Goal: Task Accomplishment & Management: Use online tool/utility

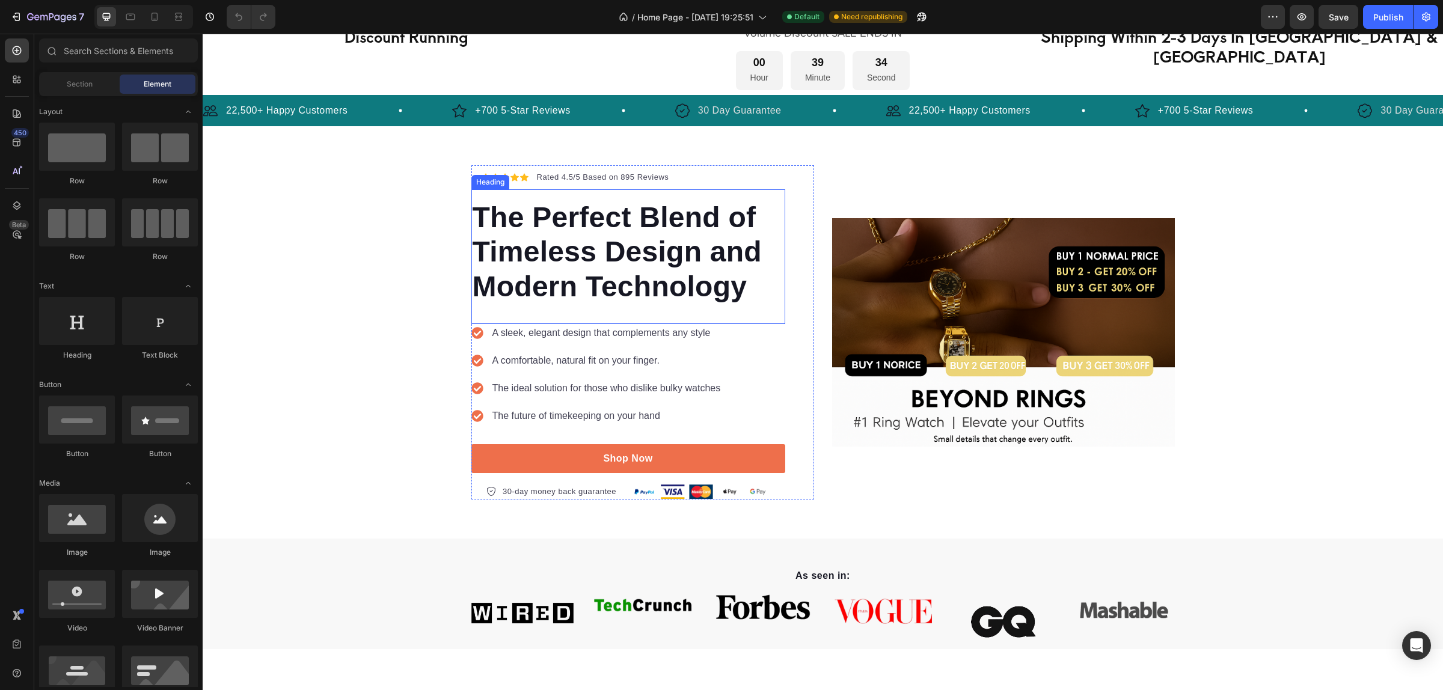
scroll to position [75, 0]
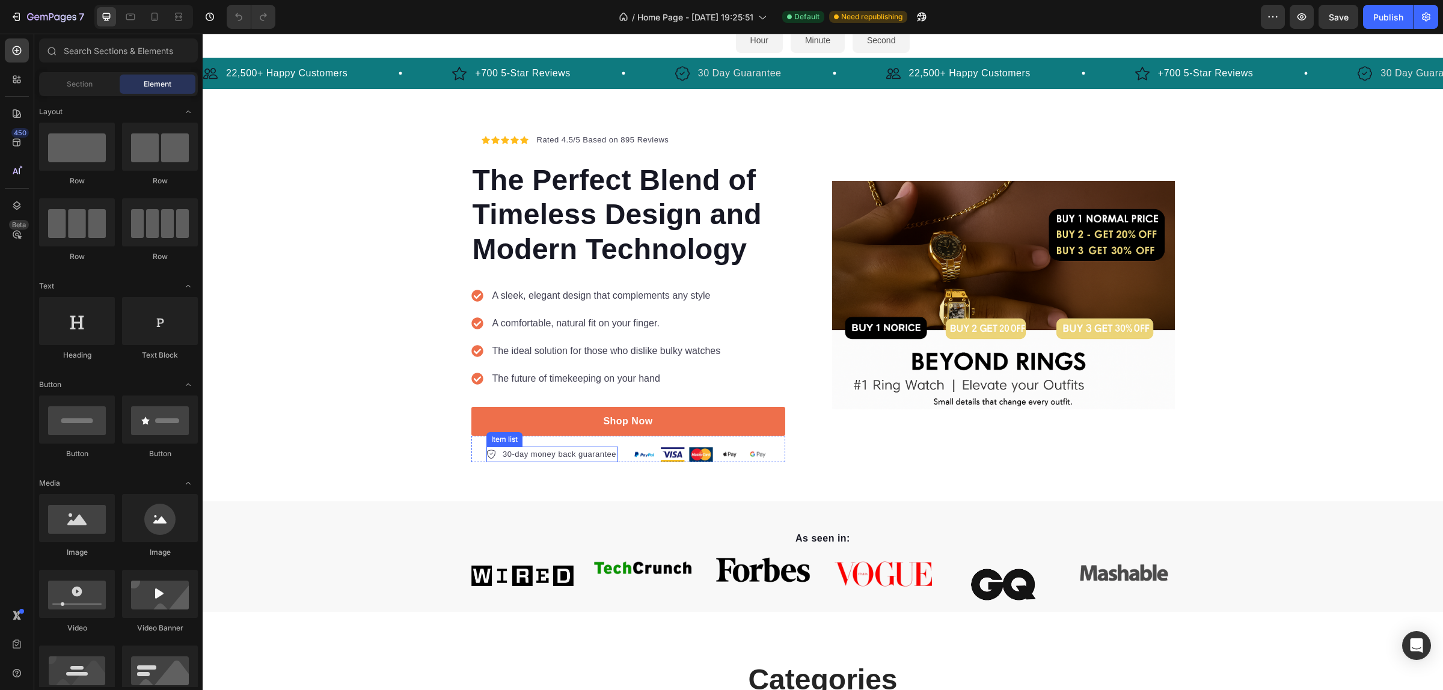
click at [568, 452] on p "30-day money back guarantee" at bounding box center [560, 455] width 114 height 12
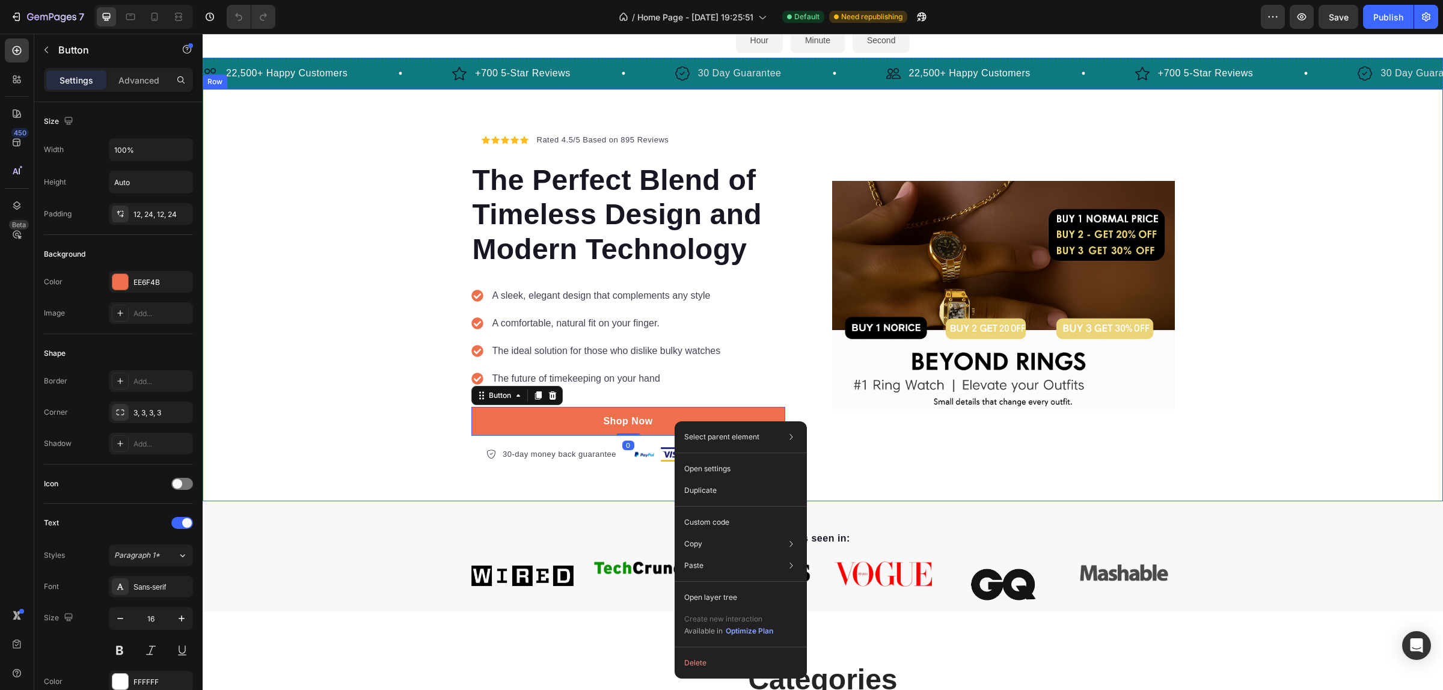
click at [353, 429] on div "Icon Icon Icon Icon Icon Icon List Hoz Rated 4.5/5 Based on 895 Reviews Text bl…" at bounding box center [823, 295] width 1240 height 334
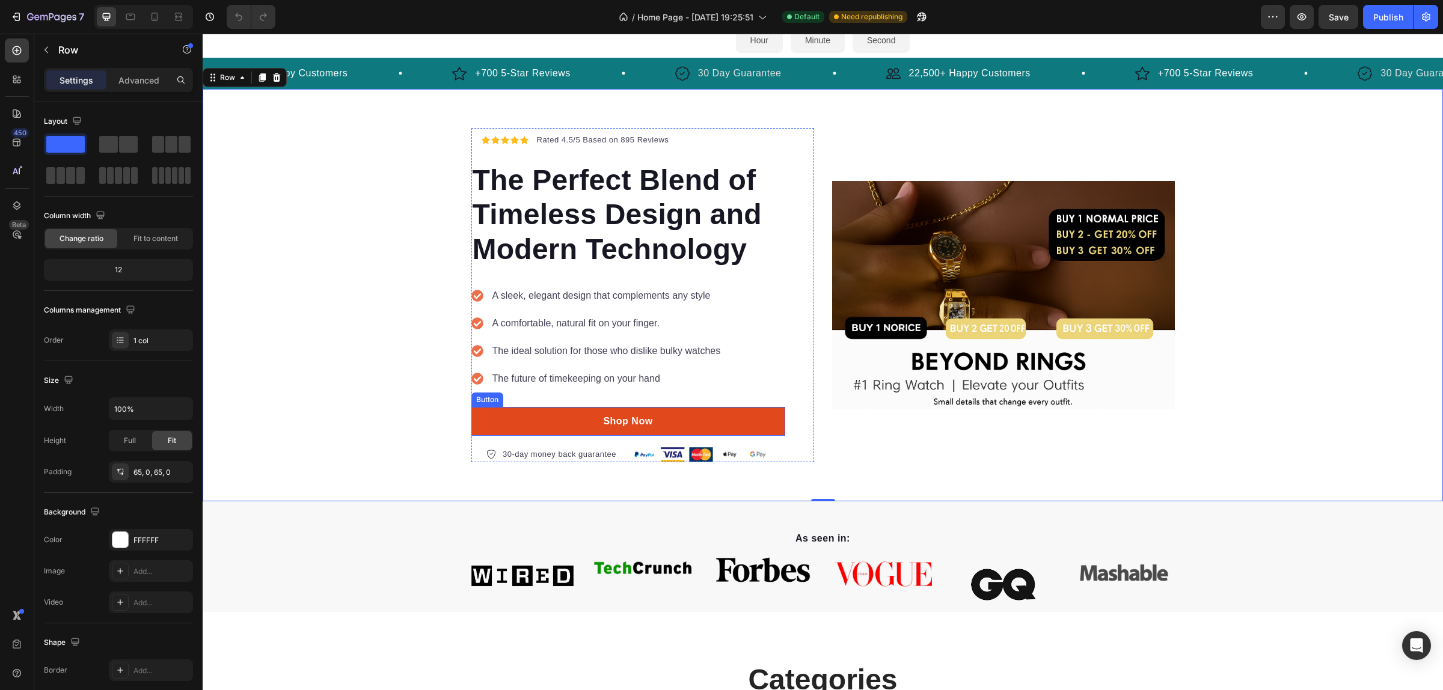
click at [695, 418] on link "Shop Now" at bounding box center [628, 421] width 314 height 29
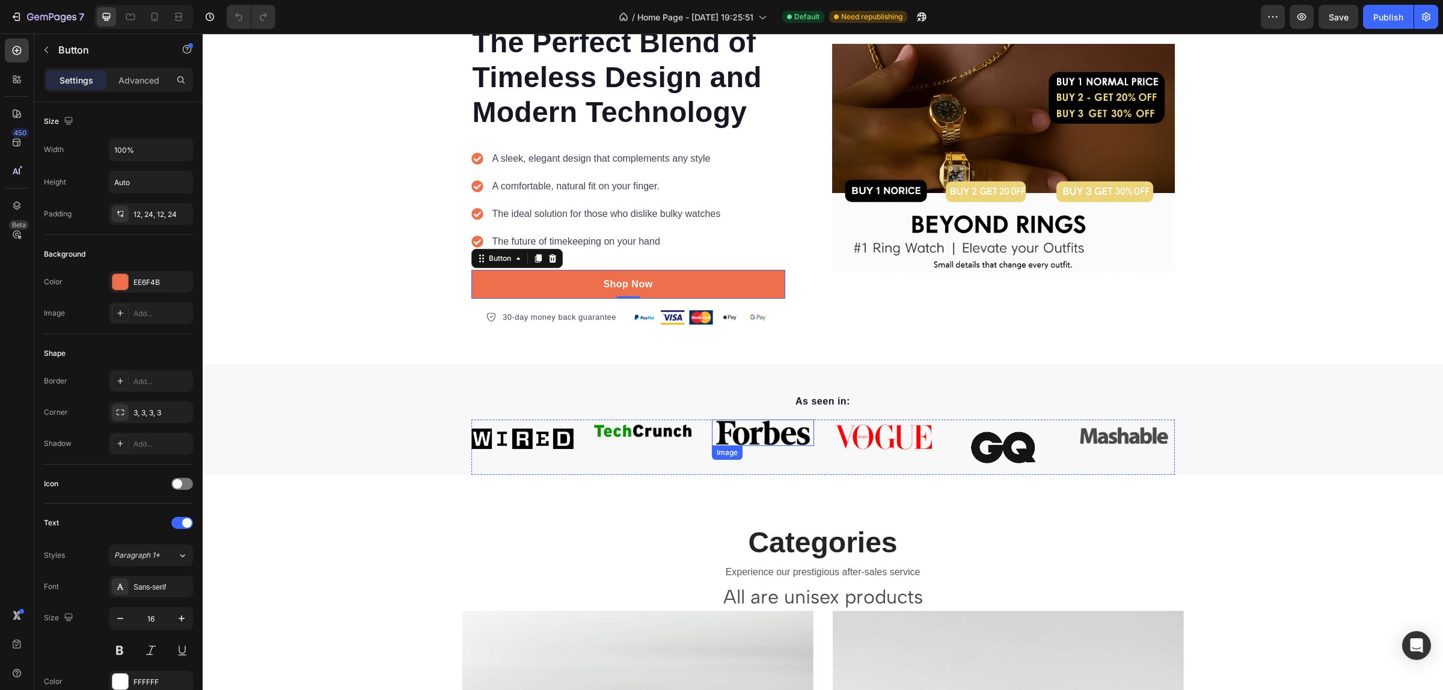
scroll to position [376, 0]
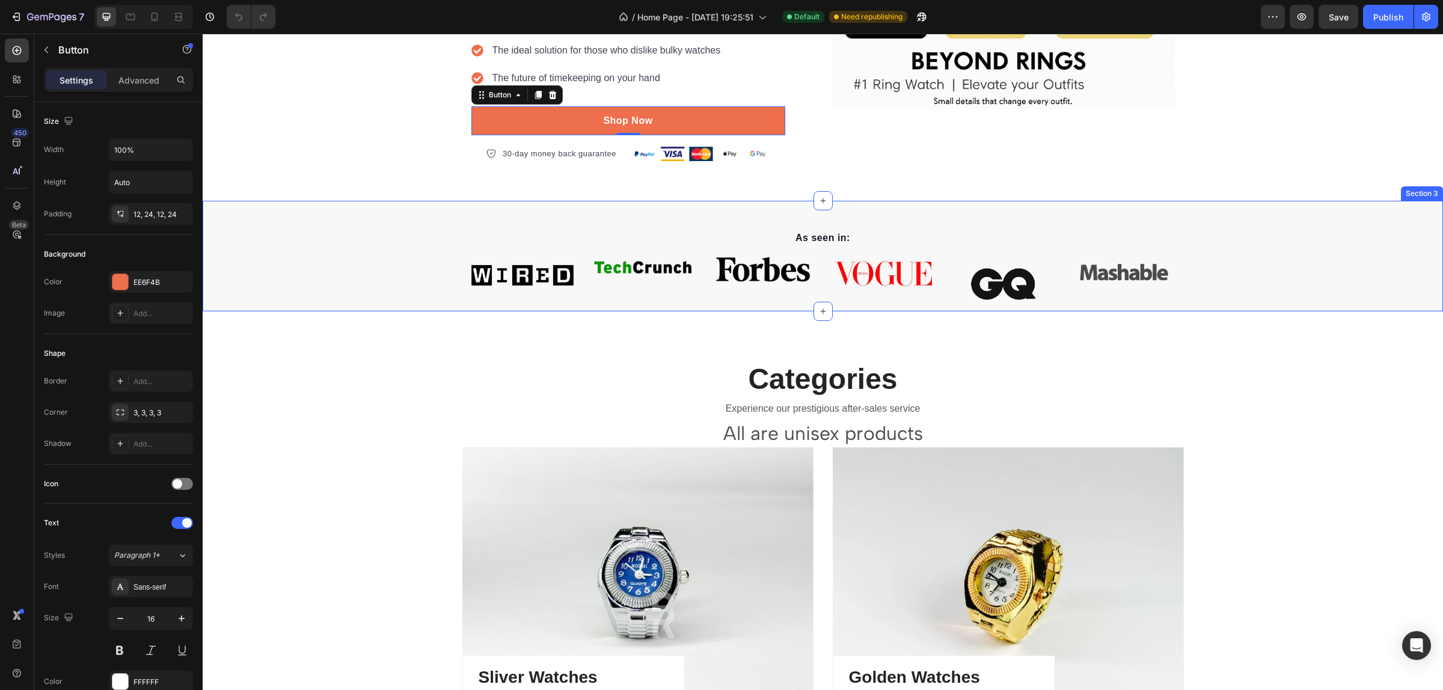
click at [1191, 227] on div "As seen in: Text block Image Image Image Image Image Image Carousel Row Section…" at bounding box center [823, 256] width 1240 height 111
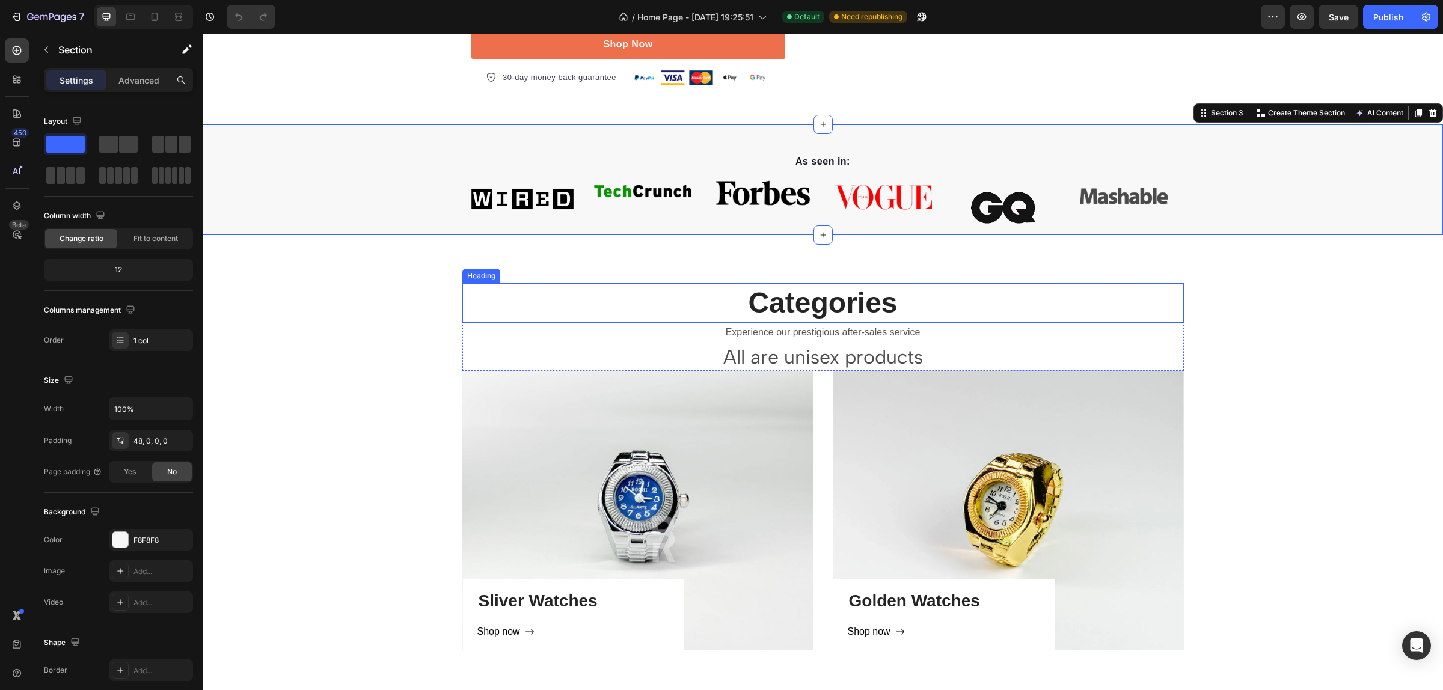
scroll to position [601, 0]
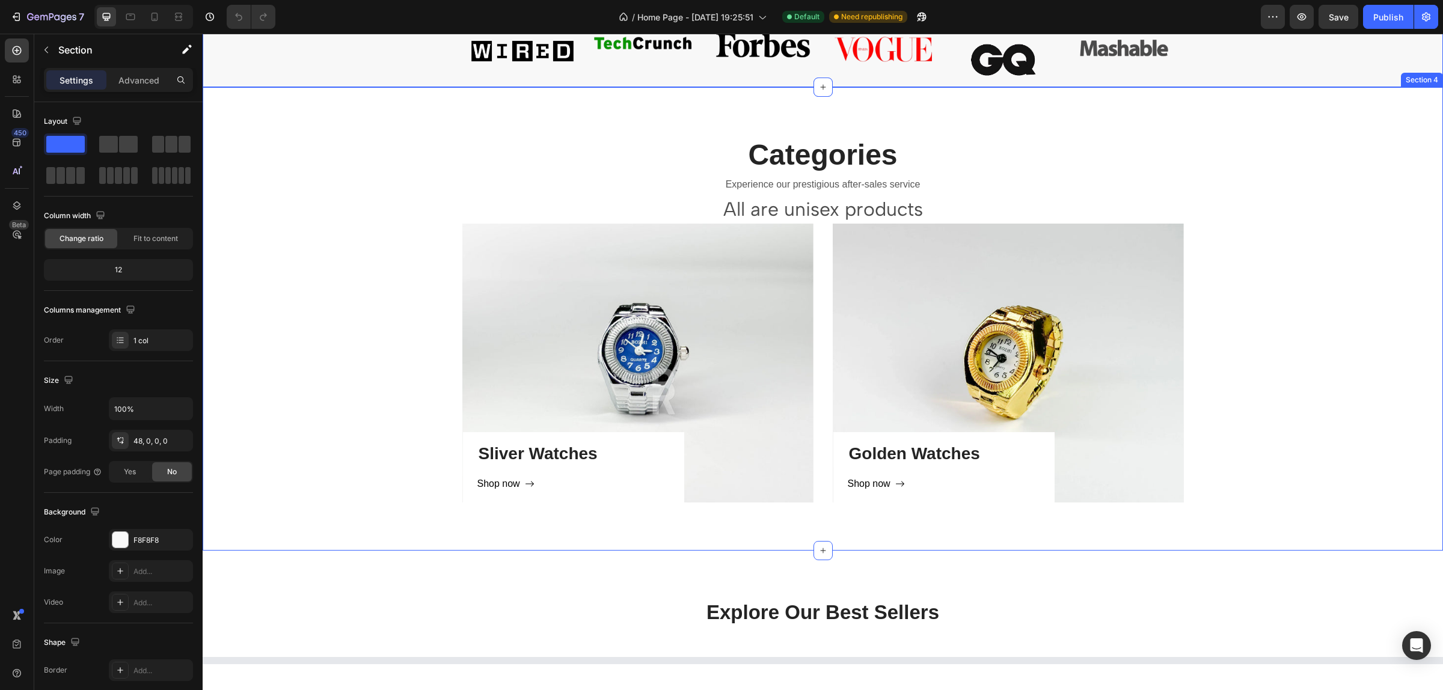
click at [1255, 149] on div "Categories Heading Experience our prestigious after-sales service Text block Al…" at bounding box center [823, 318] width 1222 height 367
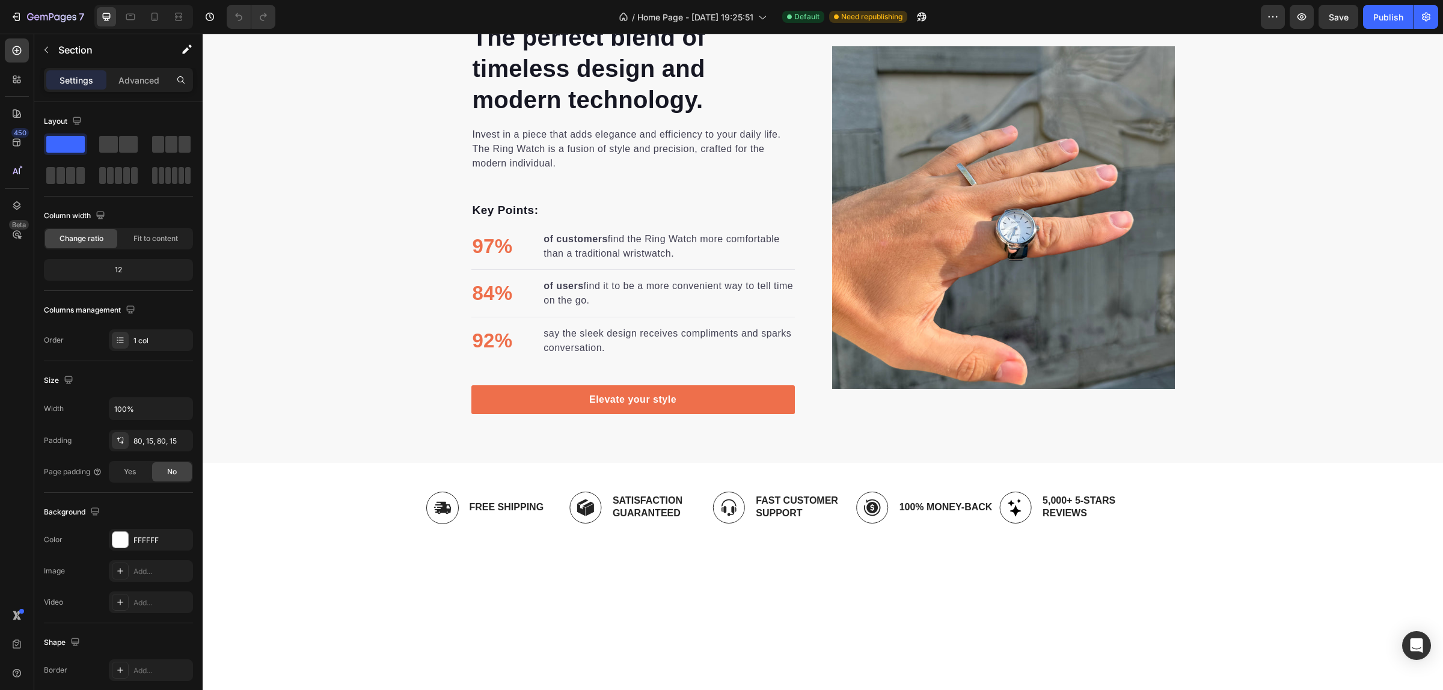
scroll to position [2318, 0]
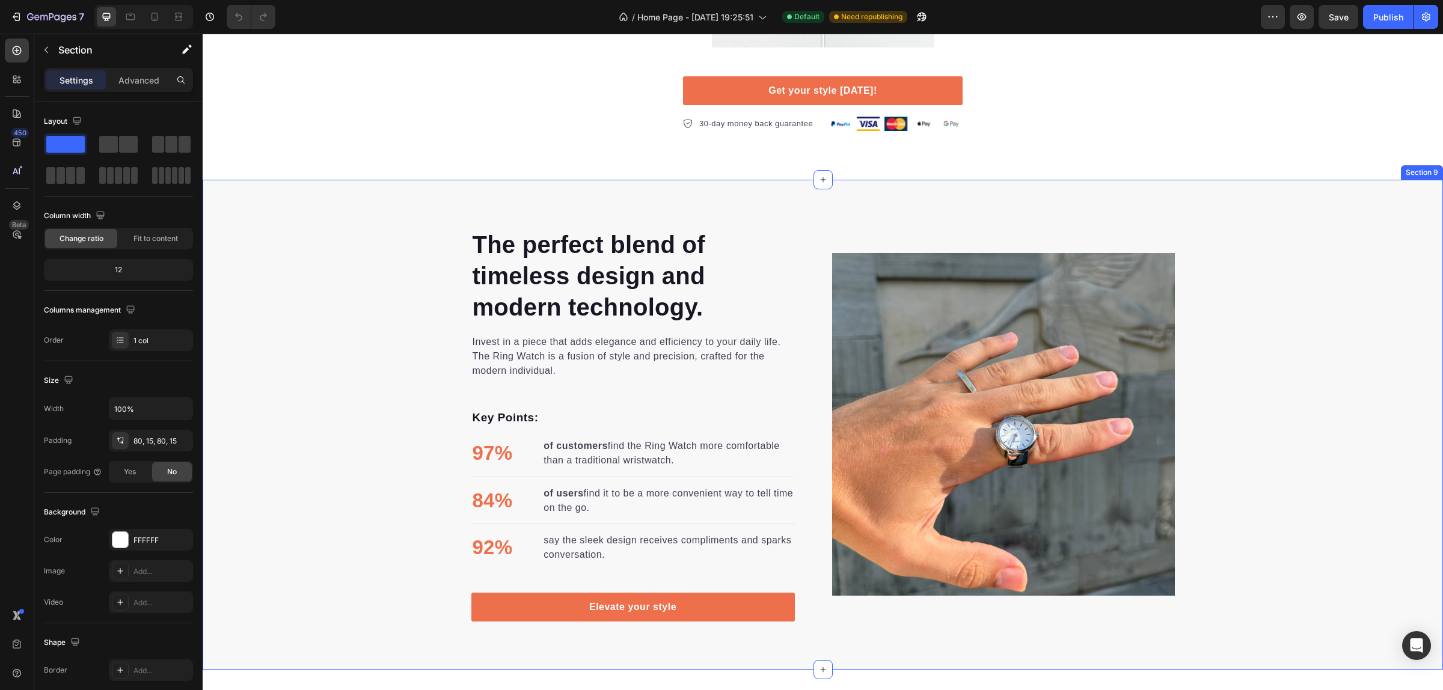
click at [886, 197] on div "The perfect blend of timeless design and modern technology. Heading Invest in a…" at bounding box center [823, 425] width 1240 height 490
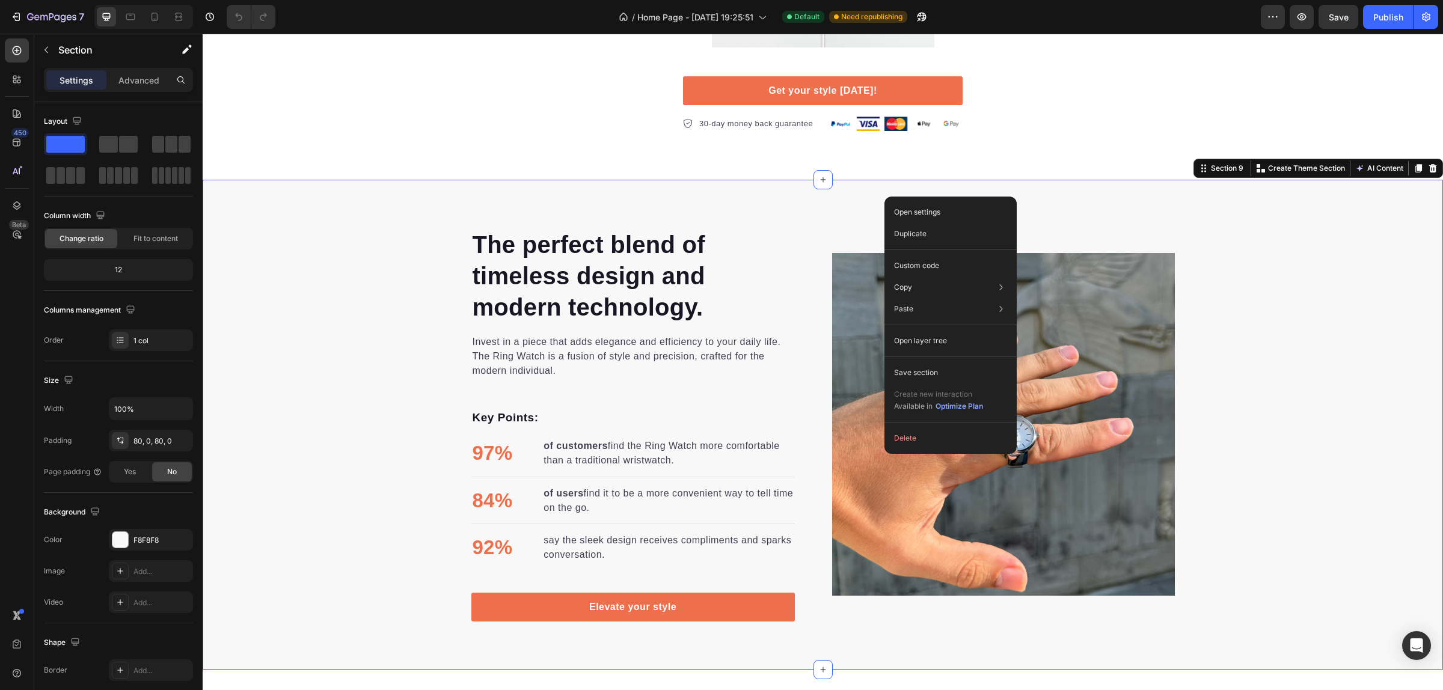
click at [791, 189] on div "The perfect blend of timeless design and modern technology. Heading Invest in a…" at bounding box center [823, 425] width 1240 height 490
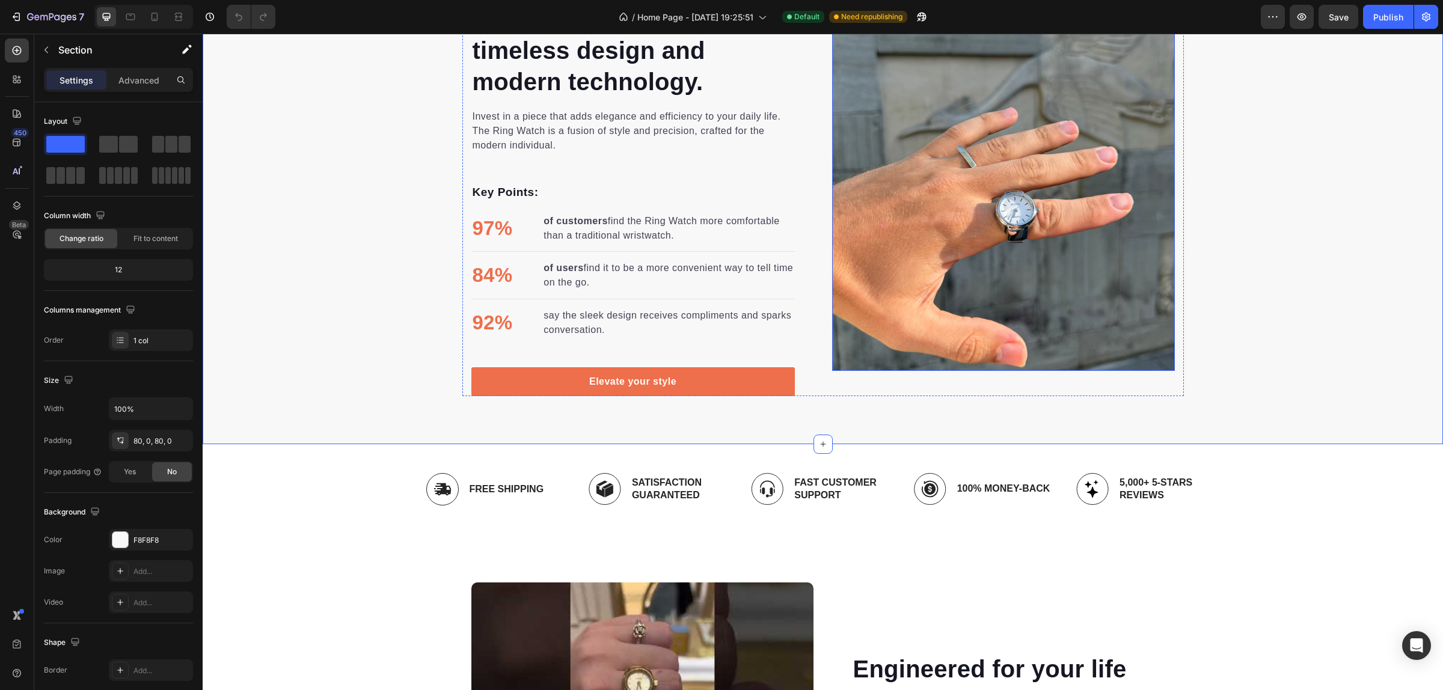
scroll to position [2694, 0]
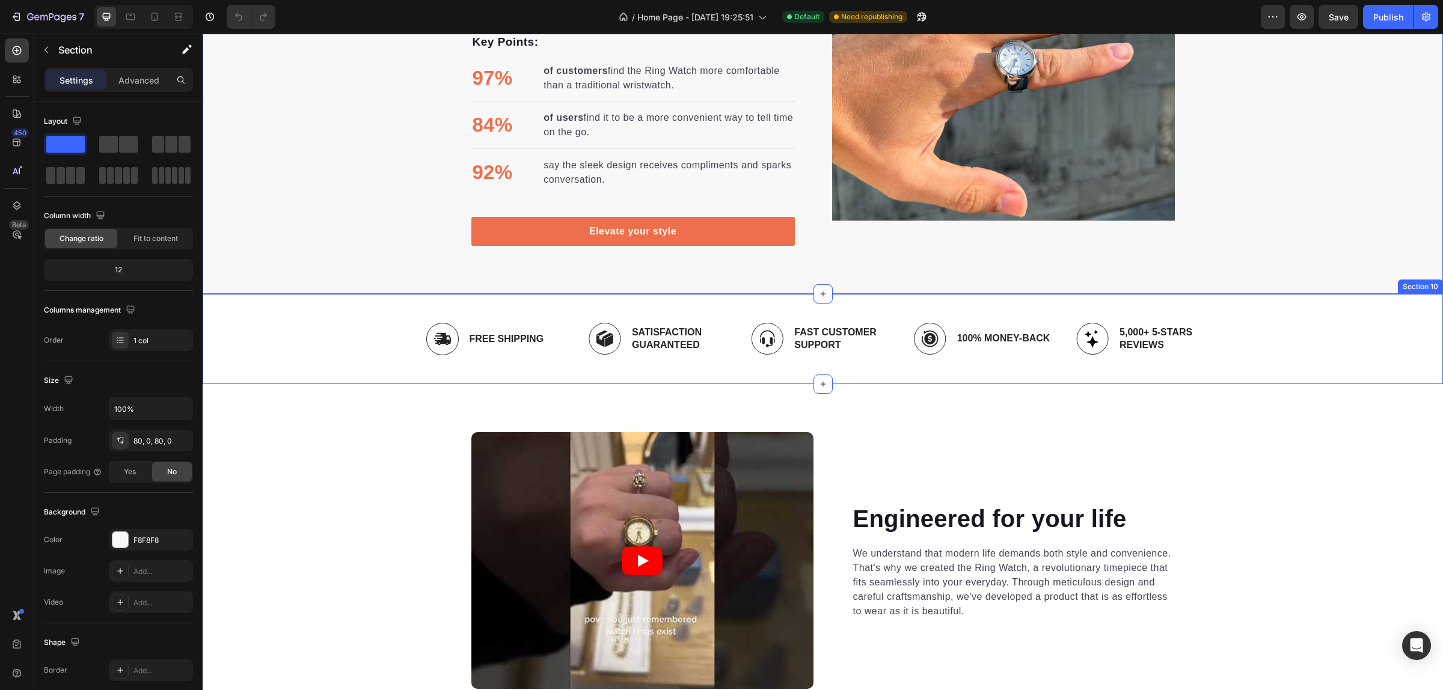
click at [1264, 329] on div "Image Free Shipping Text Block Row Image Satisfaction Guaranteed Text Block Row…" at bounding box center [823, 339] width 1222 height 71
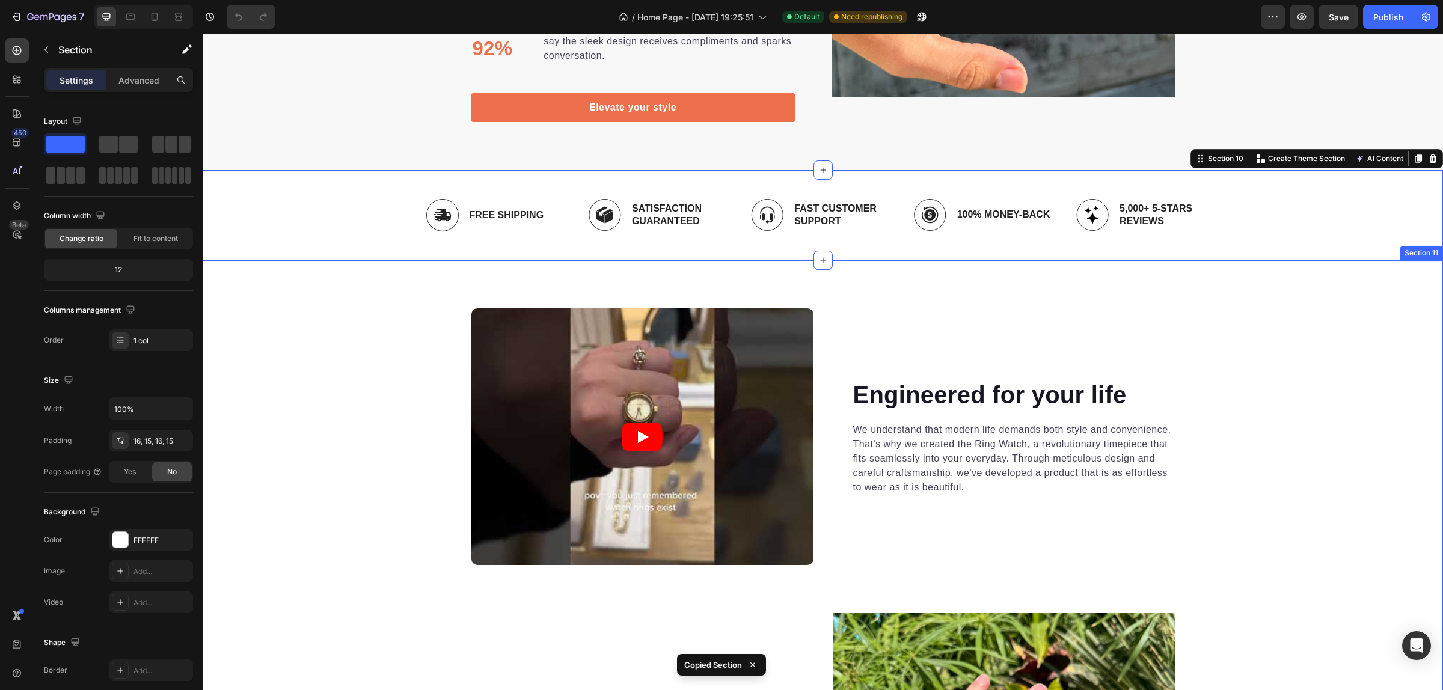
scroll to position [2844, 0]
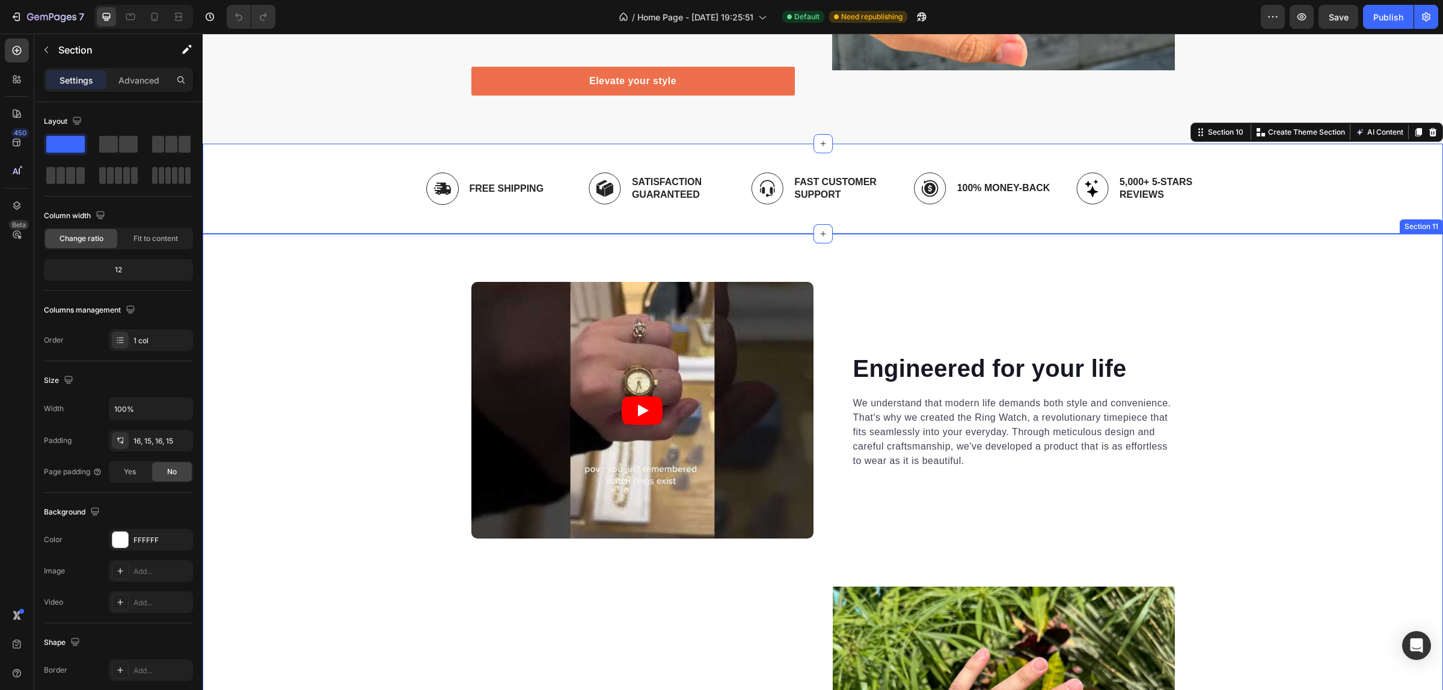
click at [1237, 293] on div "Video Engineered for your life Heading We understand that modern life demands b…" at bounding box center [823, 605] width 1240 height 647
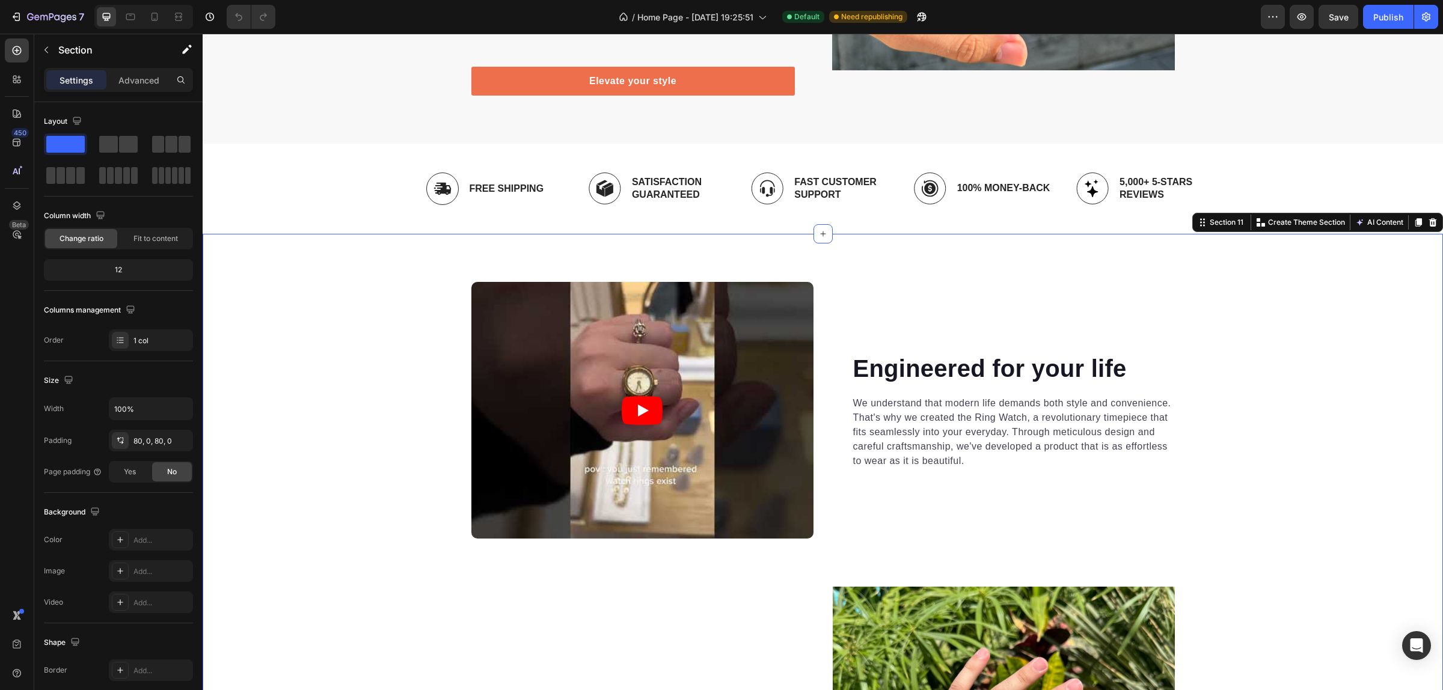
click at [1332, 284] on div "Video Engineered for your life Heading We understand that modern life demands b…" at bounding box center [823, 605] width 1240 height 647
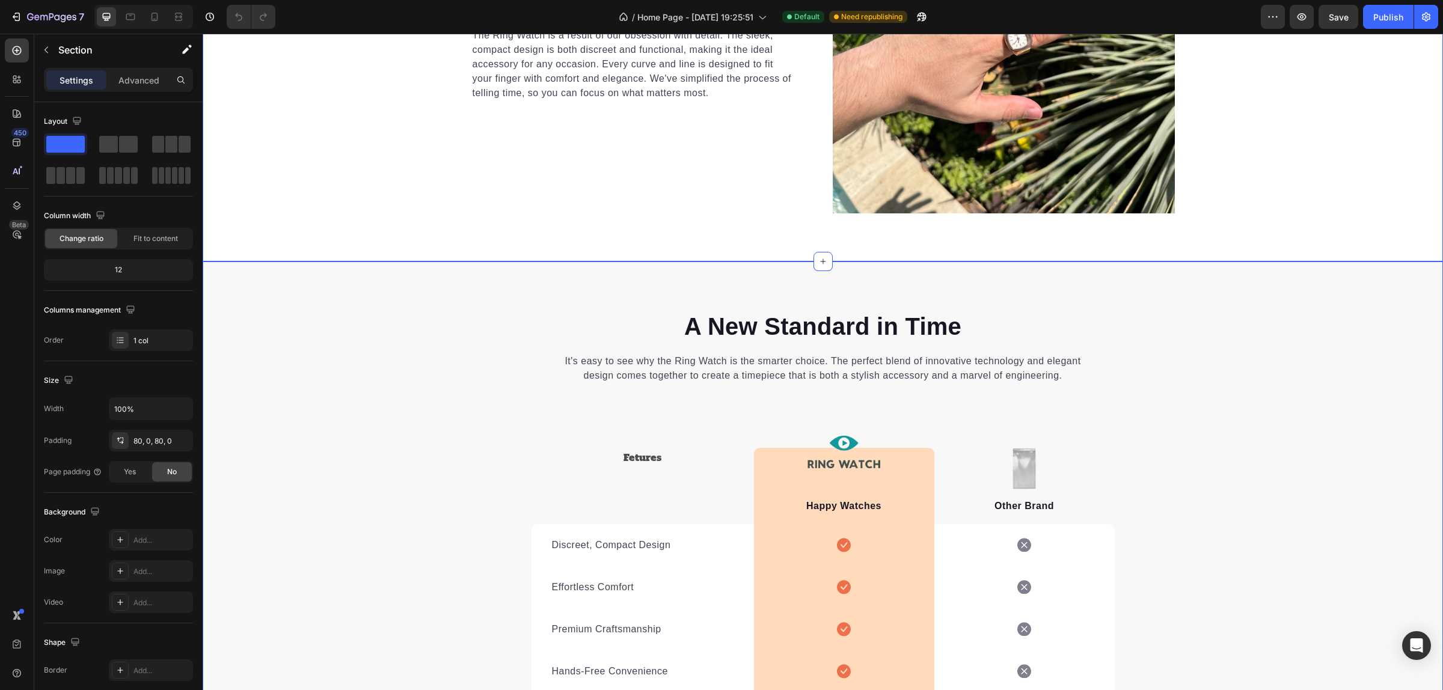
scroll to position [3596, 0]
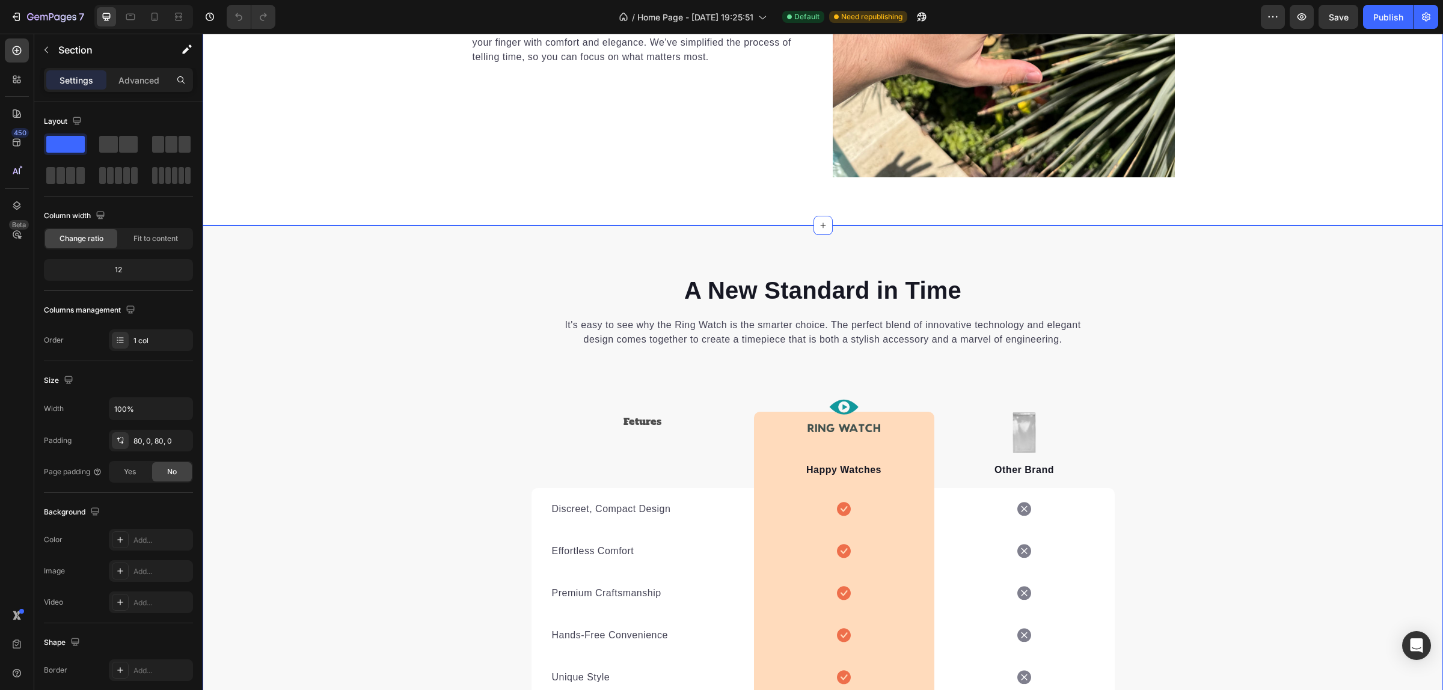
click at [1204, 266] on div "A New Standard in Time Heading It's easy to see why the Ring Watch is the smart…" at bounding box center [823, 549] width 1240 height 648
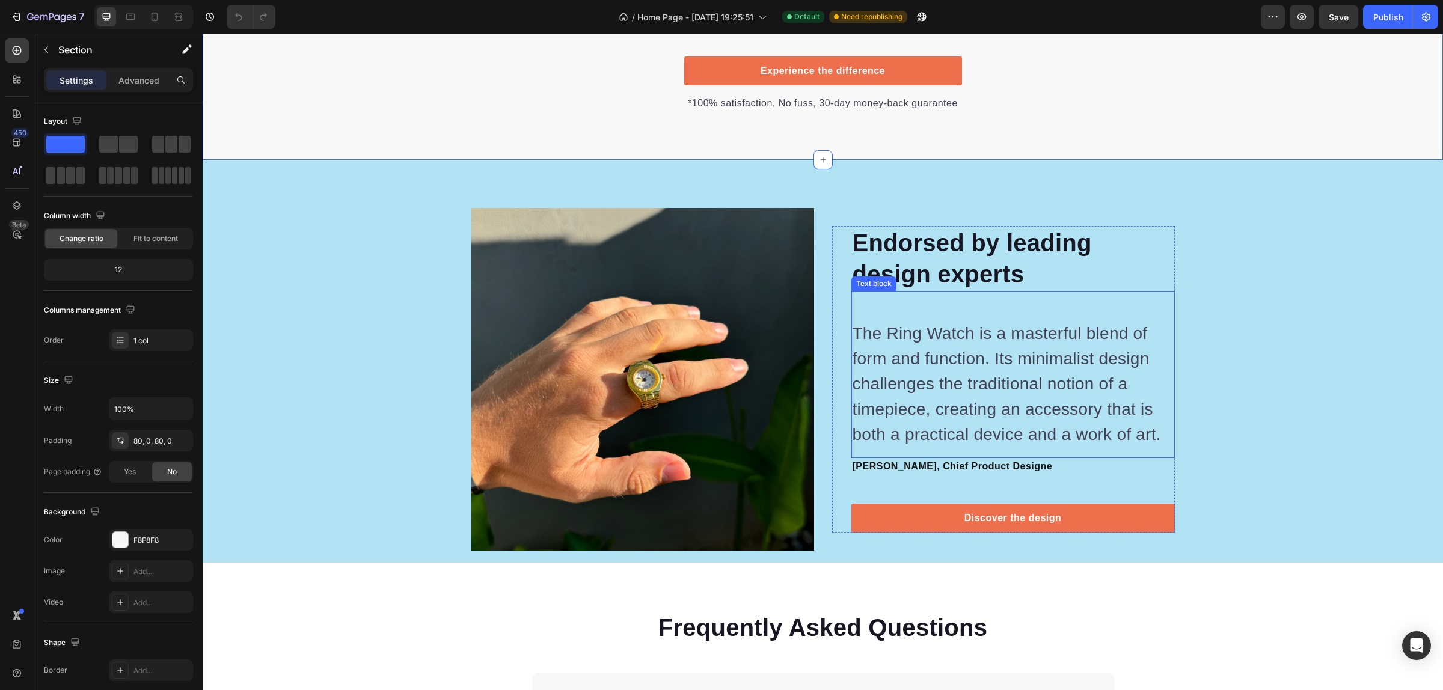
scroll to position [4347, 0]
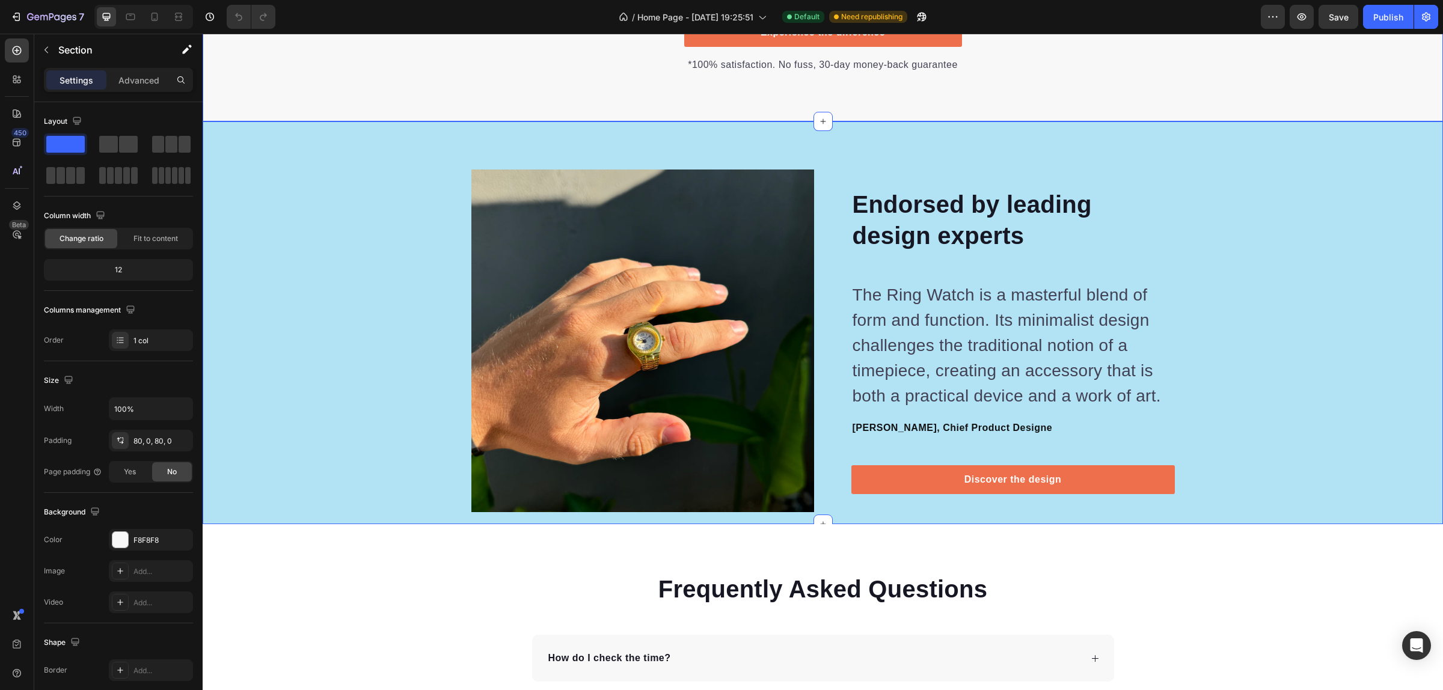
click at [1374, 182] on div "Image Image Endorsed by leading design experts Heading The Ring Watch is a mast…" at bounding box center [823, 341] width 1240 height 343
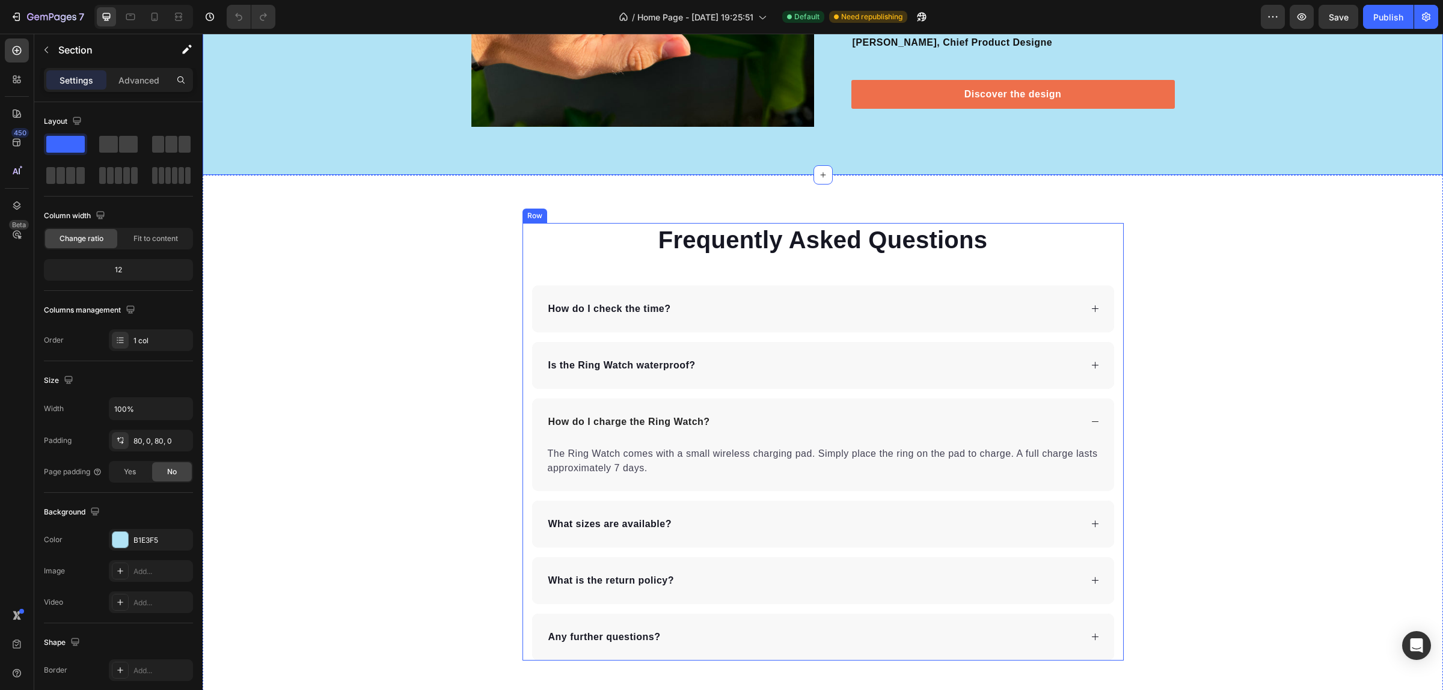
scroll to position [4873, 0]
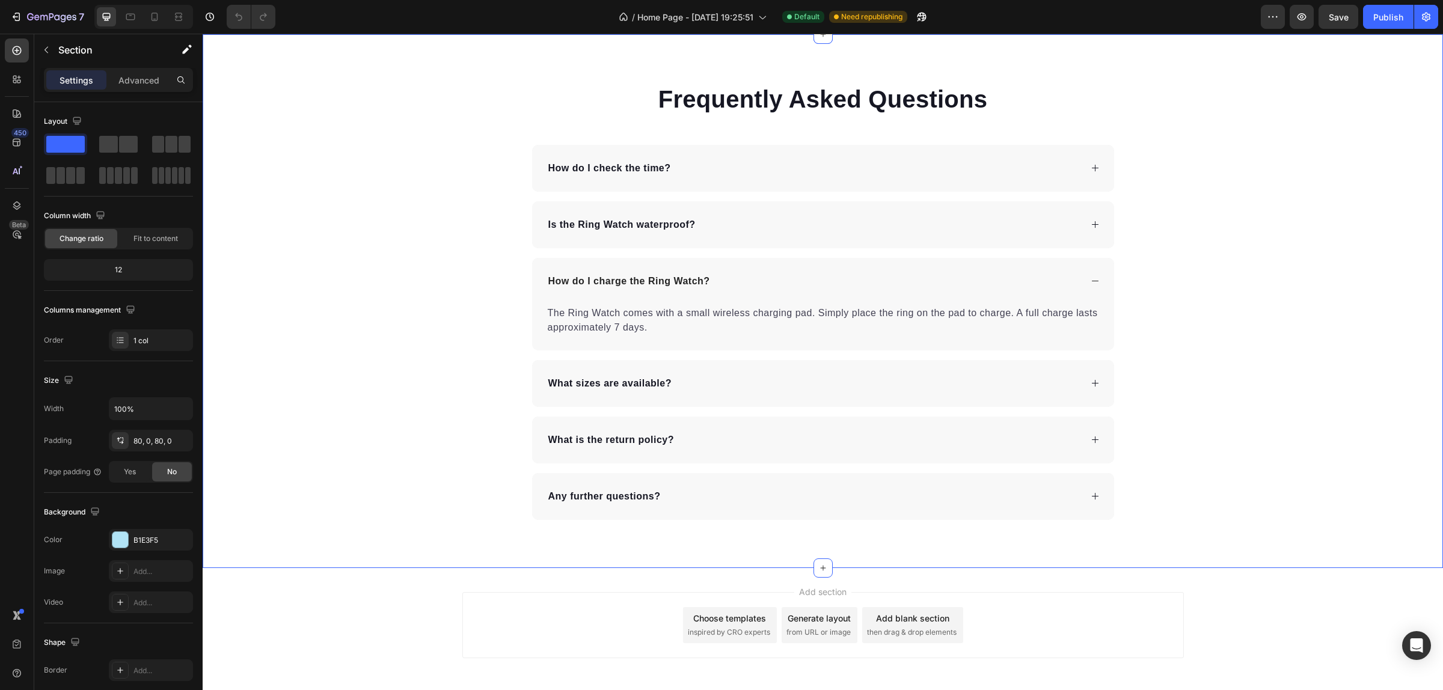
click at [1221, 162] on div "Frequently Asked Questions Heading How do I check the time? Is the Ring Watch w…" at bounding box center [823, 301] width 1240 height 438
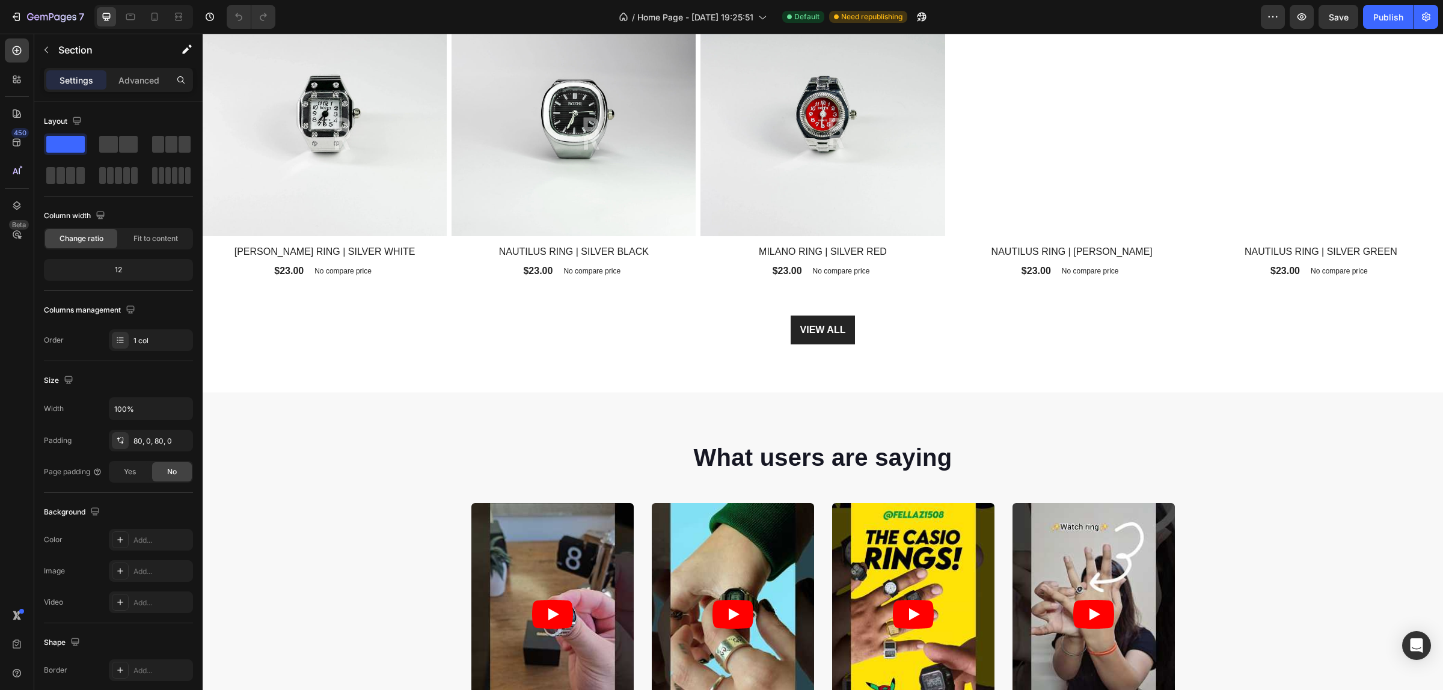
scroll to position [3883, 0]
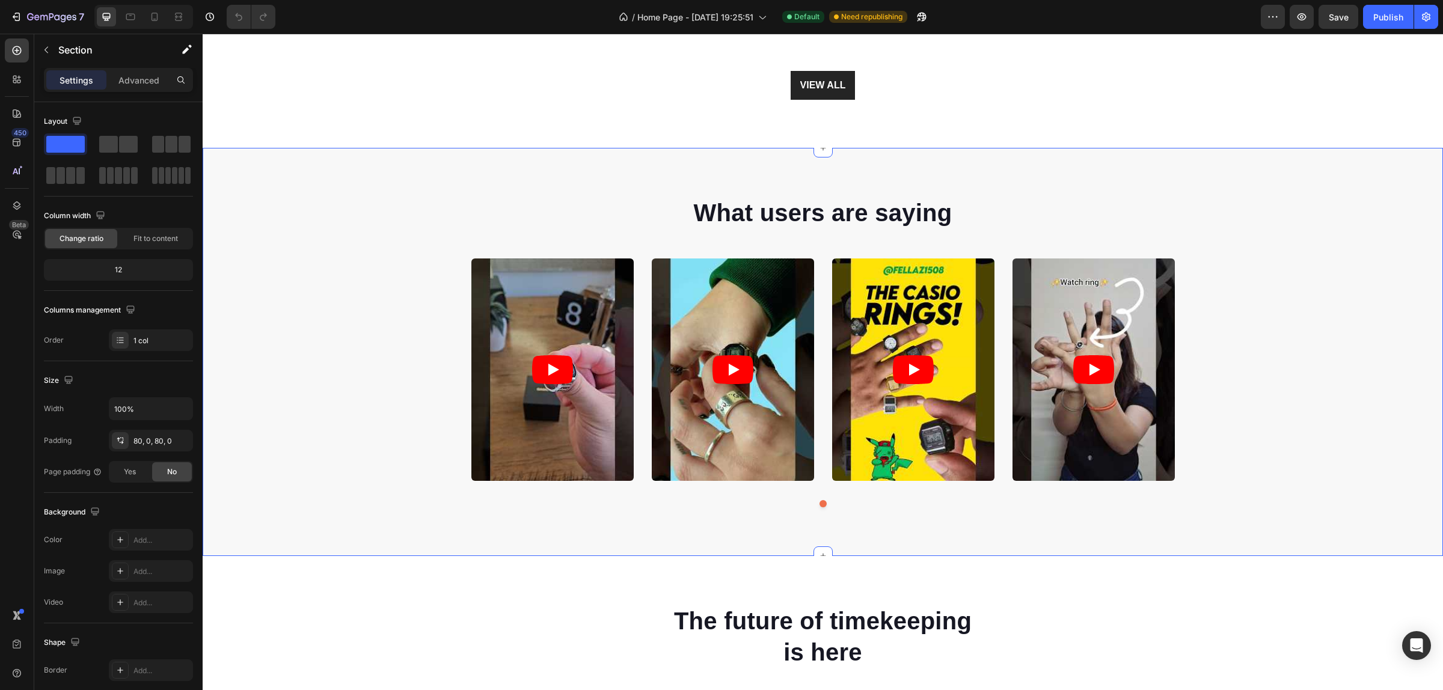
click at [1381, 210] on div "What users are saying Heading Video Video Video Video Carousel Row" at bounding box center [823, 356] width 1240 height 321
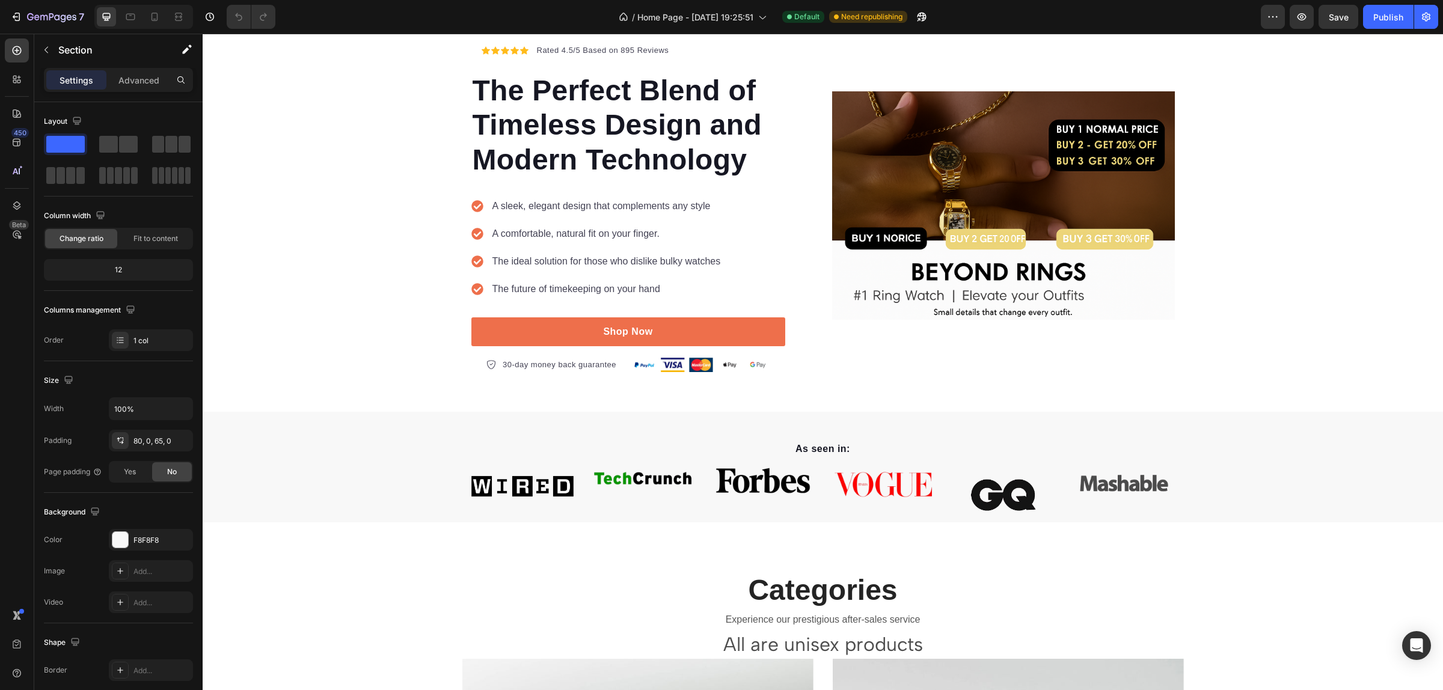
scroll to position [0, 0]
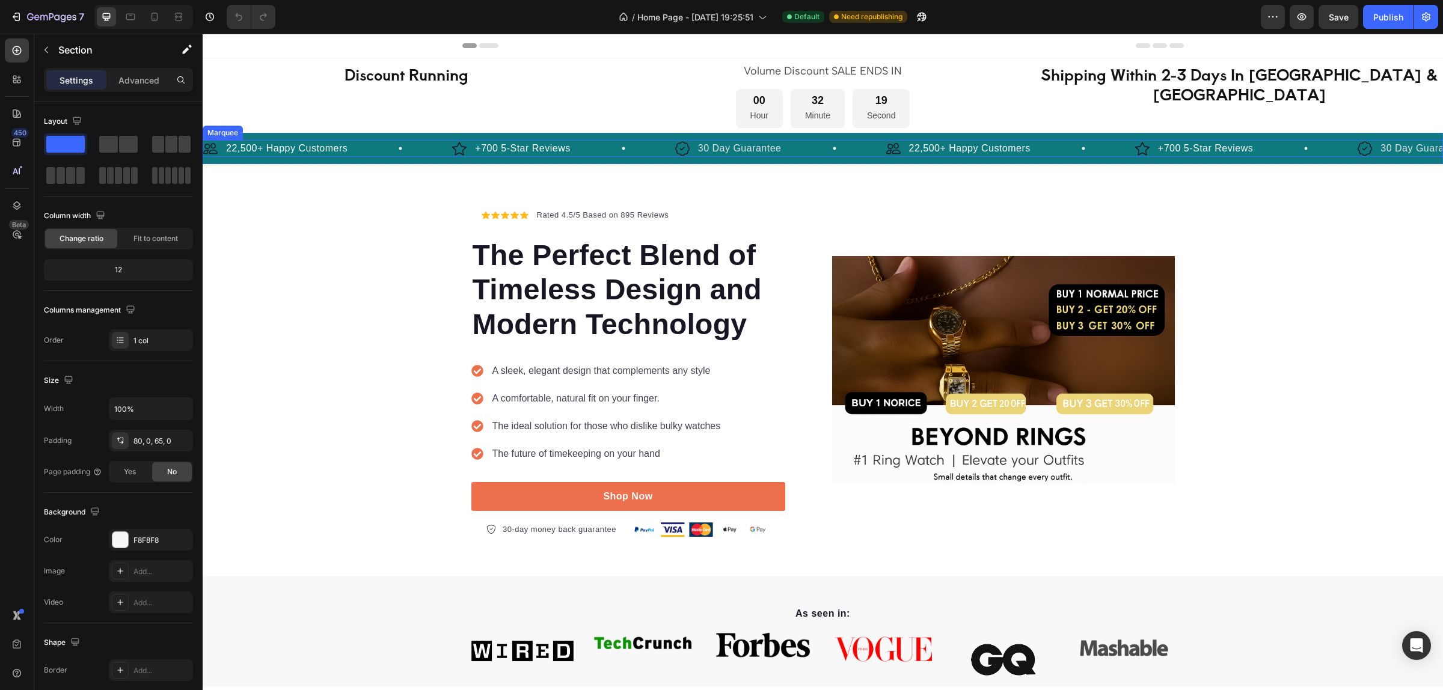
click at [801, 155] on div "Image 30 Day Guarantee Text Block Row" at bounding box center [780, 148] width 211 height 17
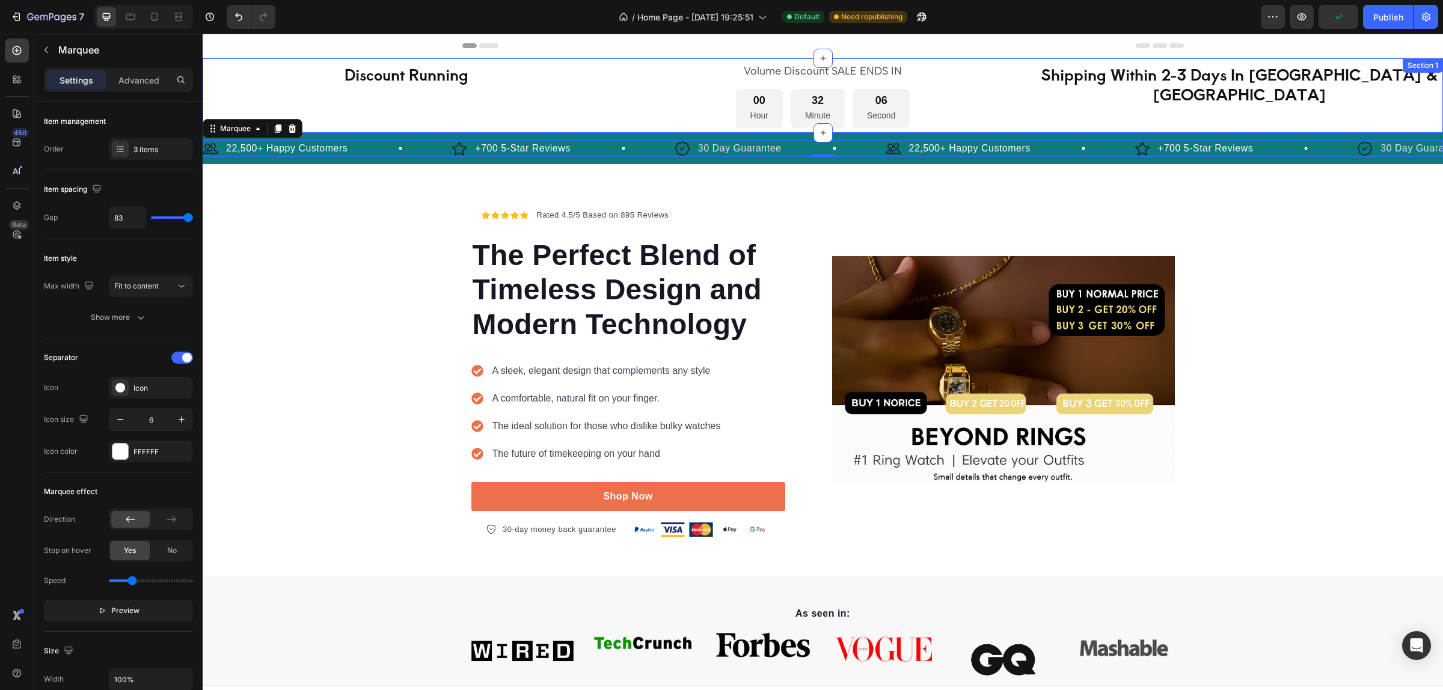
click at [1067, 107] on div "Shipping Within 2-3 Days In [GEOGRAPHIC_DATA] & [GEOGRAPHIC_DATA] Heading" at bounding box center [1239, 95] width 407 height 65
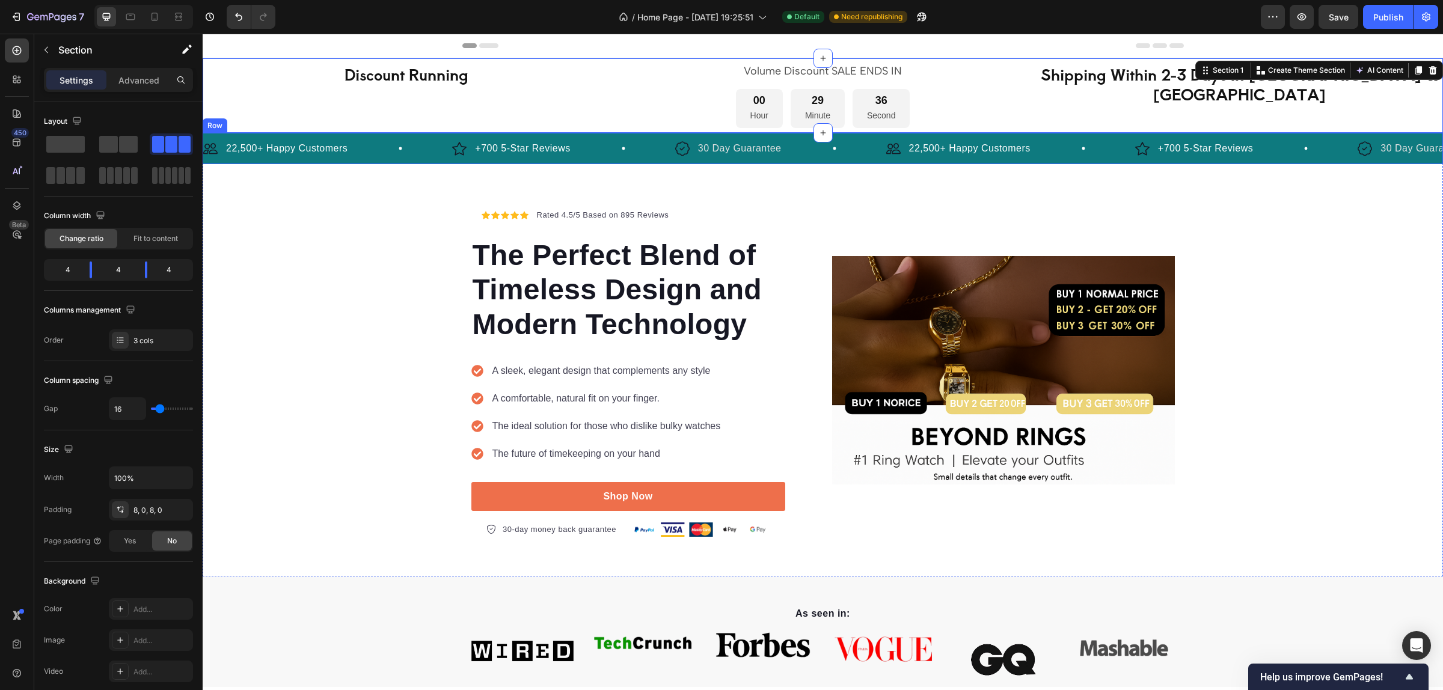
click at [1094, 139] on div "Image 22,500+ Happy Customers Text Block Row Image +700 5-Star Reviews Text Blo…" at bounding box center [823, 148] width 1240 height 31
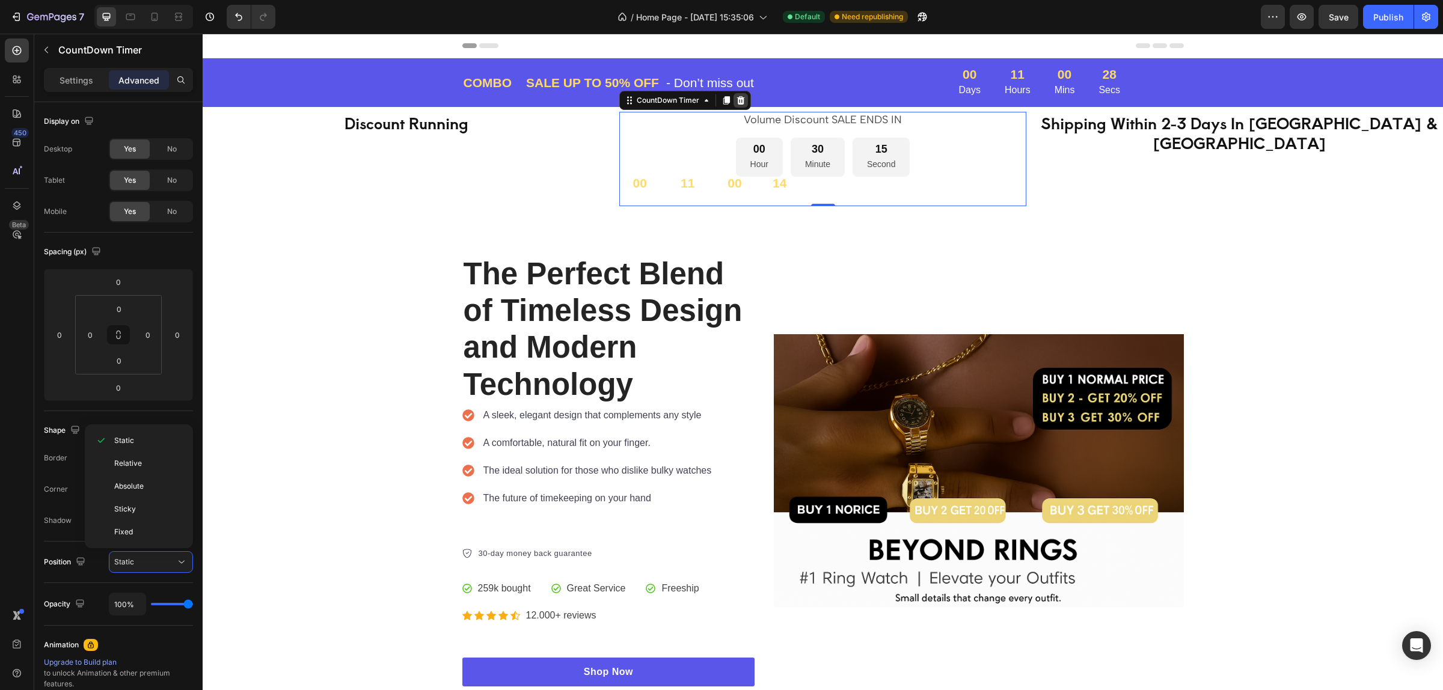
click at [737, 102] on icon at bounding box center [741, 100] width 8 height 8
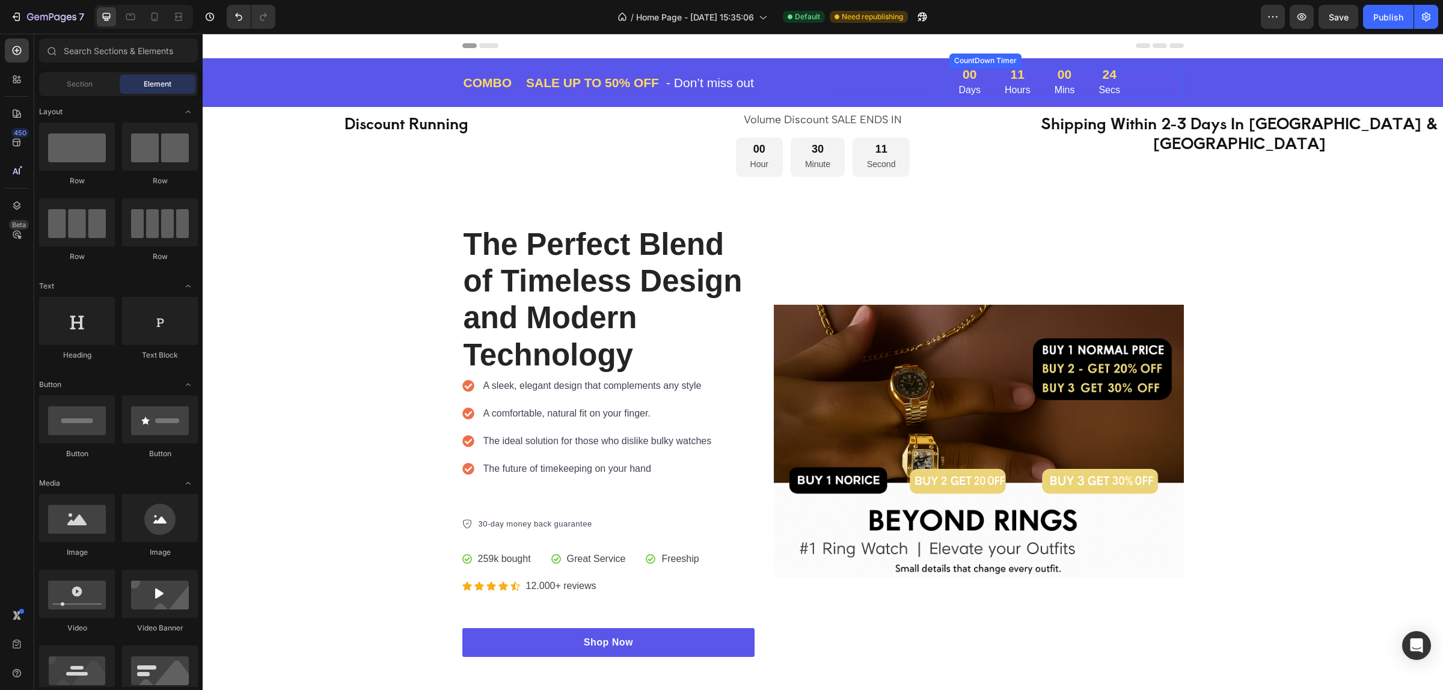
click at [995, 82] on div "11 Hours" at bounding box center [1017, 82] width 45 height 29
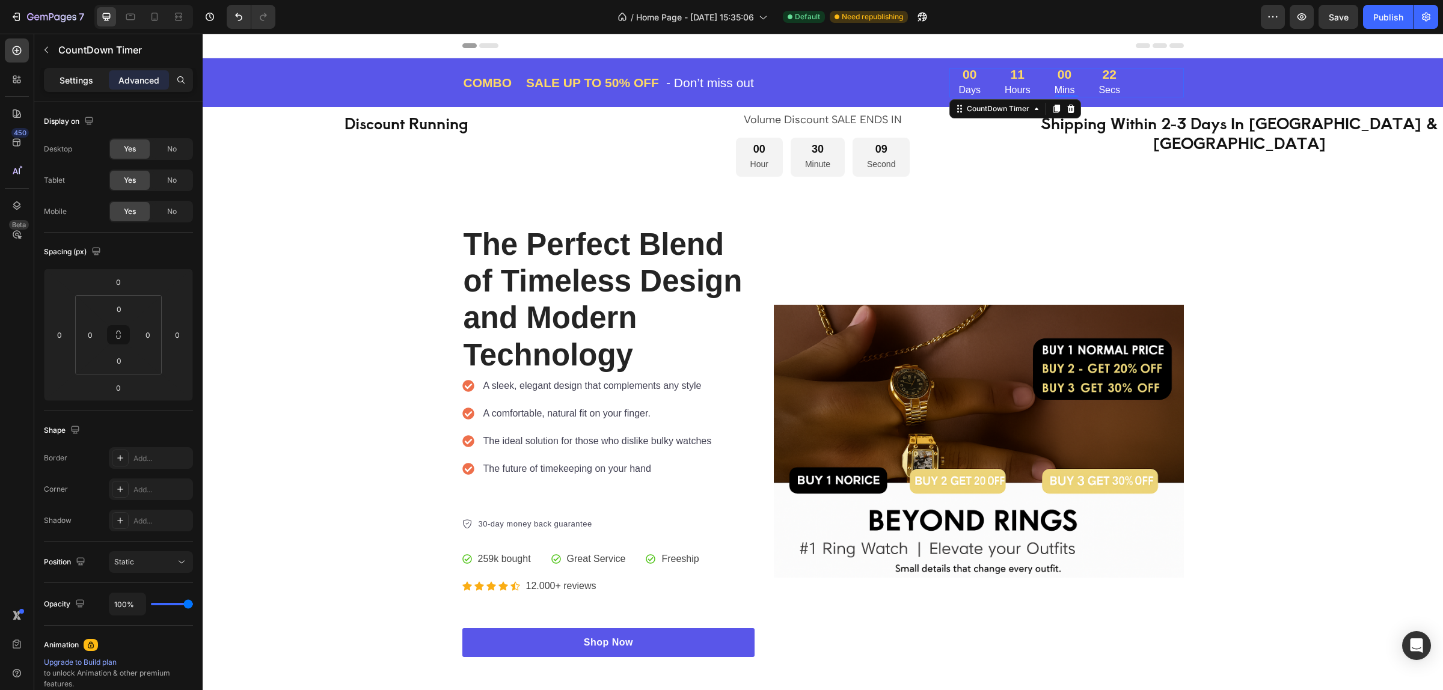
click at [85, 80] on p "Settings" at bounding box center [77, 80] width 34 height 13
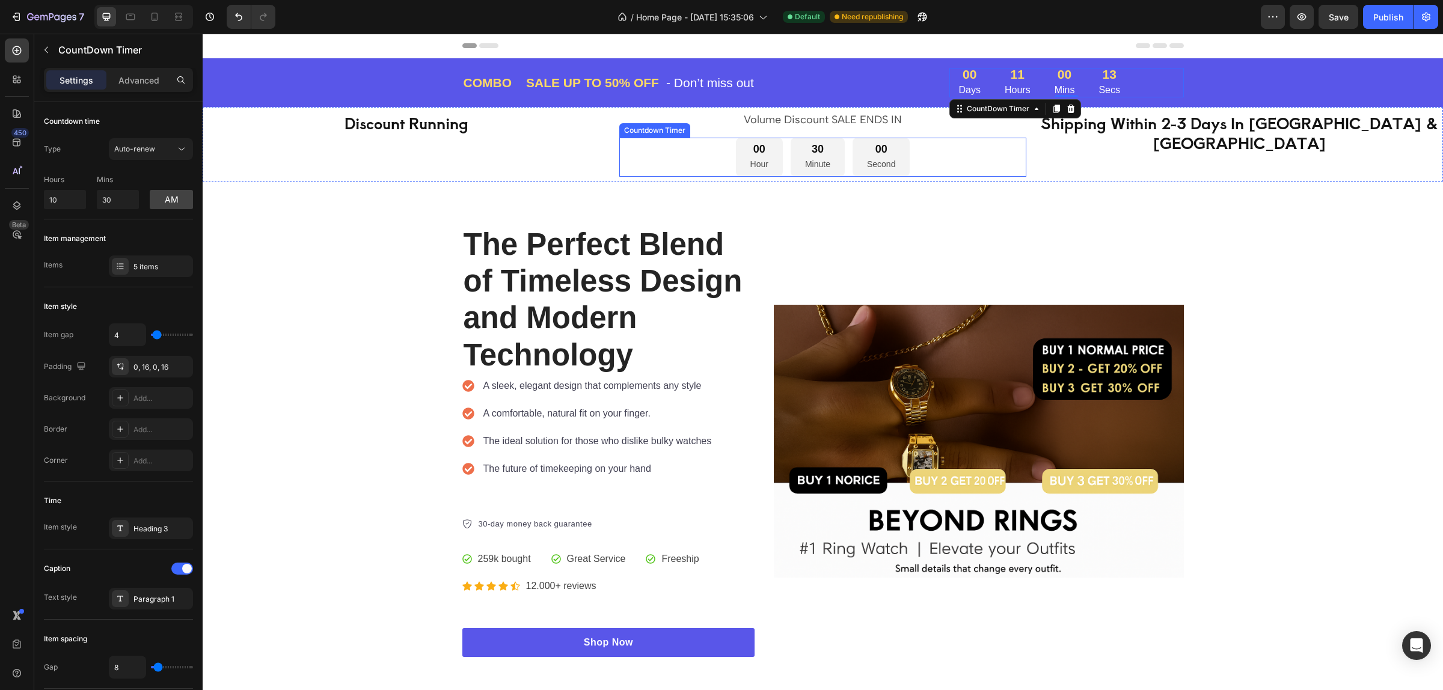
click at [936, 146] on div "00 Hour 30 Minute 00 Second" at bounding box center [822, 157] width 407 height 39
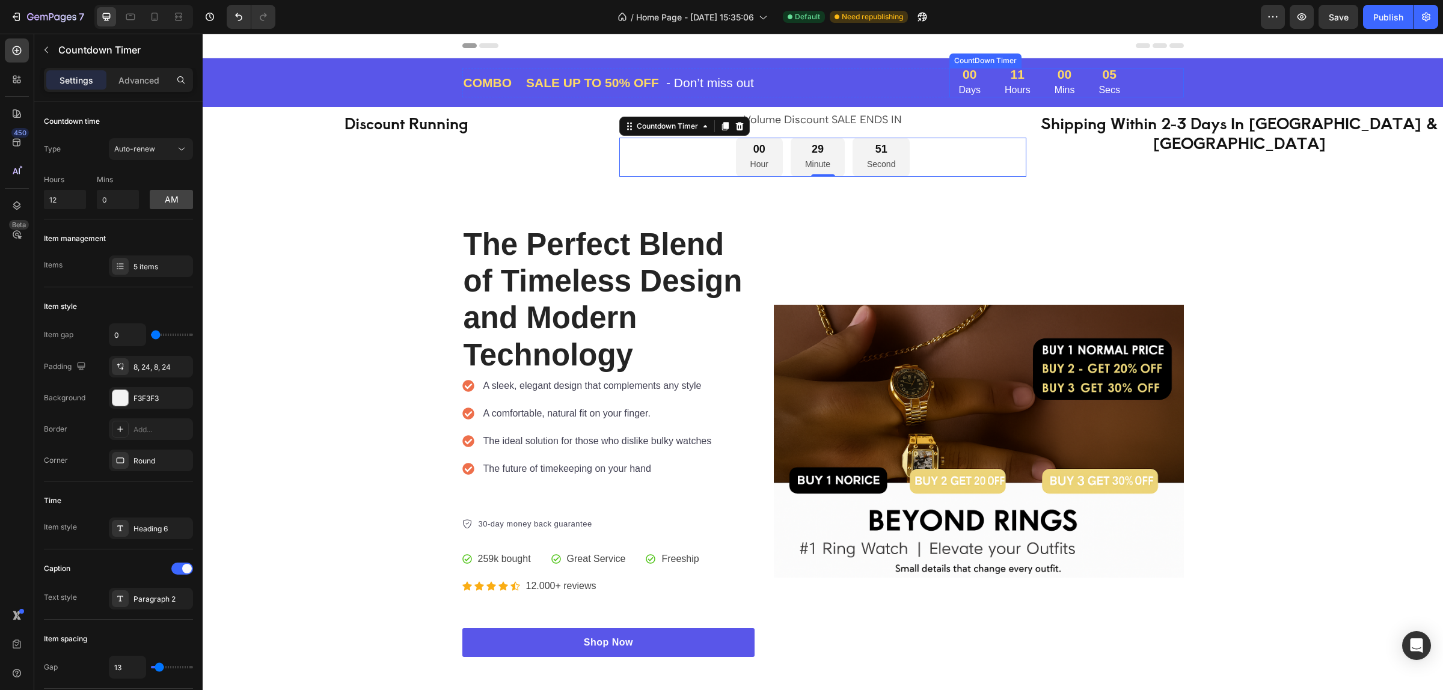
click at [1067, 80] on div "00" at bounding box center [1065, 74] width 20 height 13
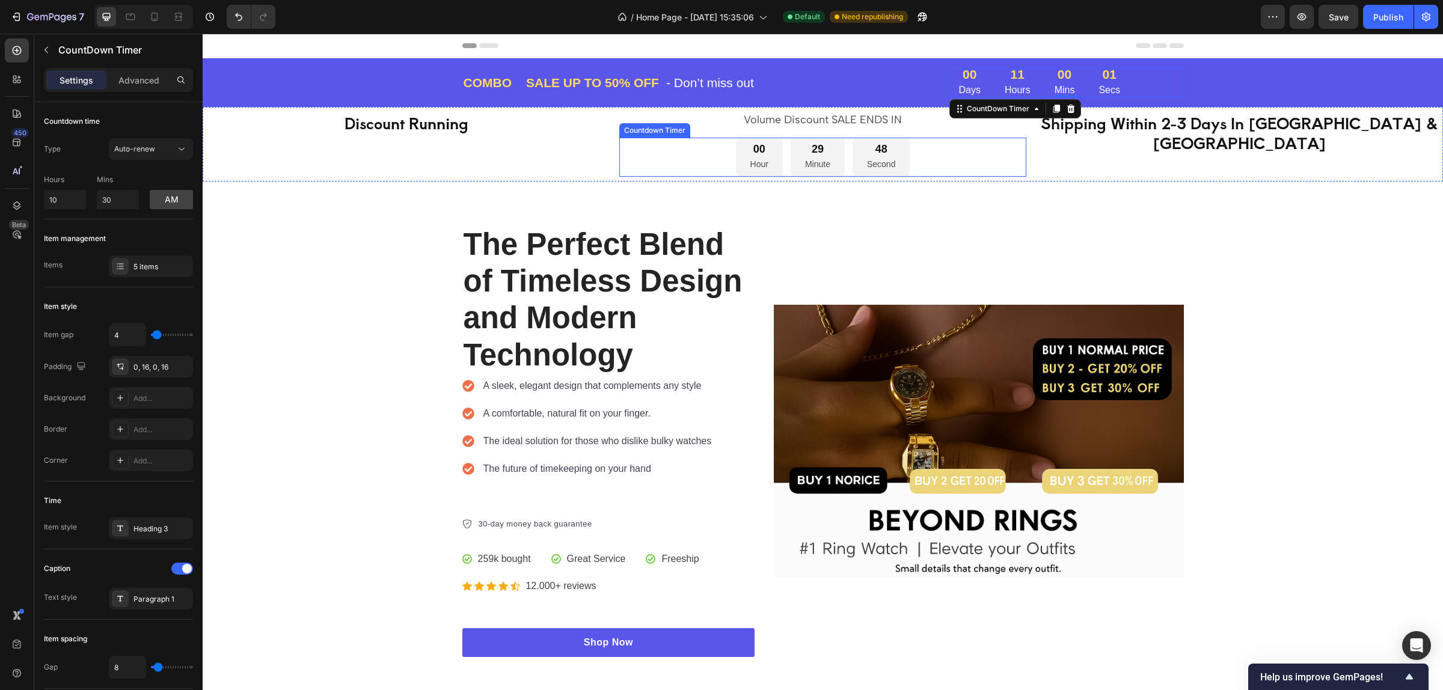
click at [933, 159] on div "00 Hour 29 Minute 48 Second" at bounding box center [822, 157] width 407 height 39
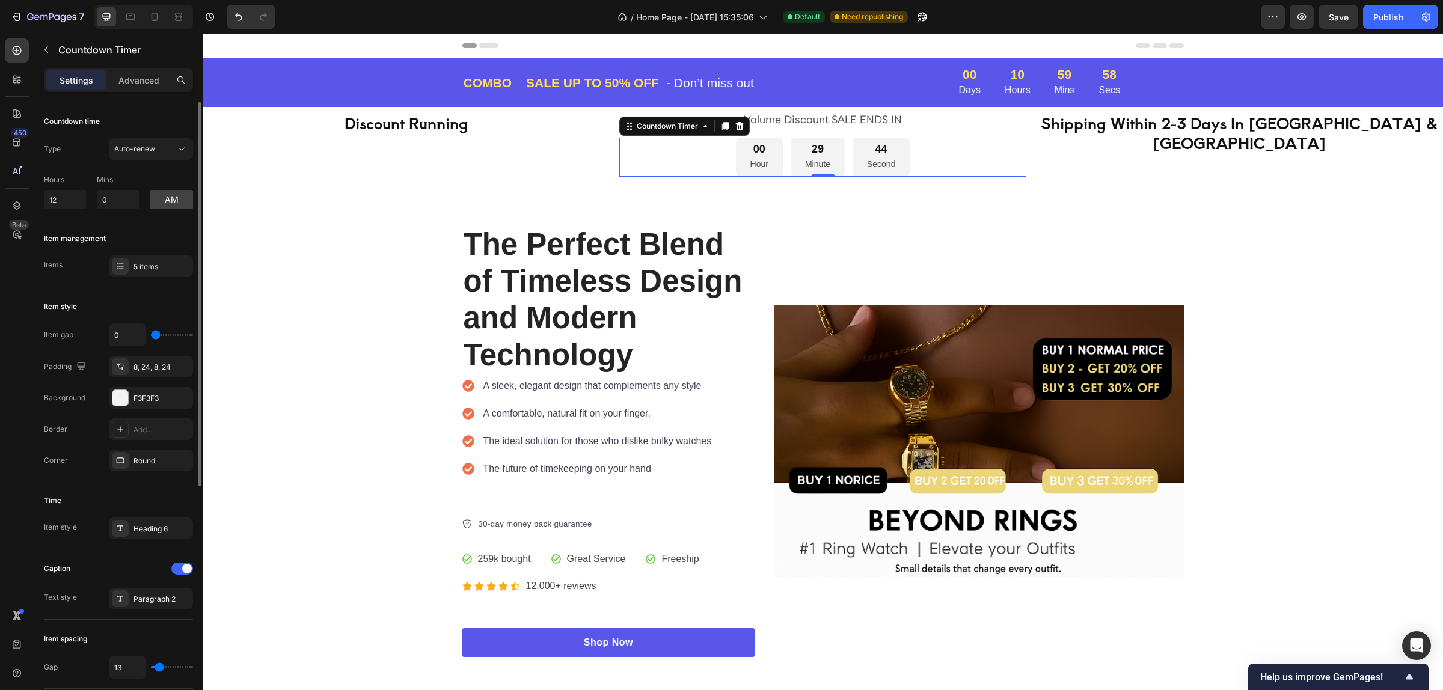
drag, startPoint x: 149, startPoint y: 334, endPoint x: 166, endPoint y: 337, distance: 17.7
click at [166, 337] on div "0" at bounding box center [151, 334] width 84 height 23
type input "13"
type input "19"
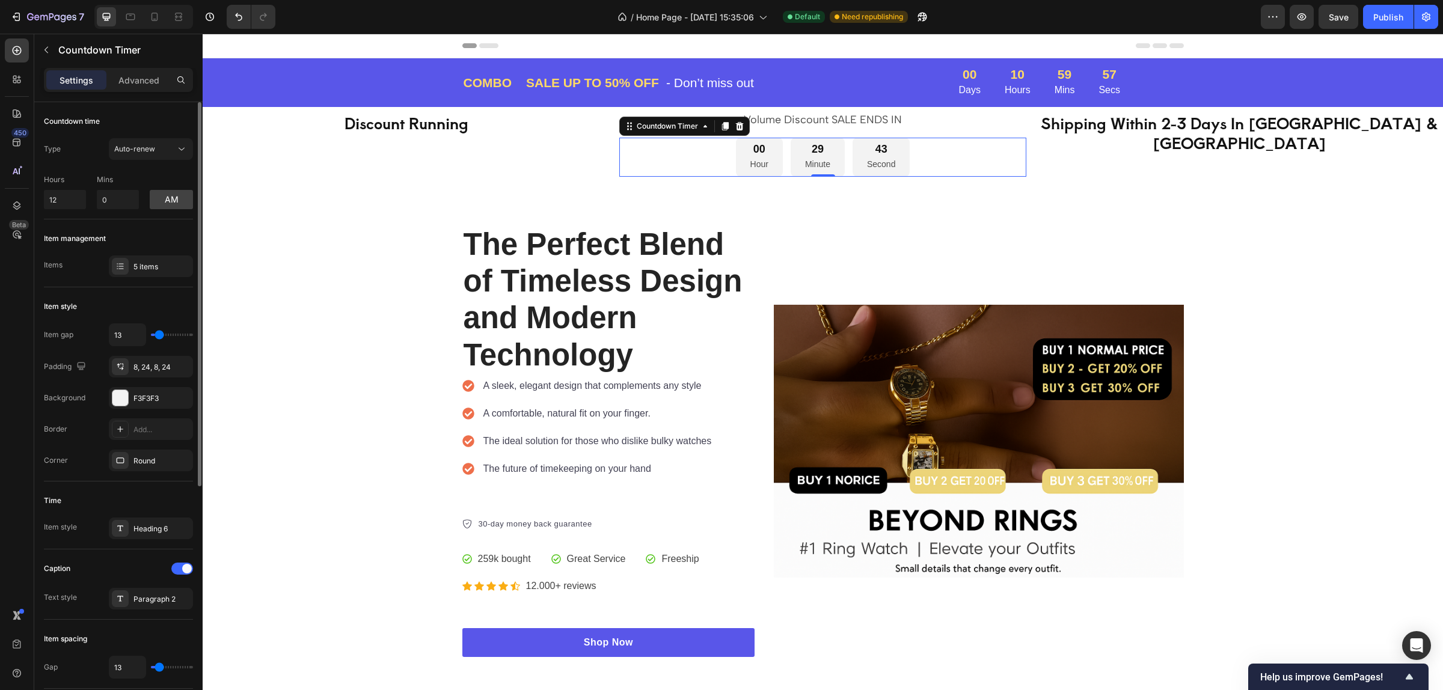
type input "19"
type input "25"
type input "27"
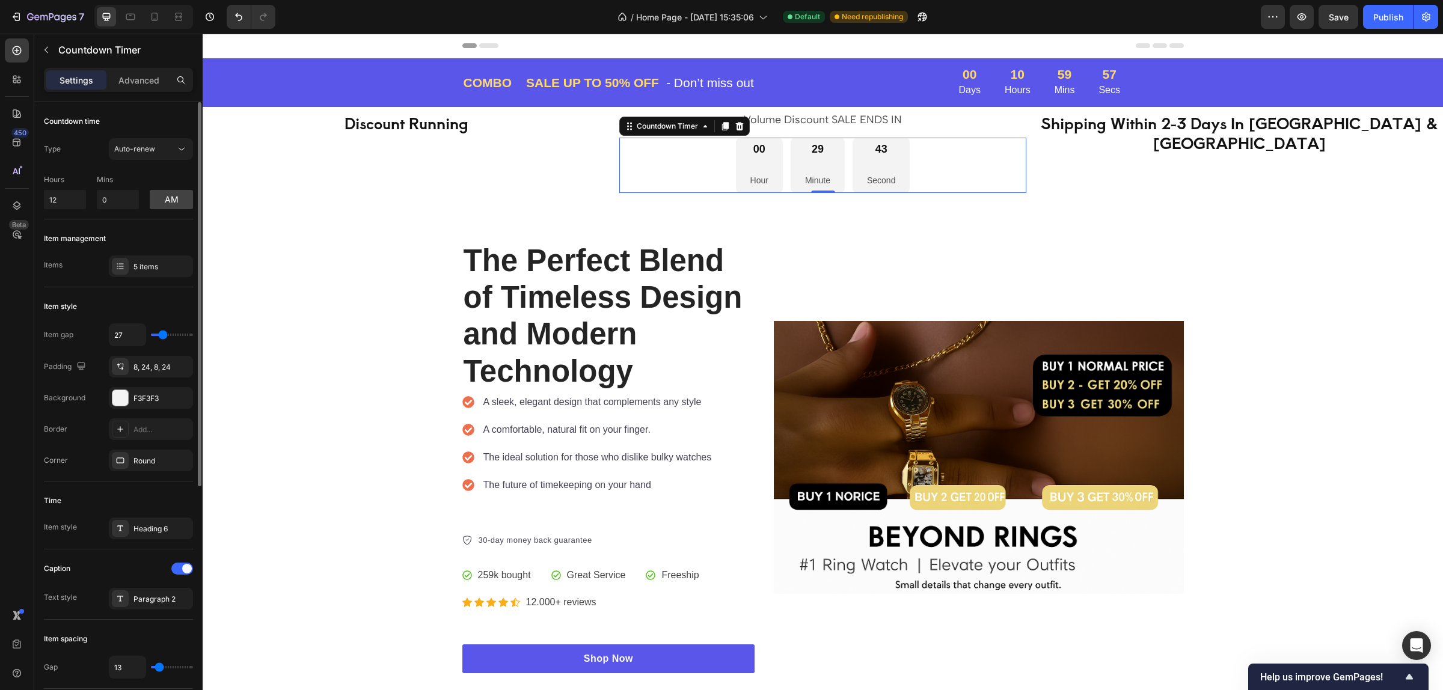
type input "30"
type input "33"
type input "36"
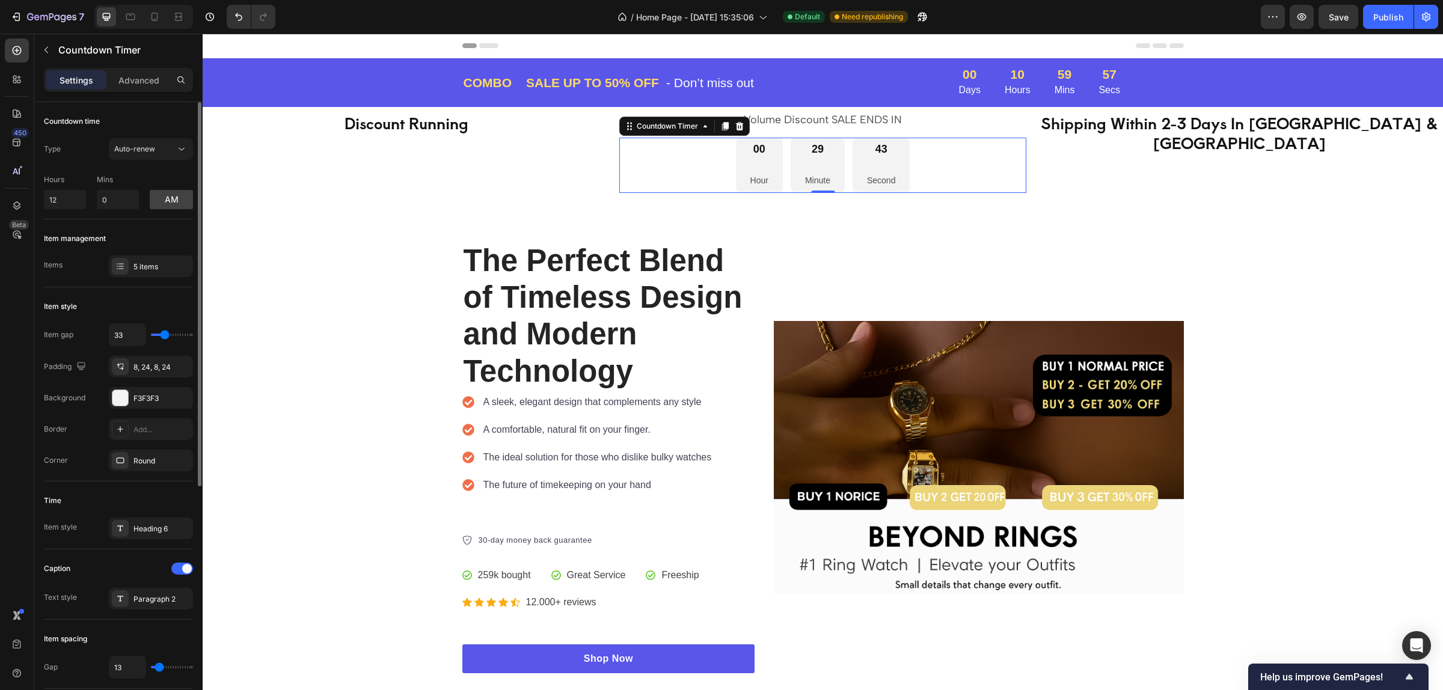
type input "36"
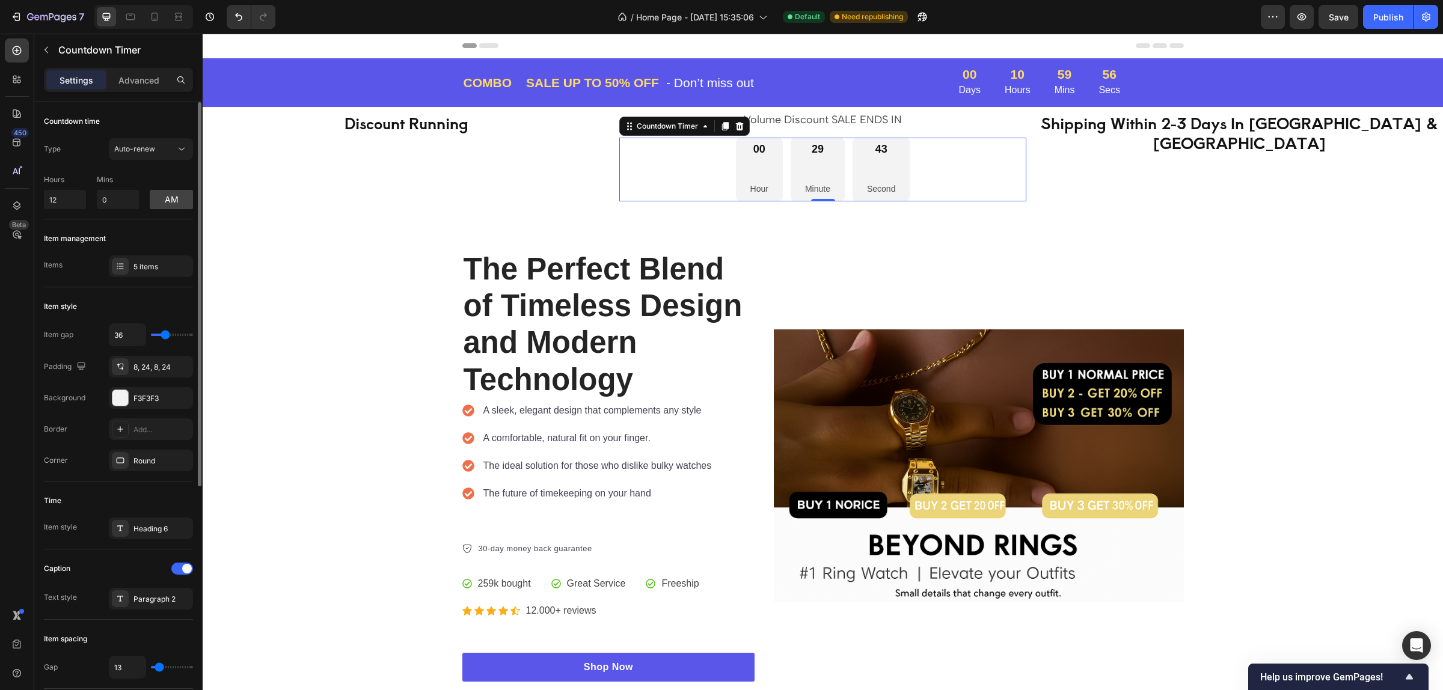
type input "41"
type input "38"
type input "36"
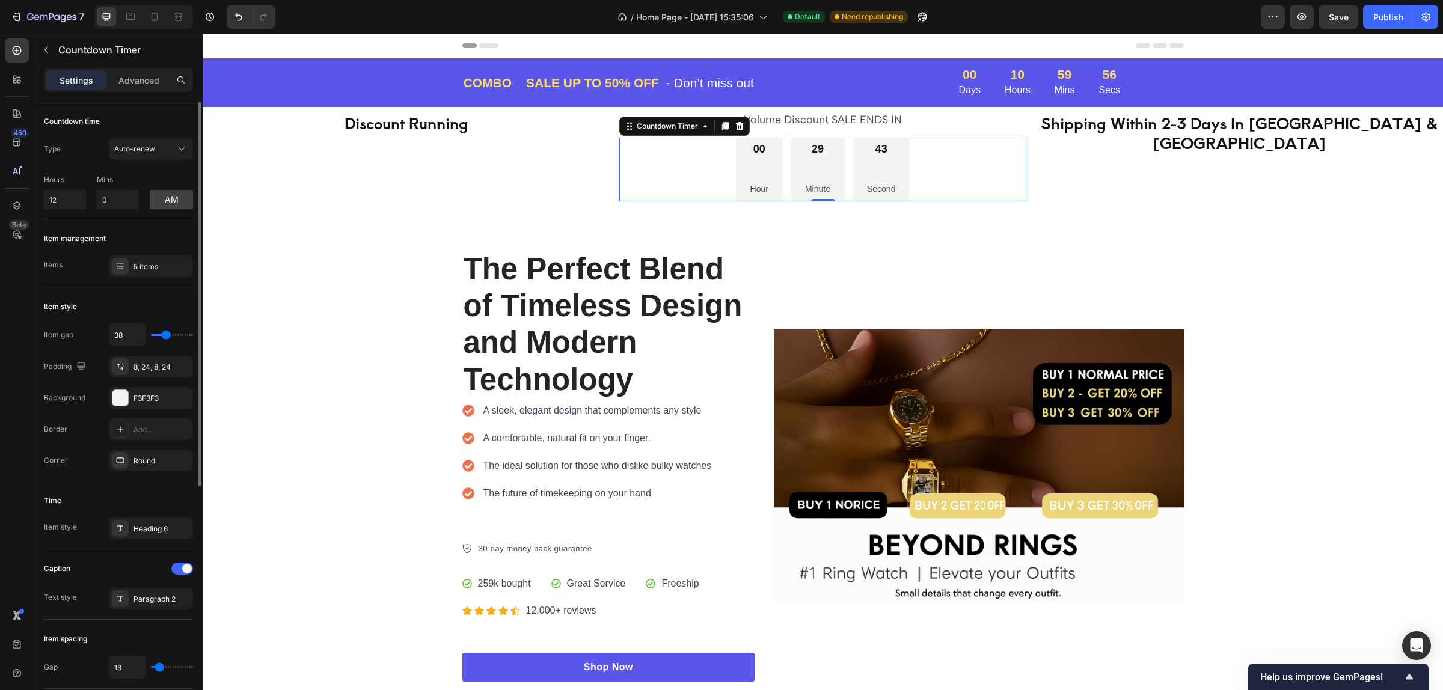
type input "36"
type input "33"
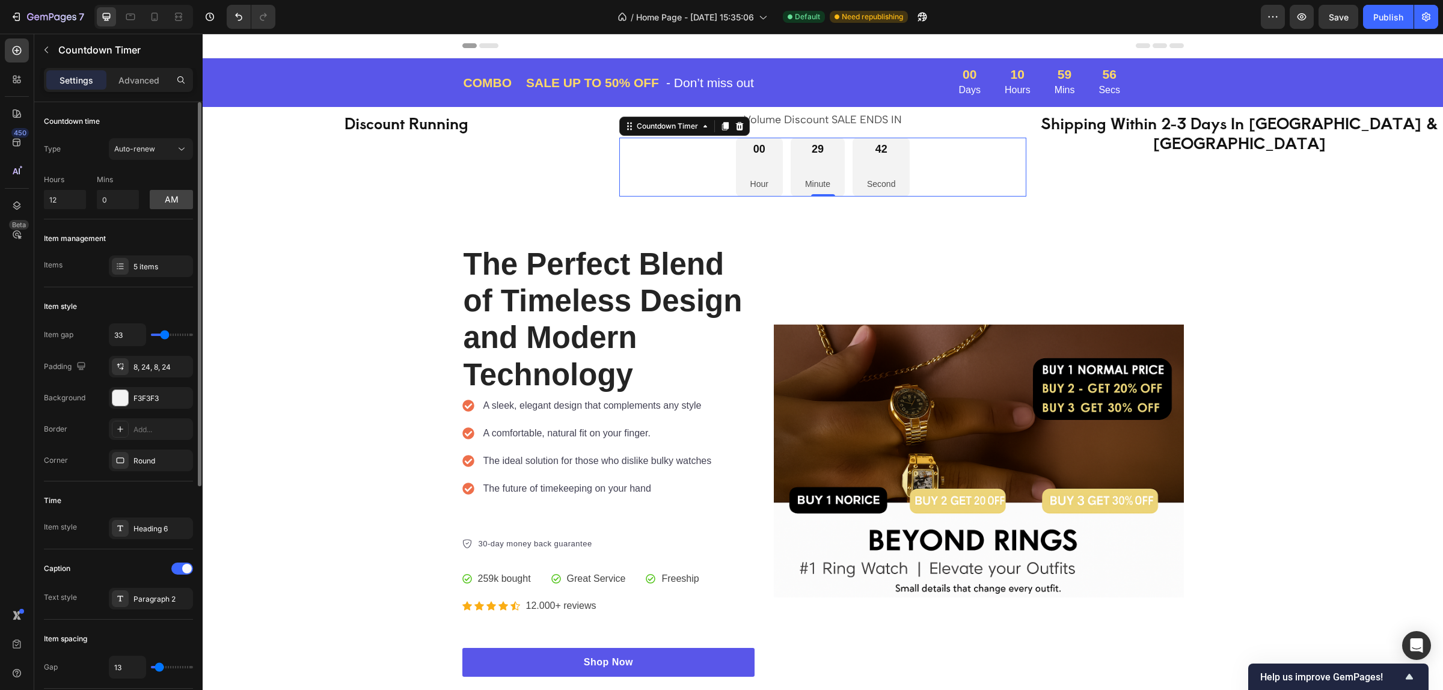
type input "30"
type input "27"
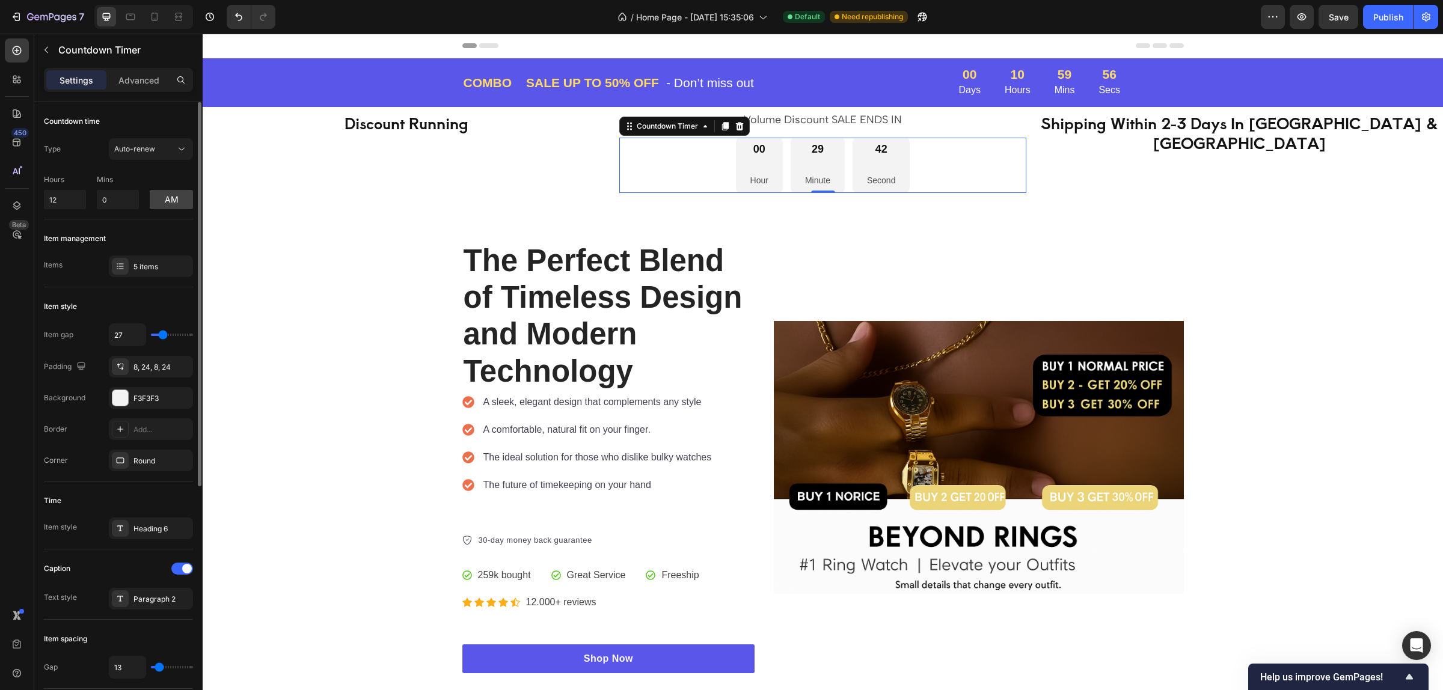
type input "22"
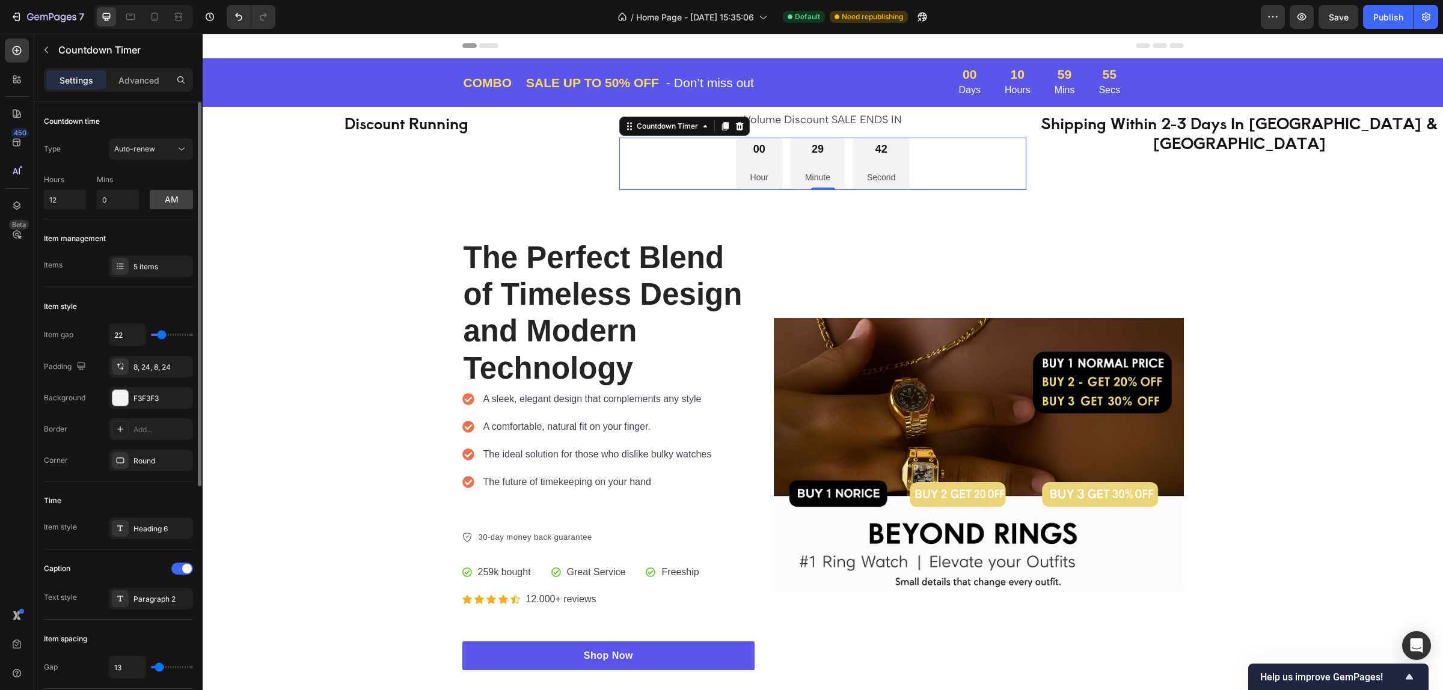
type input "19"
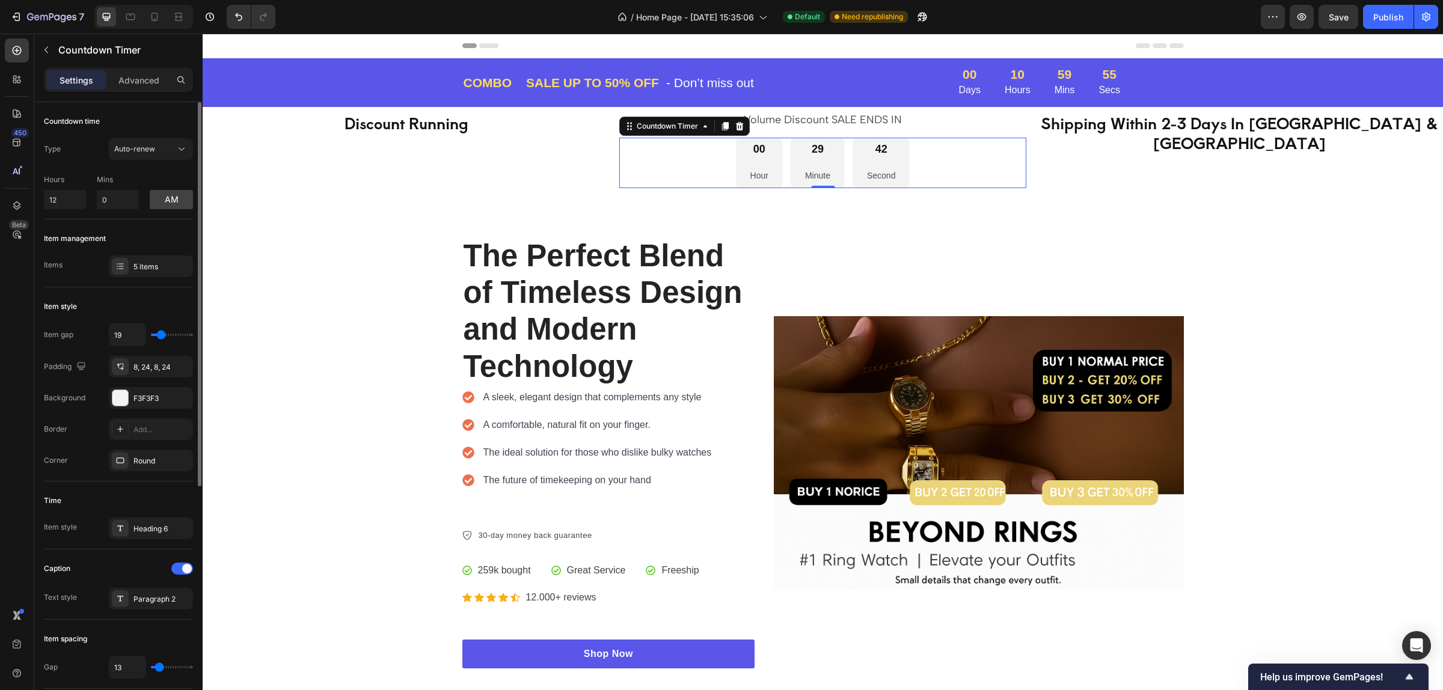
type input "16"
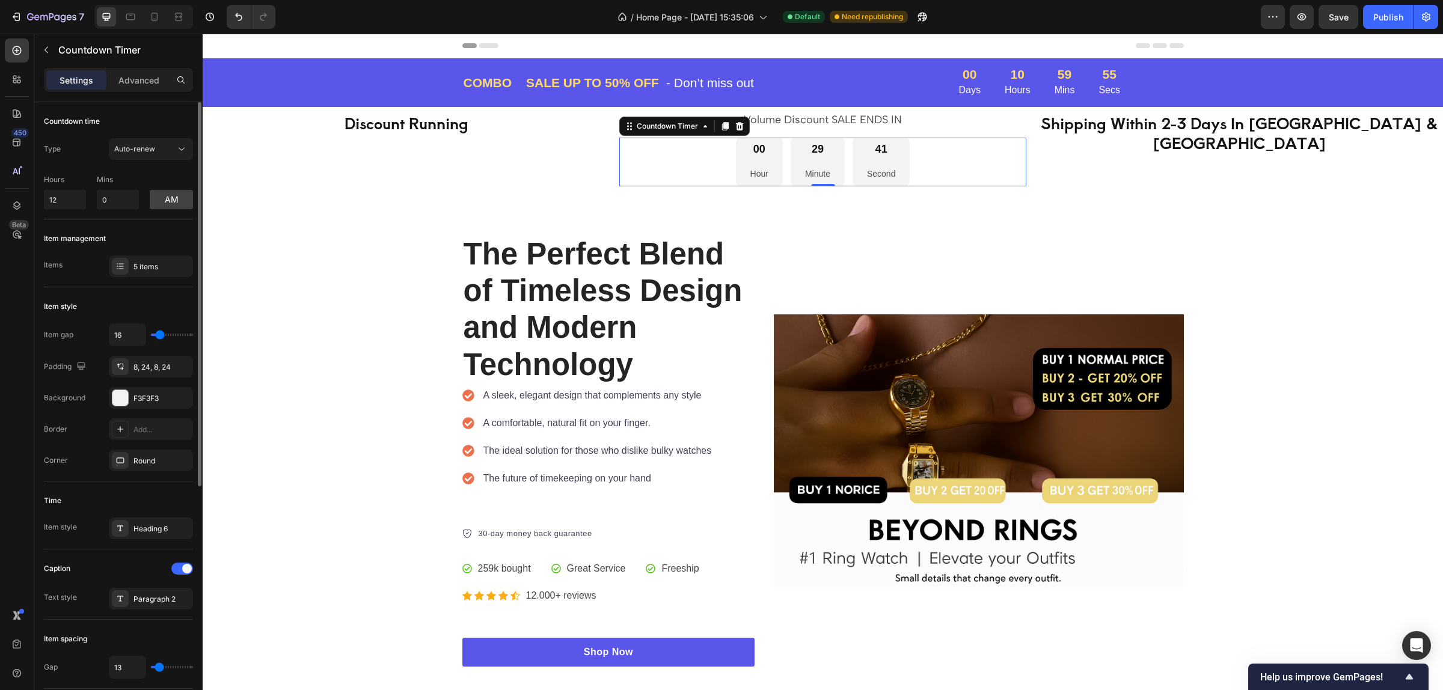
type input "11"
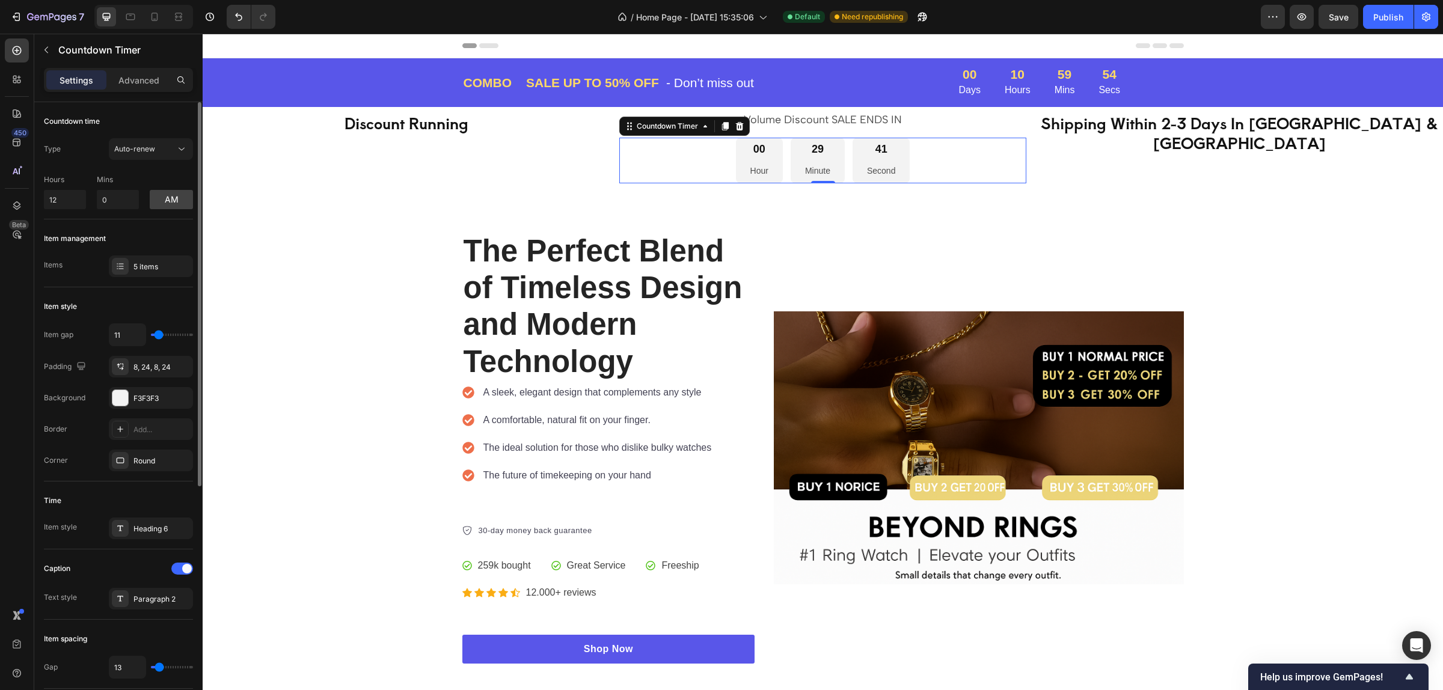
type input "8"
type input "2"
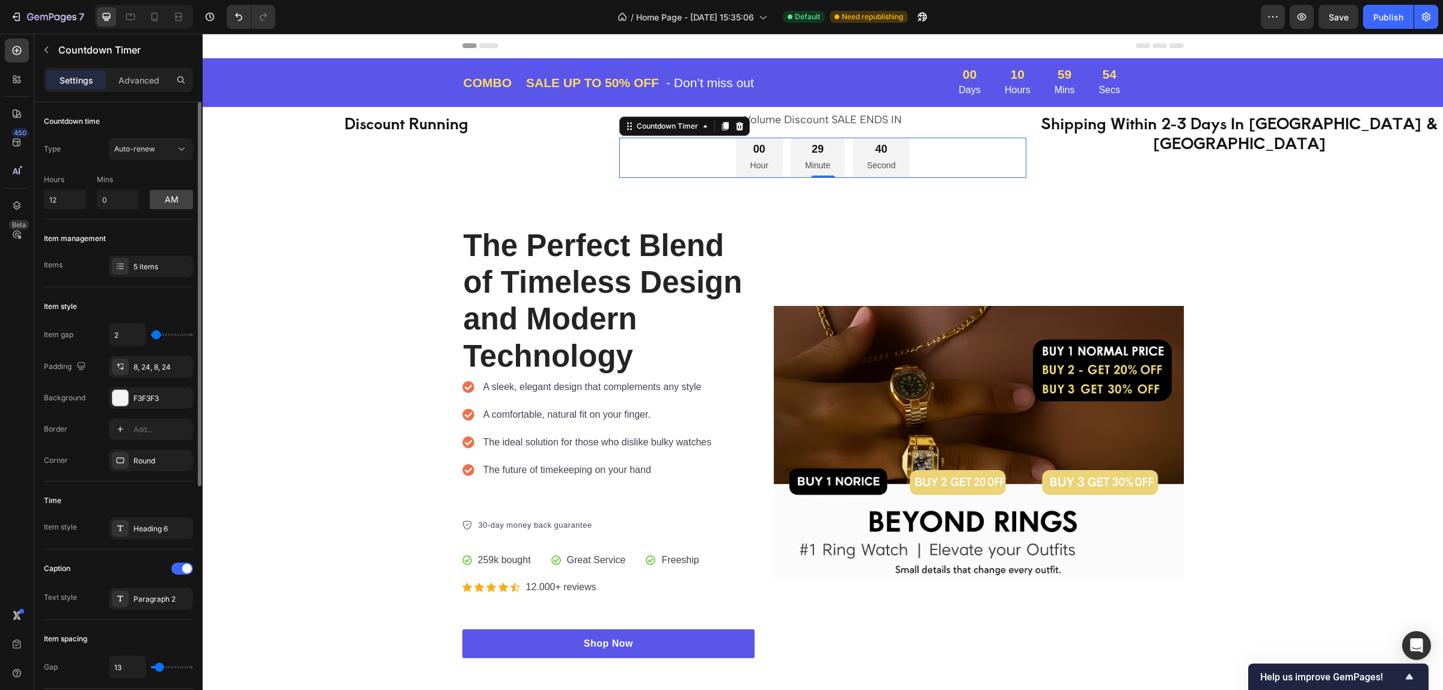
type input "0"
drag, startPoint x: 154, startPoint y: 335, endPoint x: 147, endPoint y: 334, distance: 6.7
click at [151, 334] on input "range" at bounding box center [172, 335] width 42 height 2
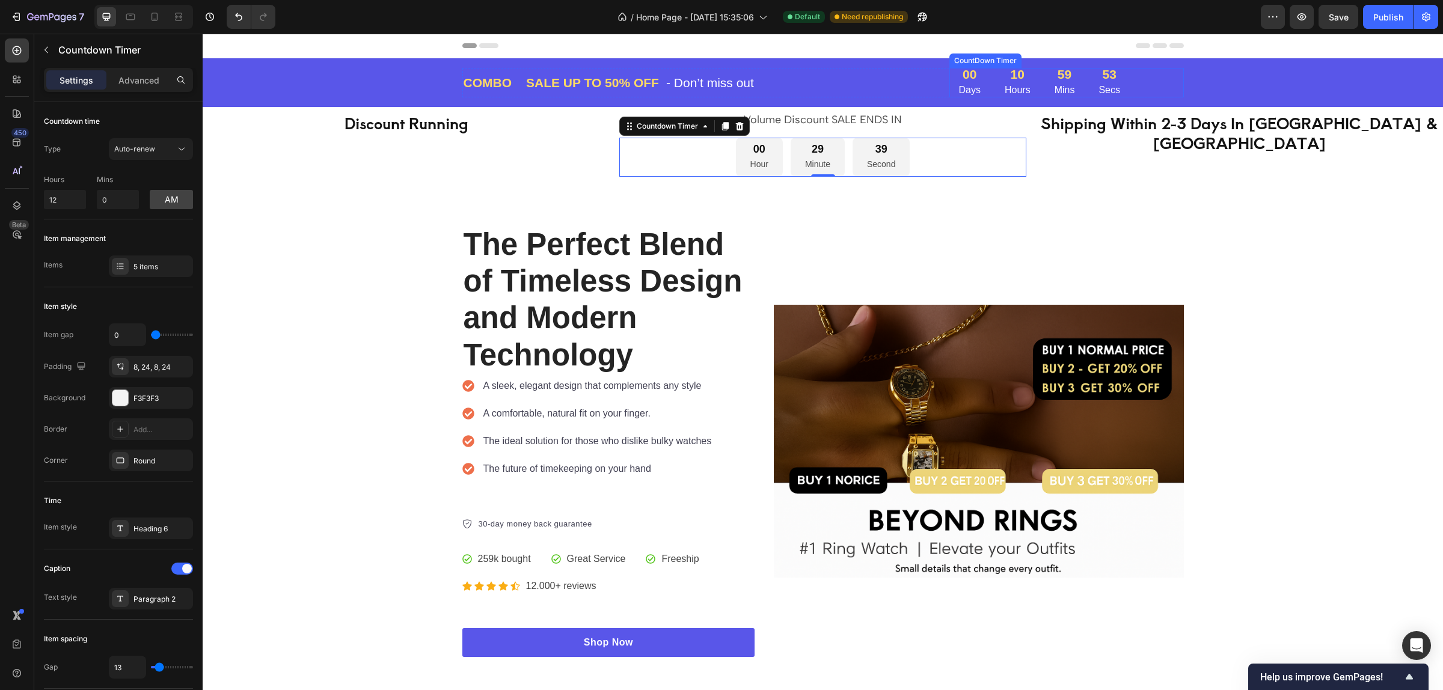
click at [1055, 68] on div "59" at bounding box center [1065, 74] width 20 height 13
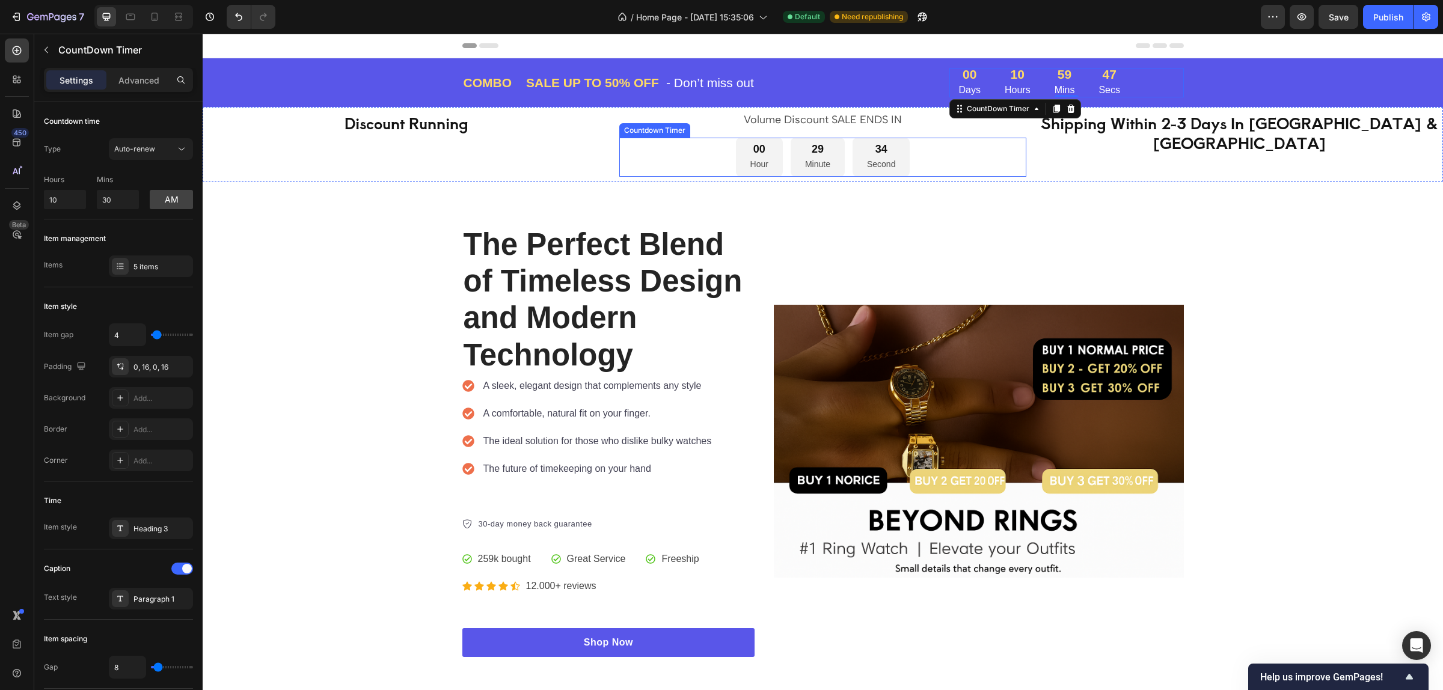
click at [899, 152] on div "34 Second" at bounding box center [881, 157] width 57 height 39
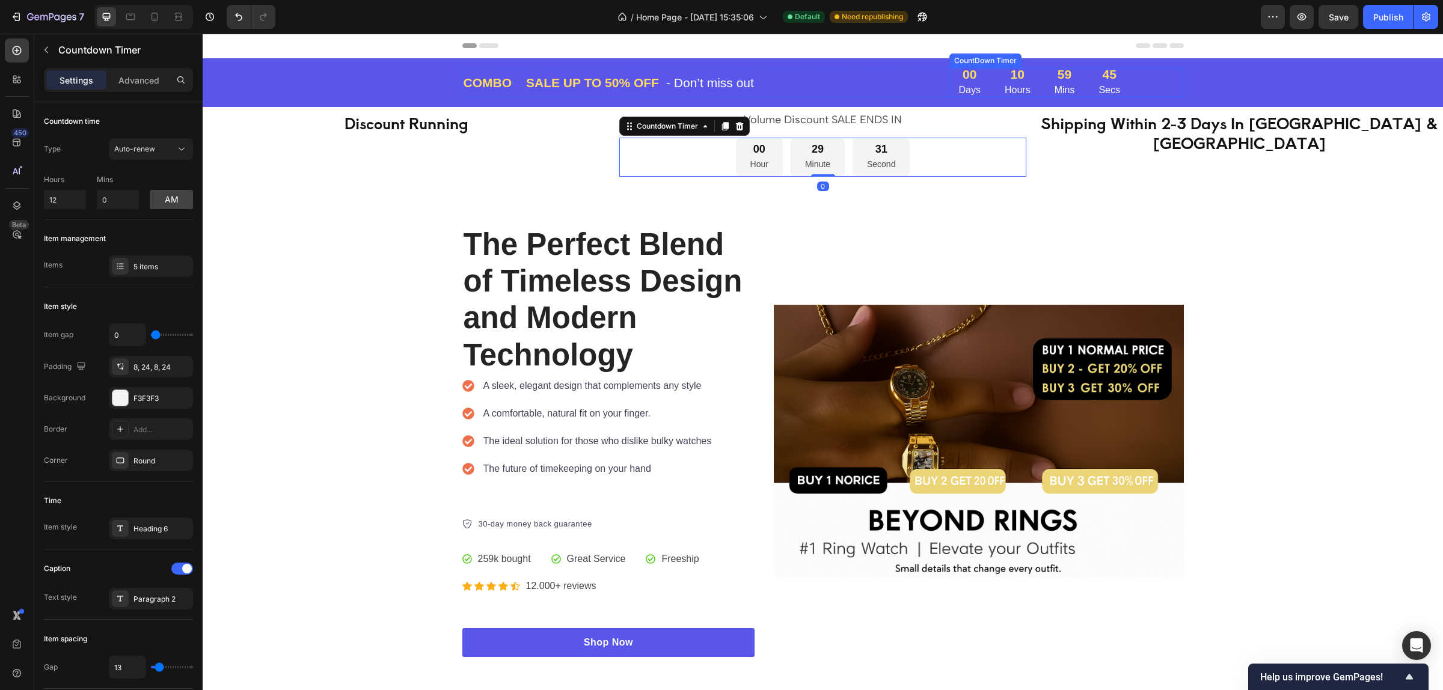
click at [1045, 82] on div "59 Mins" at bounding box center [1065, 82] width 40 height 29
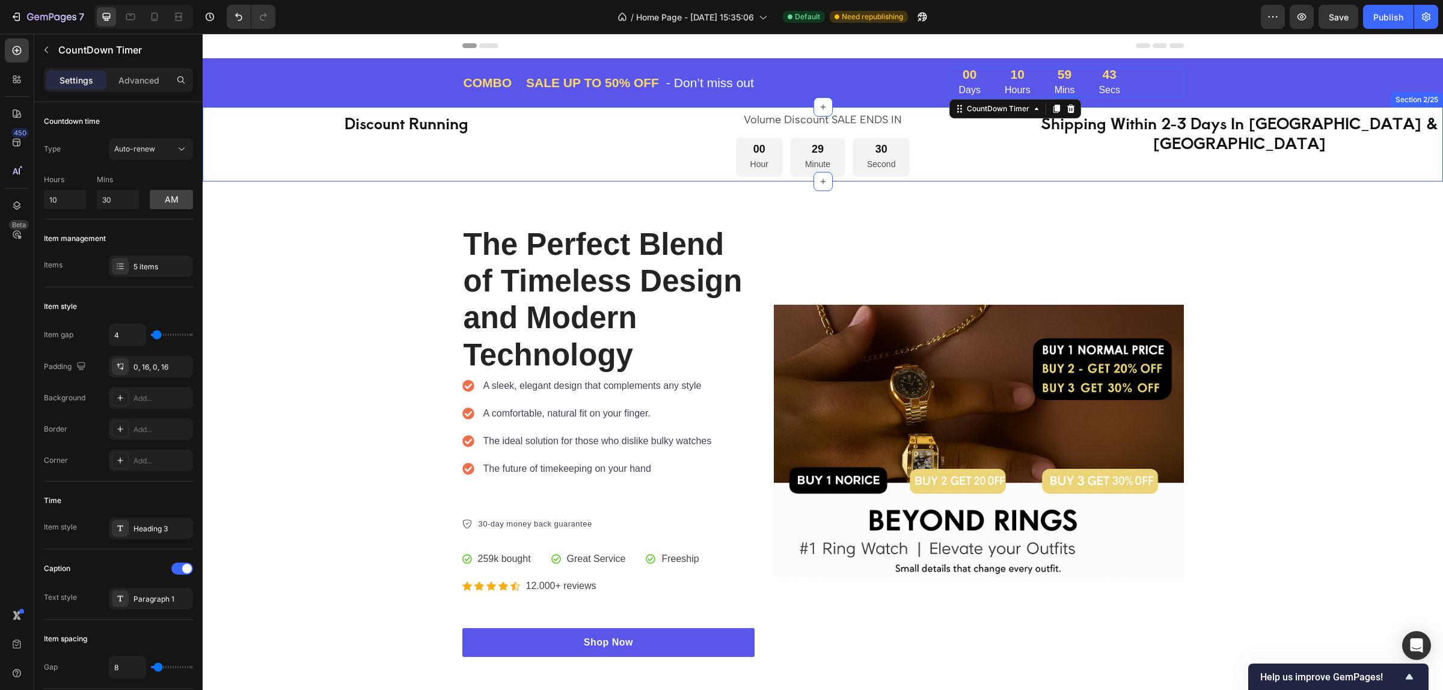
click at [1066, 155] on div "Shipping Within 2-3 Days In [GEOGRAPHIC_DATA] & [GEOGRAPHIC_DATA] Heading" at bounding box center [1239, 144] width 407 height 65
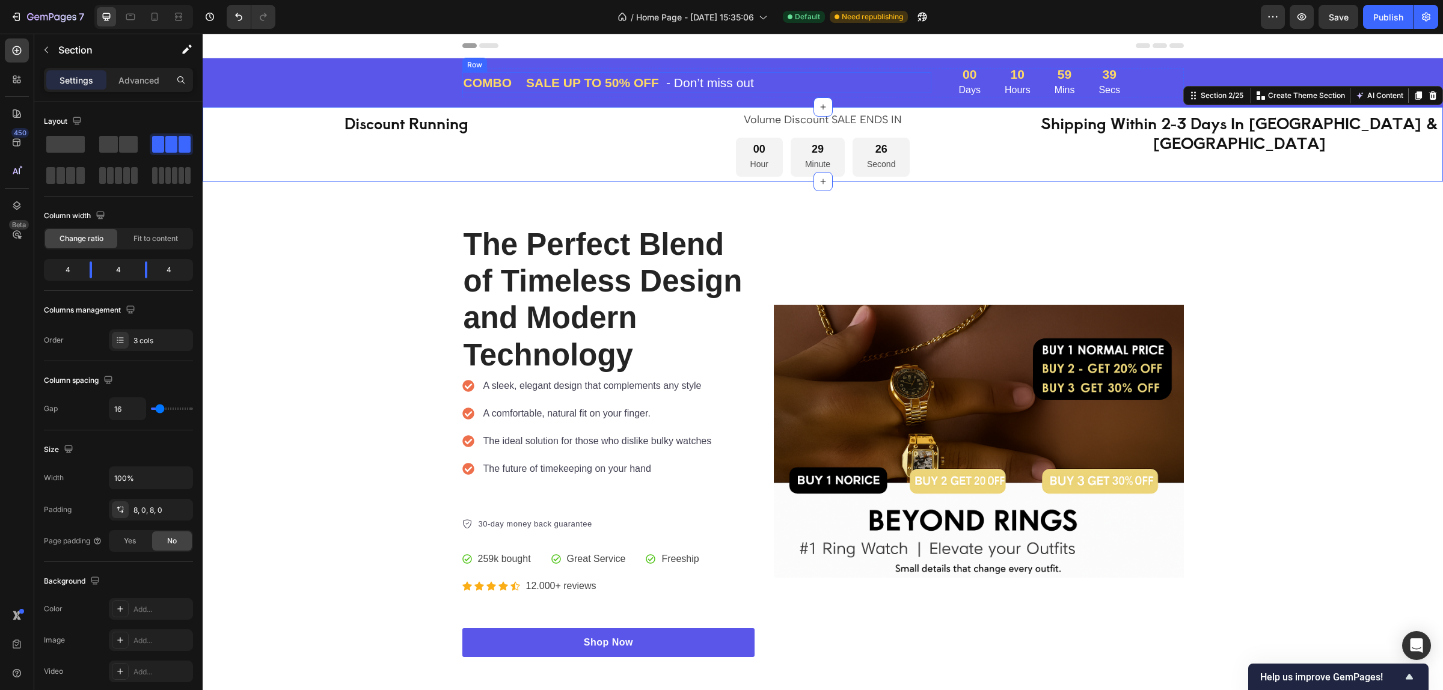
click at [762, 73] on div "COMBO Text block Text block Row SALE UP TO 50% OFF Text block - Don’t miss out …" at bounding box center [696, 83] width 469 height 22
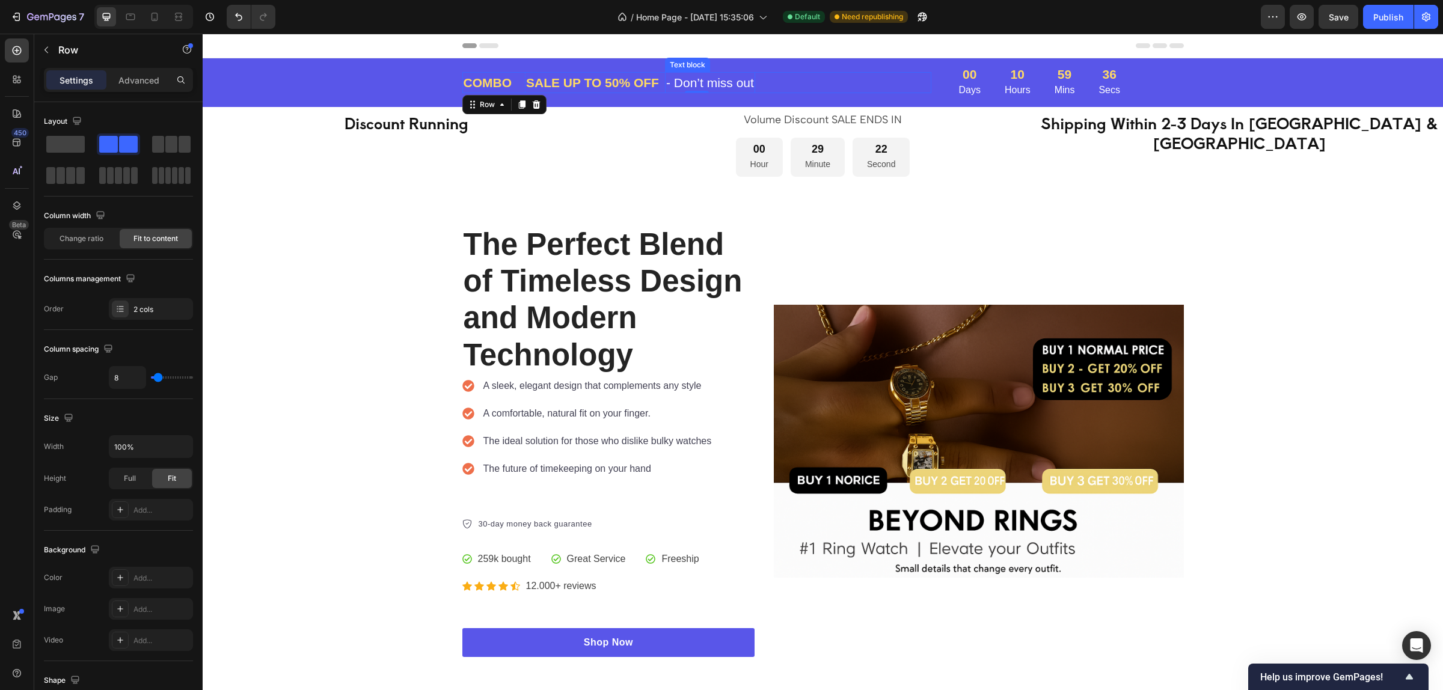
click at [734, 81] on p "- Don’t miss out" at bounding box center [710, 82] width 88 height 19
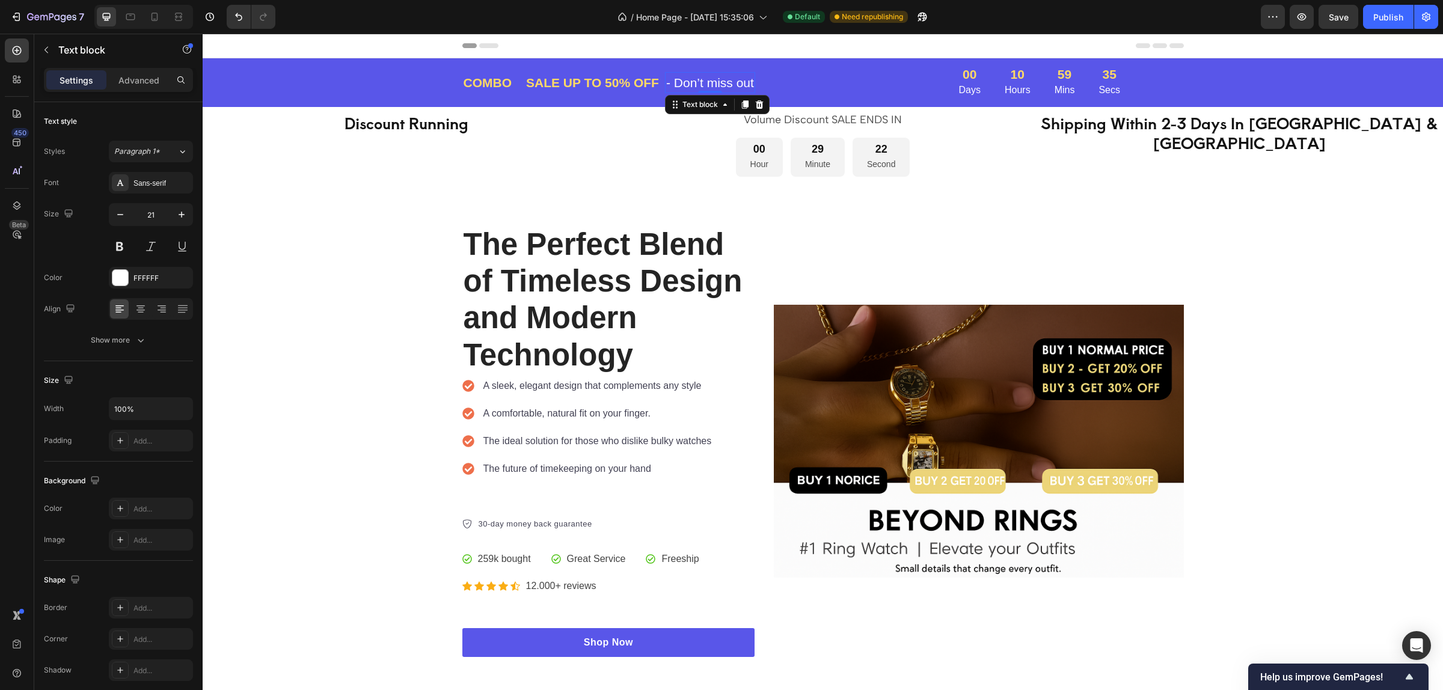
click at [728, 81] on p "- Don’t miss out" at bounding box center [710, 82] width 88 height 19
click at [750, 82] on div "COMBO Text block Text block Row SALE UP TO 50% OFF Text block - Don’t miss out …" at bounding box center [696, 83] width 469 height 22
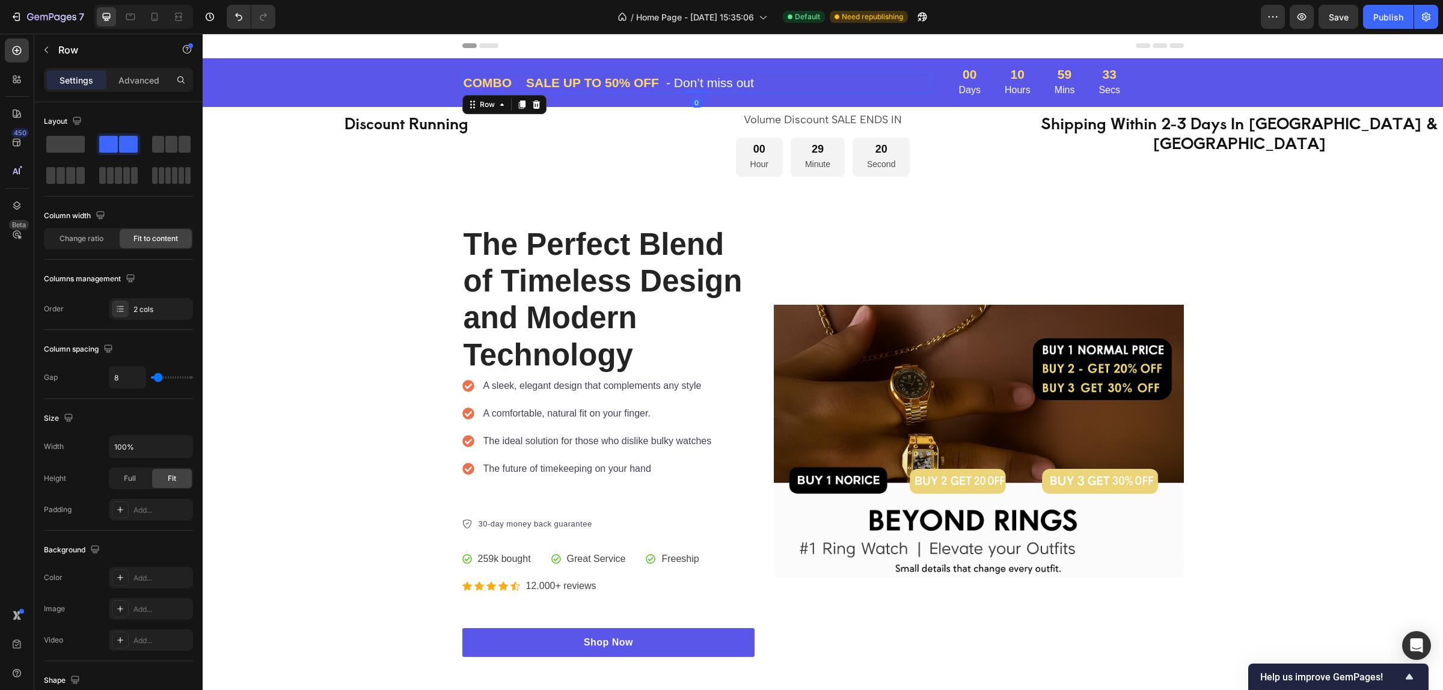
click at [746, 80] on p "- Don’t miss out" at bounding box center [710, 82] width 88 height 19
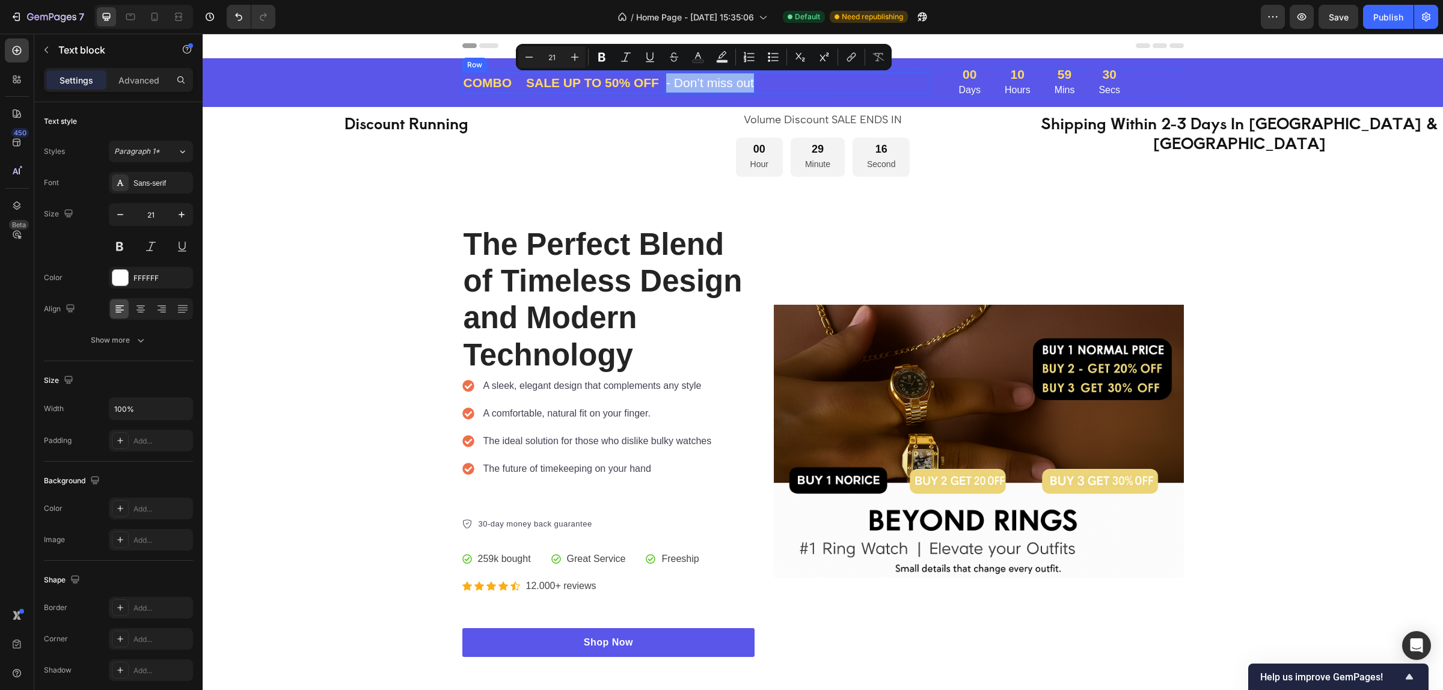
drag, startPoint x: 660, startPoint y: 81, endPoint x: 750, endPoint y: 86, distance: 90.9
click at [750, 86] on div "COMBO Text block Text block Row SALE UP TO 50% OFF Text block - Don’t miss out …" at bounding box center [696, 83] width 469 height 22
copy p "- Don’t miss out"
click at [479, 125] on h2 "Discount Running" at bounding box center [406, 123] width 407 height 22
click at [480, 124] on h2 "Discount Running" at bounding box center [406, 123] width 407 height 22
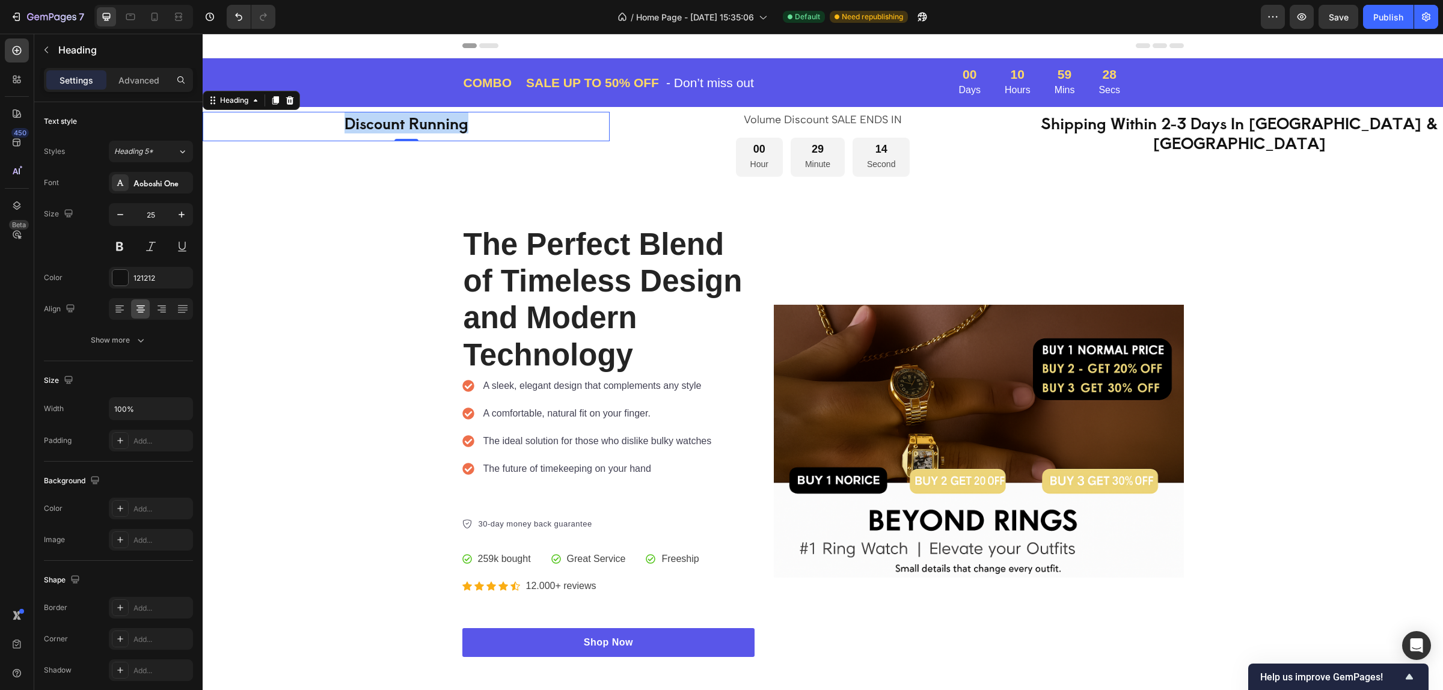
click at [480, 124] on p "Discount Running" at bounding box center [406, 123] width 405 height 20
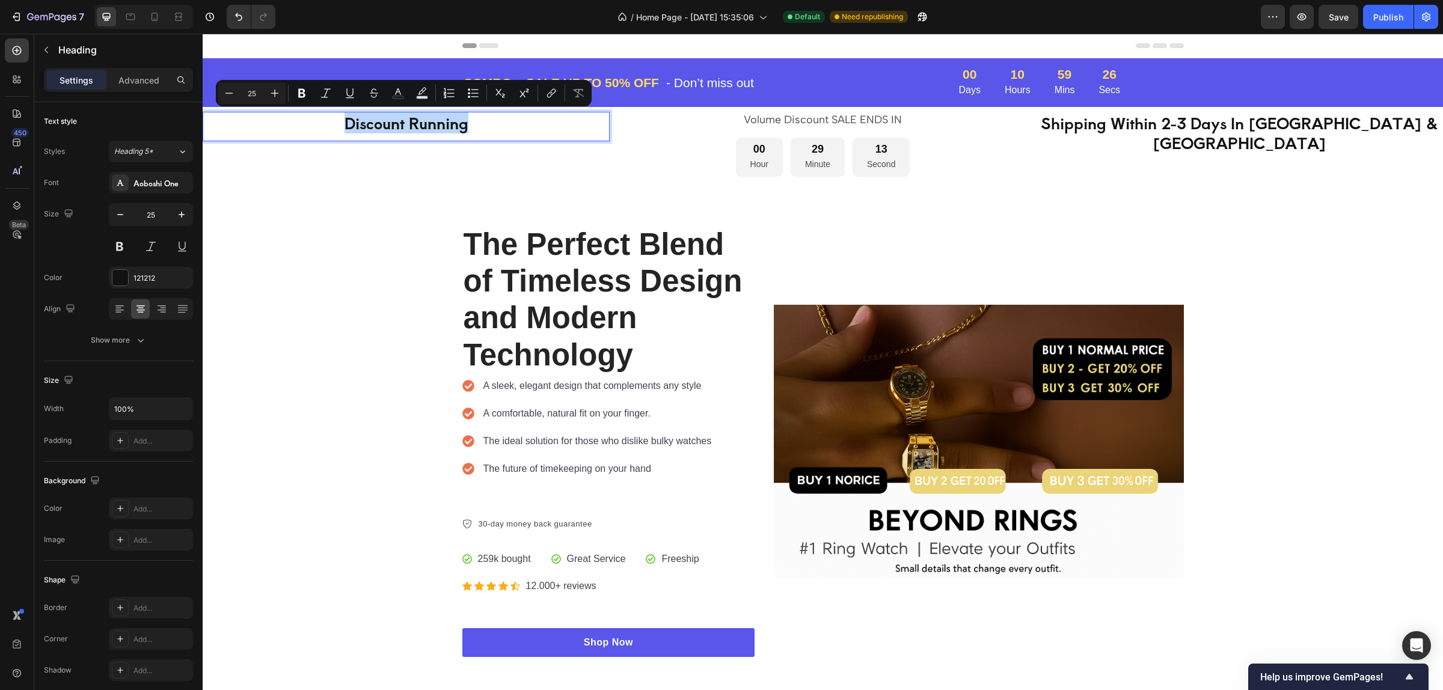
click at [480, 124] on p "Discount Running" at bounding box center [406, 123] width 405 height 20
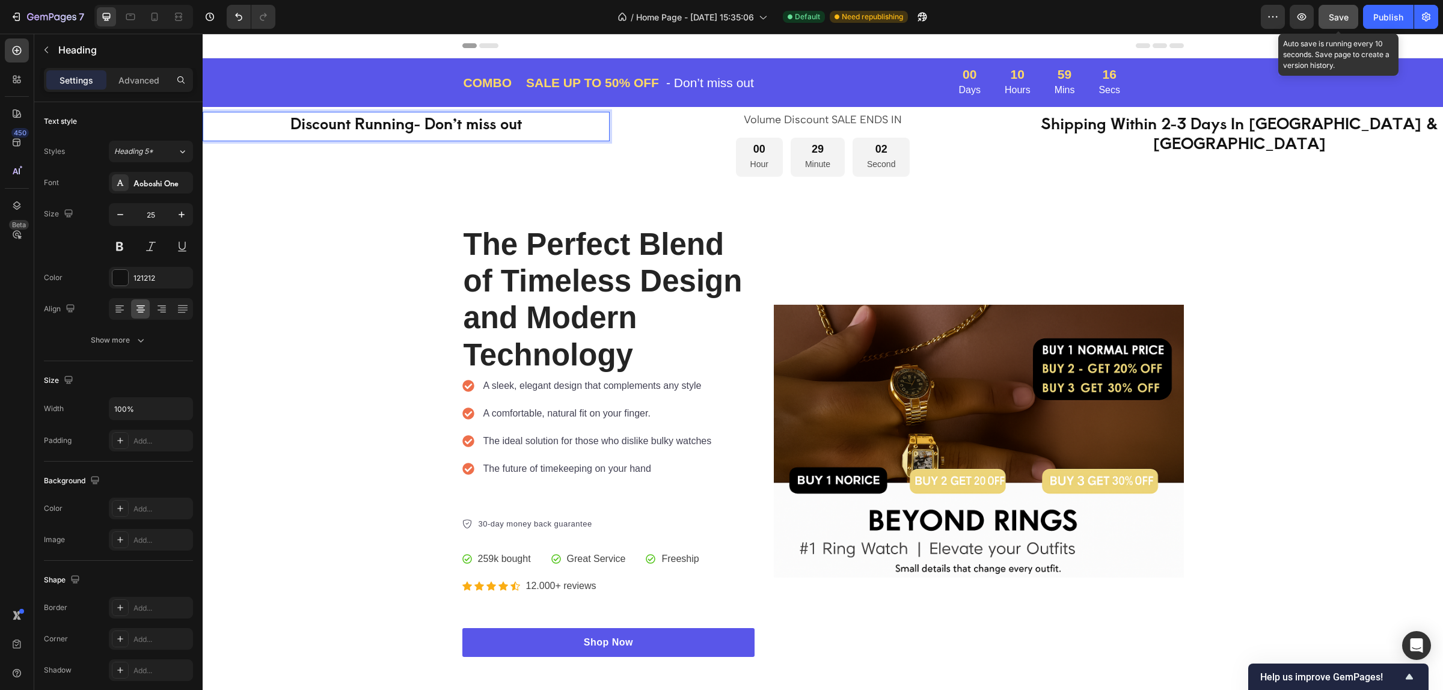
click at [1332, 17] on span "Save" at bounding box center [1339, 17] width 20 height 10
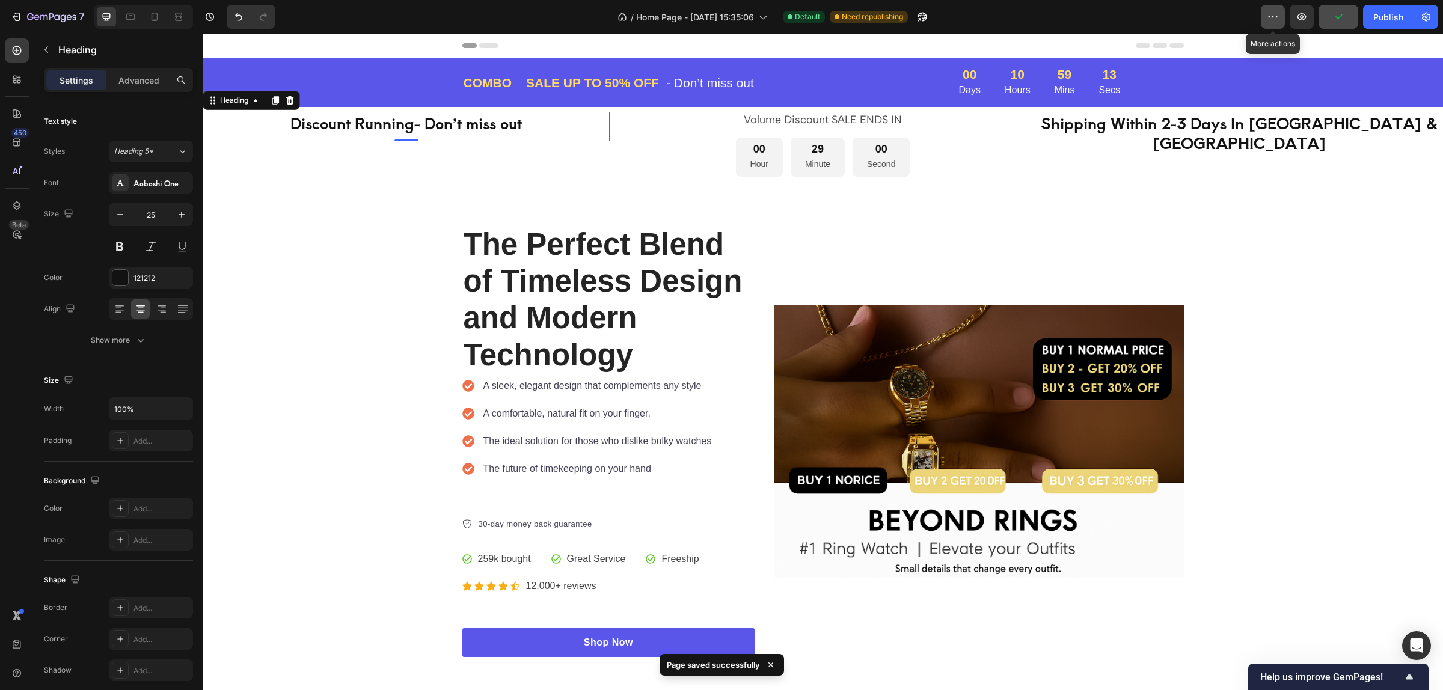
click at [1264, 16] on button "button" at bounding box center [1273, 17] width 24 height 24
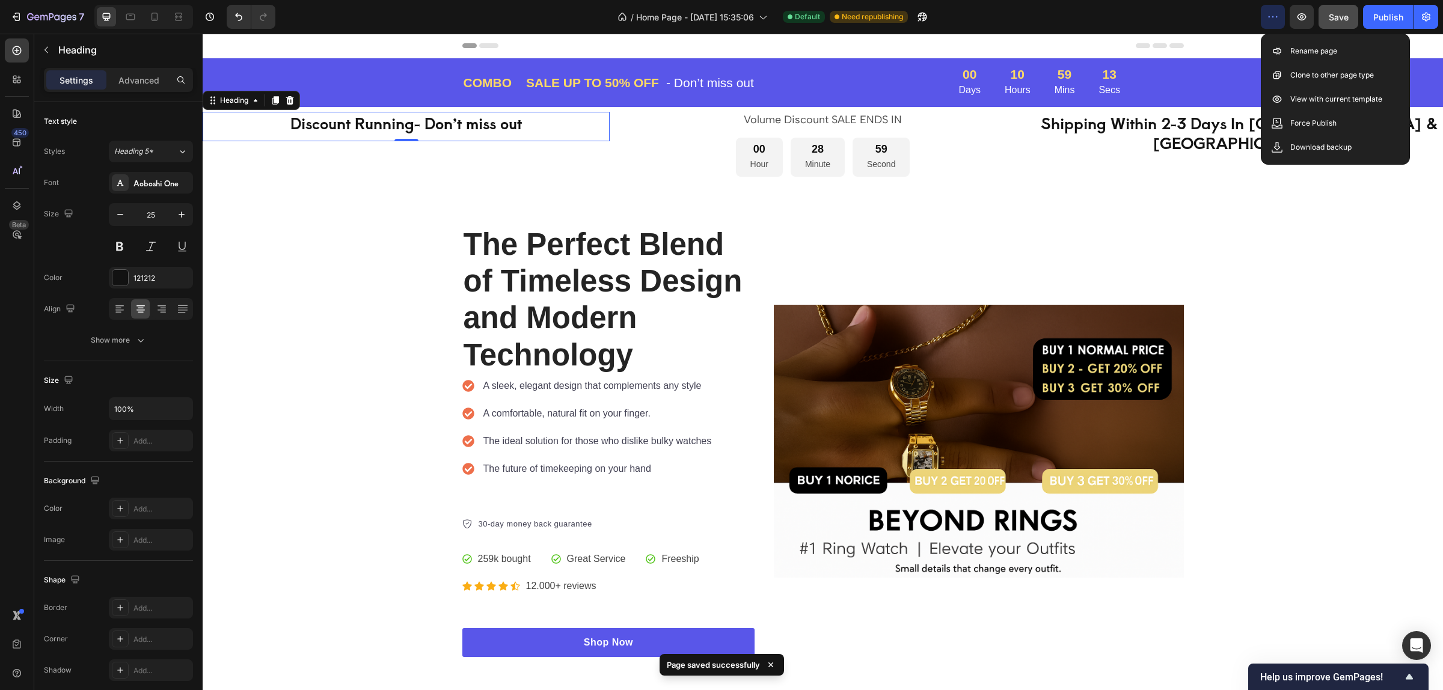
click at [1264, 16] on button "button" at bounding box center [1273, 17] width 24 height 24
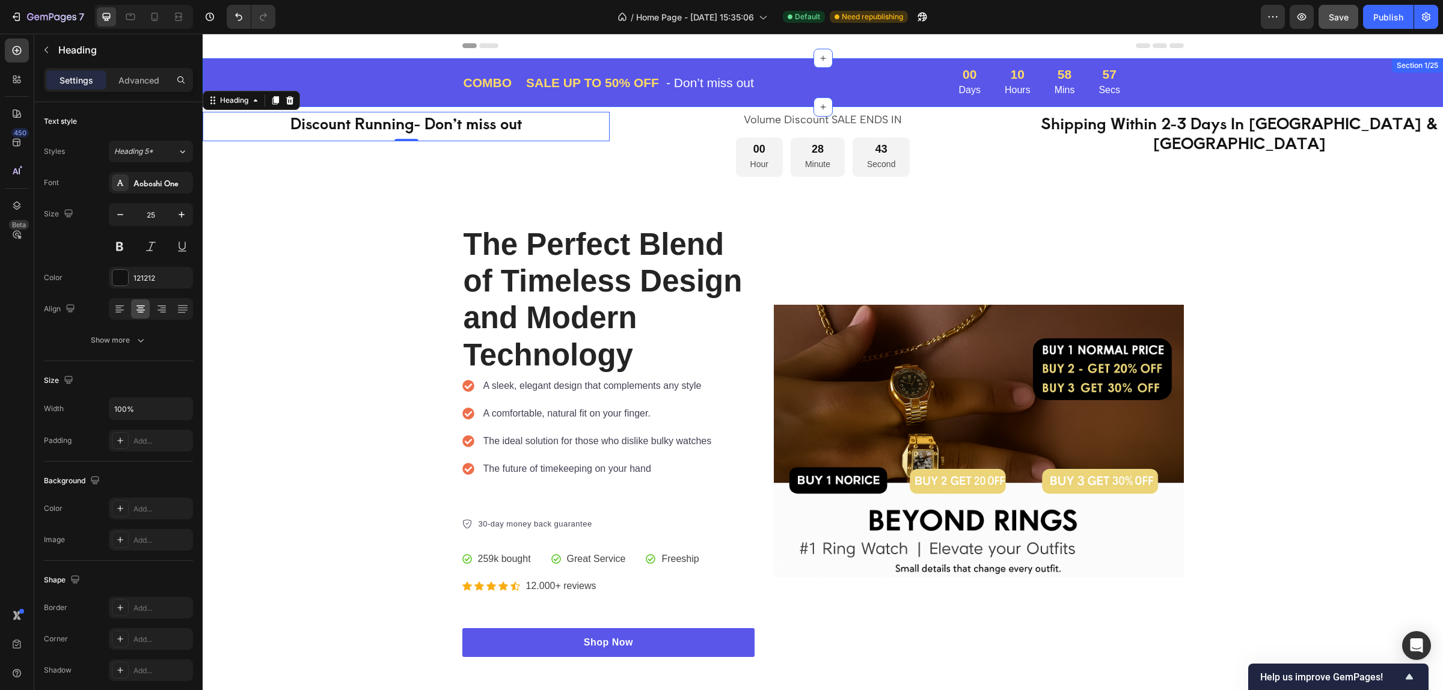
click at [1221, 83] on div "COMBO Text block Text block Row SALE UP TO 50% OFF Text block - Don’t miss out …" at bounding box center [823, 82] width 1222 height 29
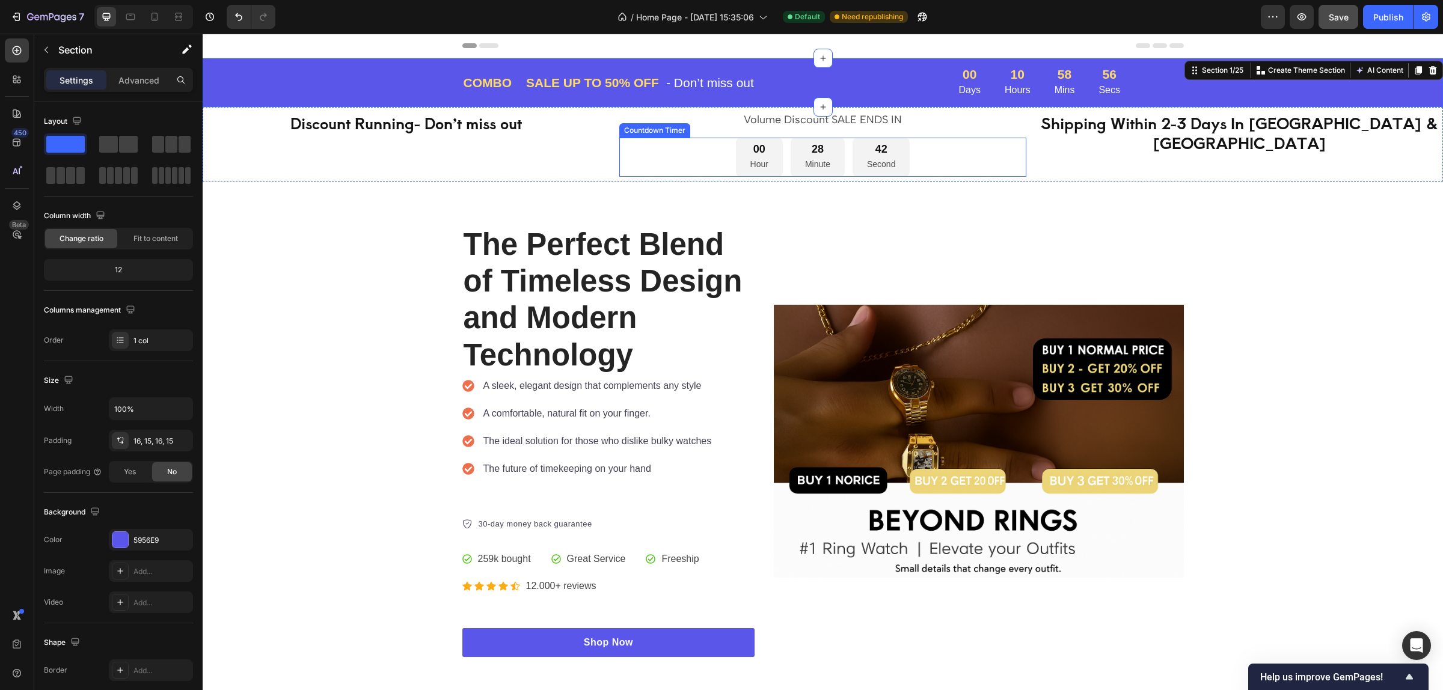
click at [940, 164] on div "00 Hour 28 Minute 42 Second" at bounding box center [822, 157] width 407 height 39
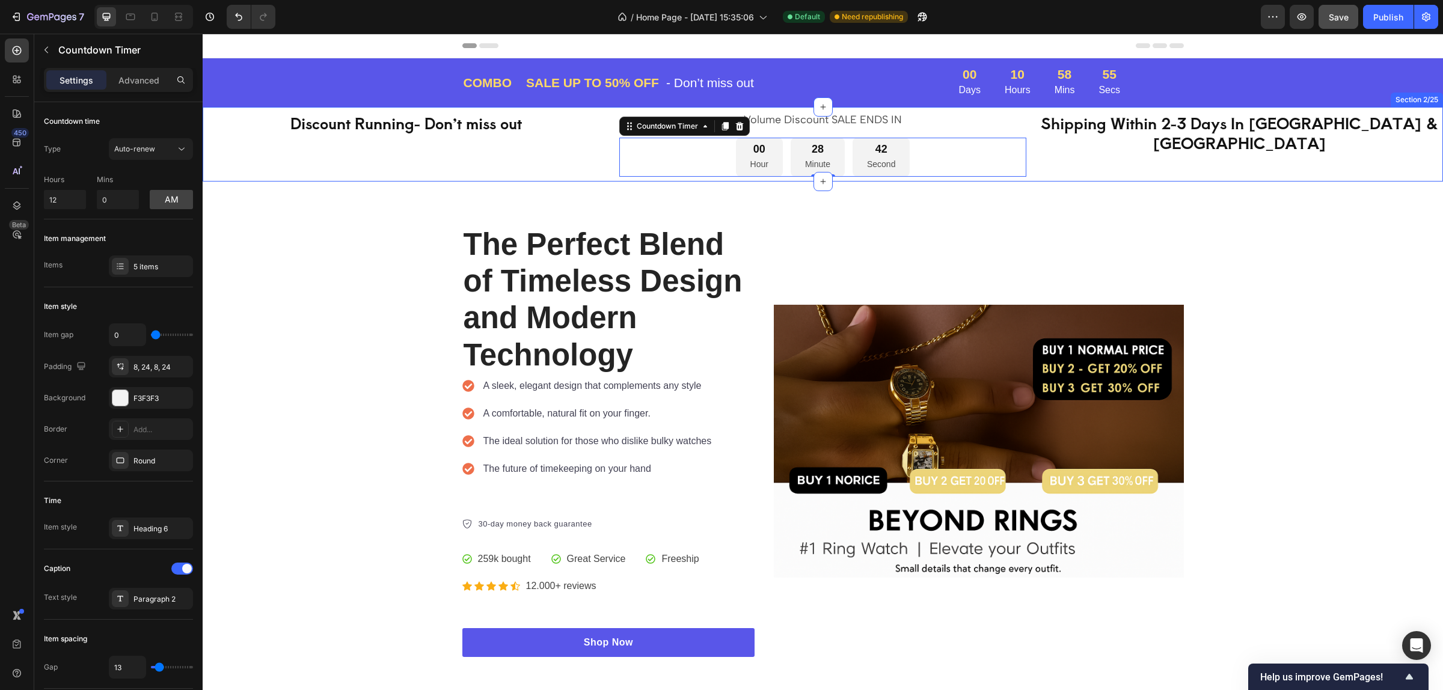
click at [1089, 158] on div "Shipping Within 2-3 Days In [GEOGRAPHIC_DATA] & [GEOGRAPHIC_DATA] Heading" at bounding box center [1239, 144] width 407 height 65
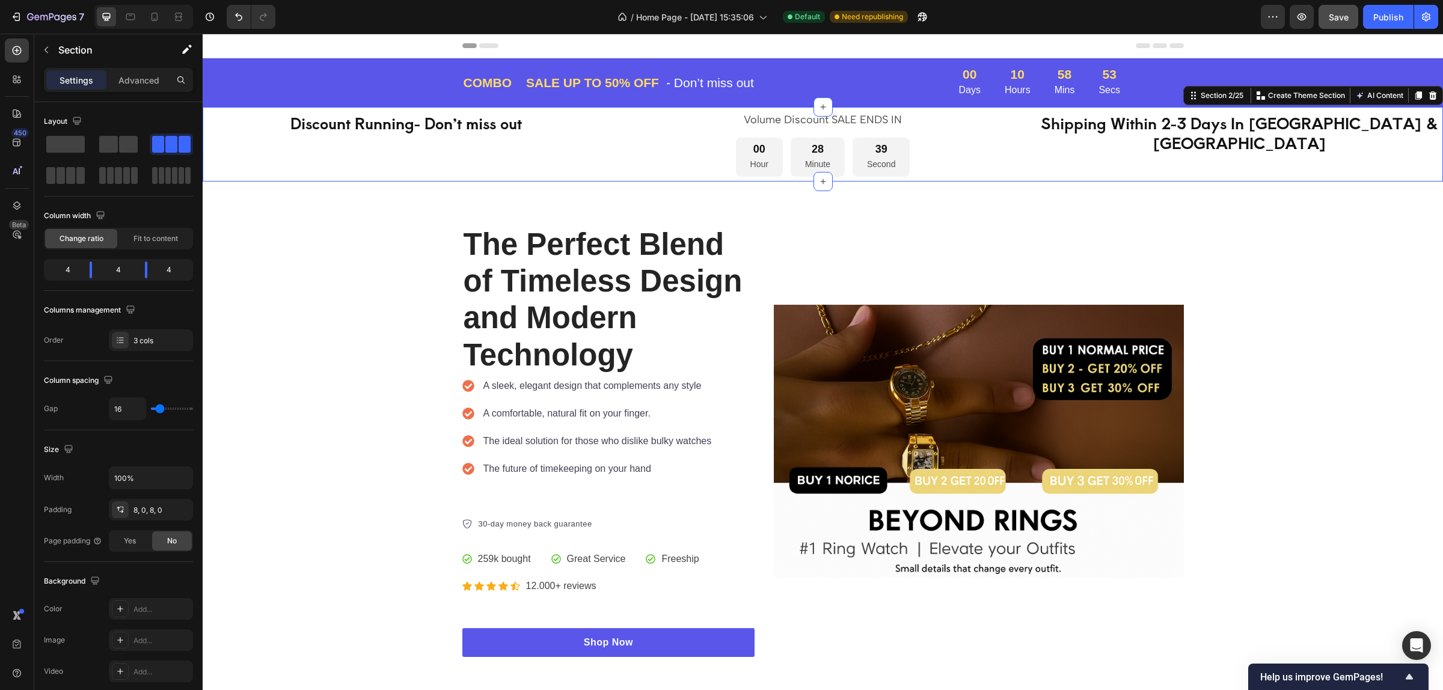
click at [1144, 172] on div "Shipping Within 2-3 Days In [GEOGRAPHIC_DATA] & [GEOGRAPHIC_DATA] Heading" at bounding box center [1239, 144] width 407 height 65
click at [124, 78] on p "Advanced" at bounding box center [138, 80] width 41 height 13
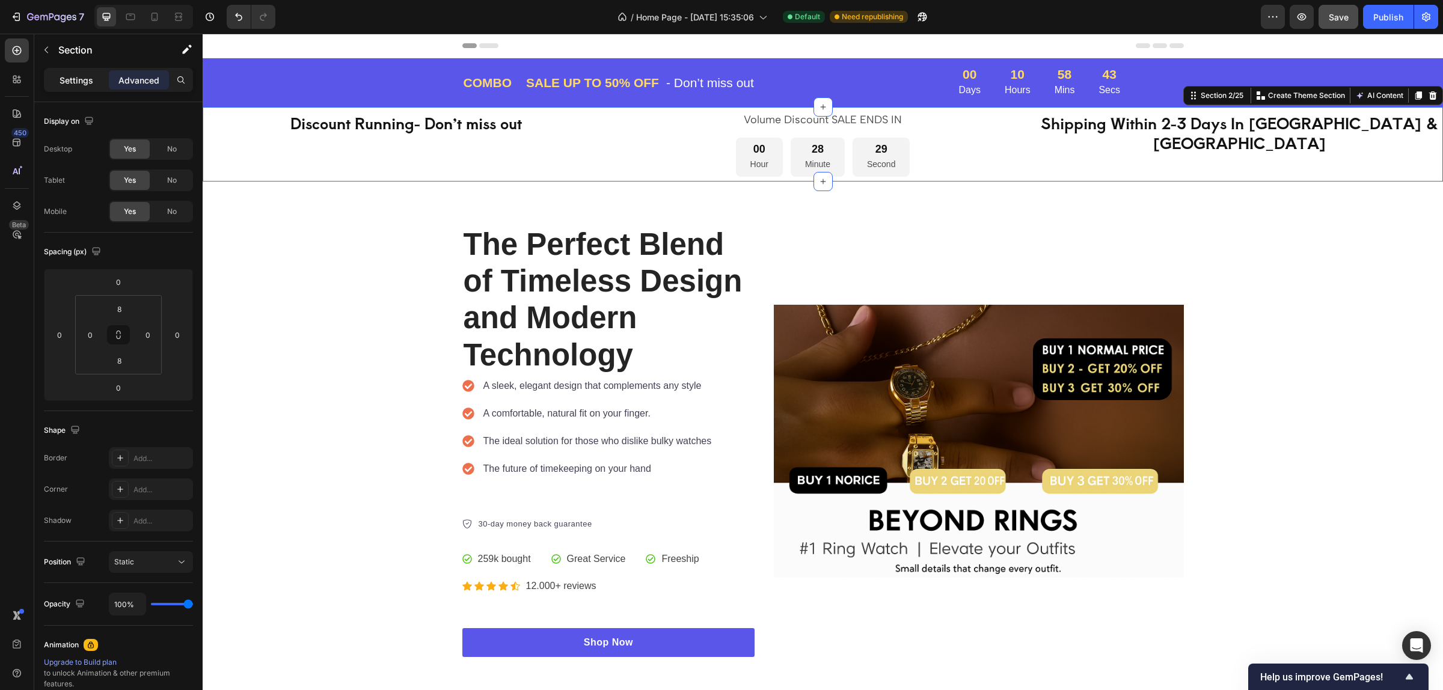
click at [85, 78] on p "Settings" at bounding box center [77, 80] width 34 height 13
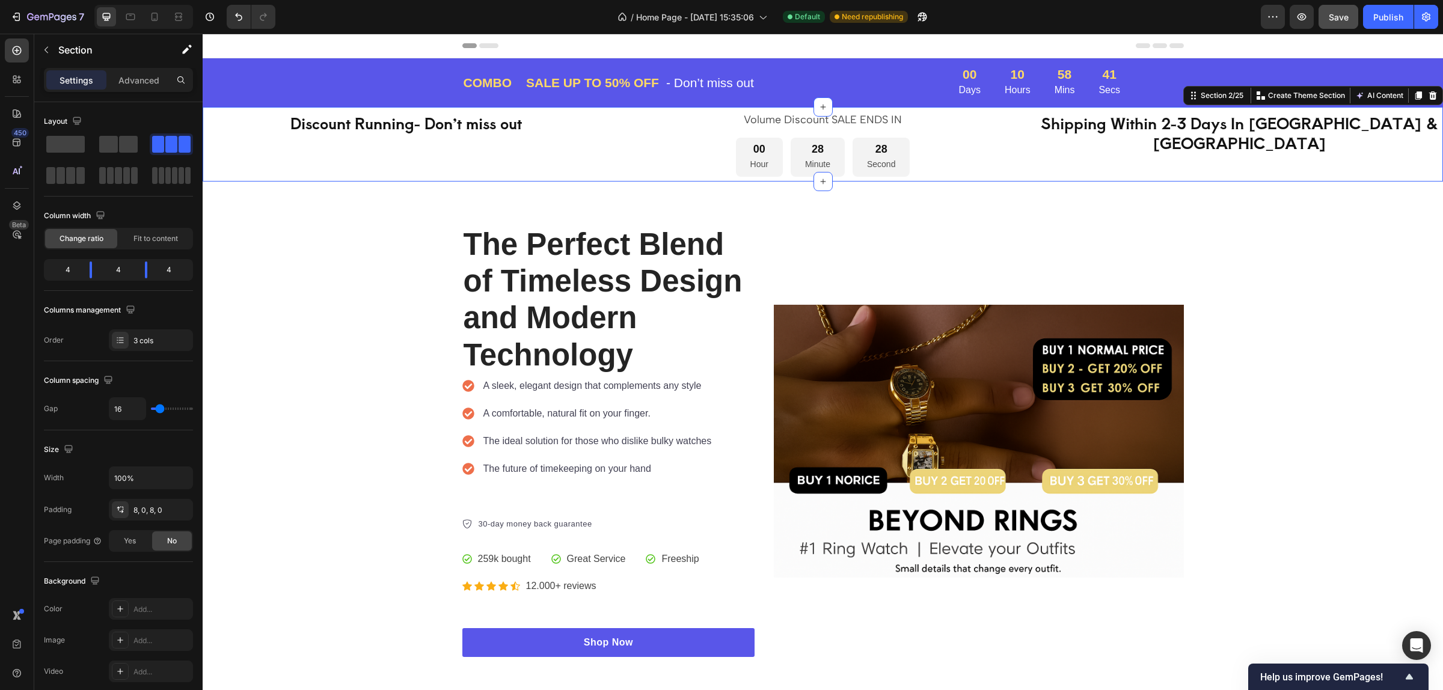
click at [605, 153] on div "Discount Running- Don’t miss out Heading" at bounding box center [406, 144] width 407 height 65
click at [714, 132] on div "Volume Discount SALE ENDS IN Text Block 00 Hour 28 Minute 27 Second Countdown T…" at bounding box center [822, 144] width 407 height 65
click at [693, 118] on p "Volume Discount SALE ENDS IN" at bounding box center [823, 120] width 405 height 14
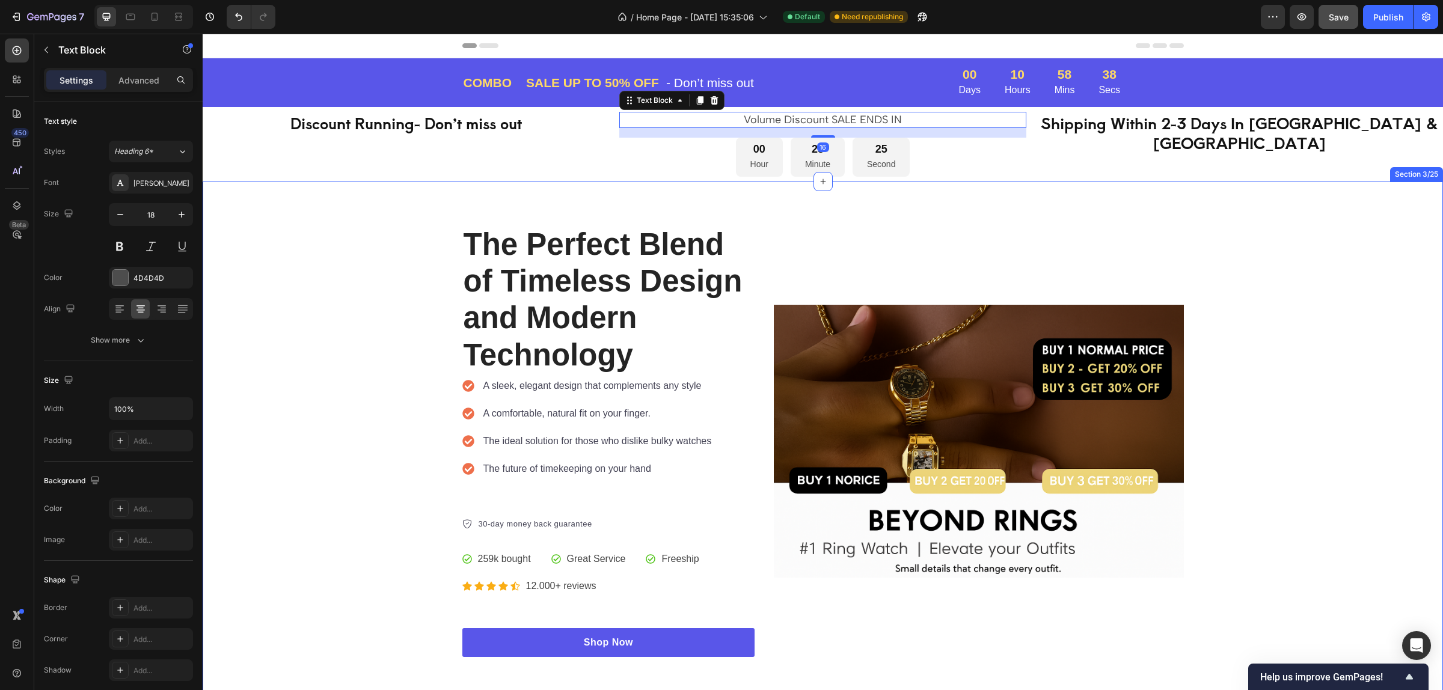
click at [614, 184] on div "The Perfect Blend of Timeless Design and Modern Technology Heading A sleek, ele…" at bounding box center [823, 441] width 1240 height 519
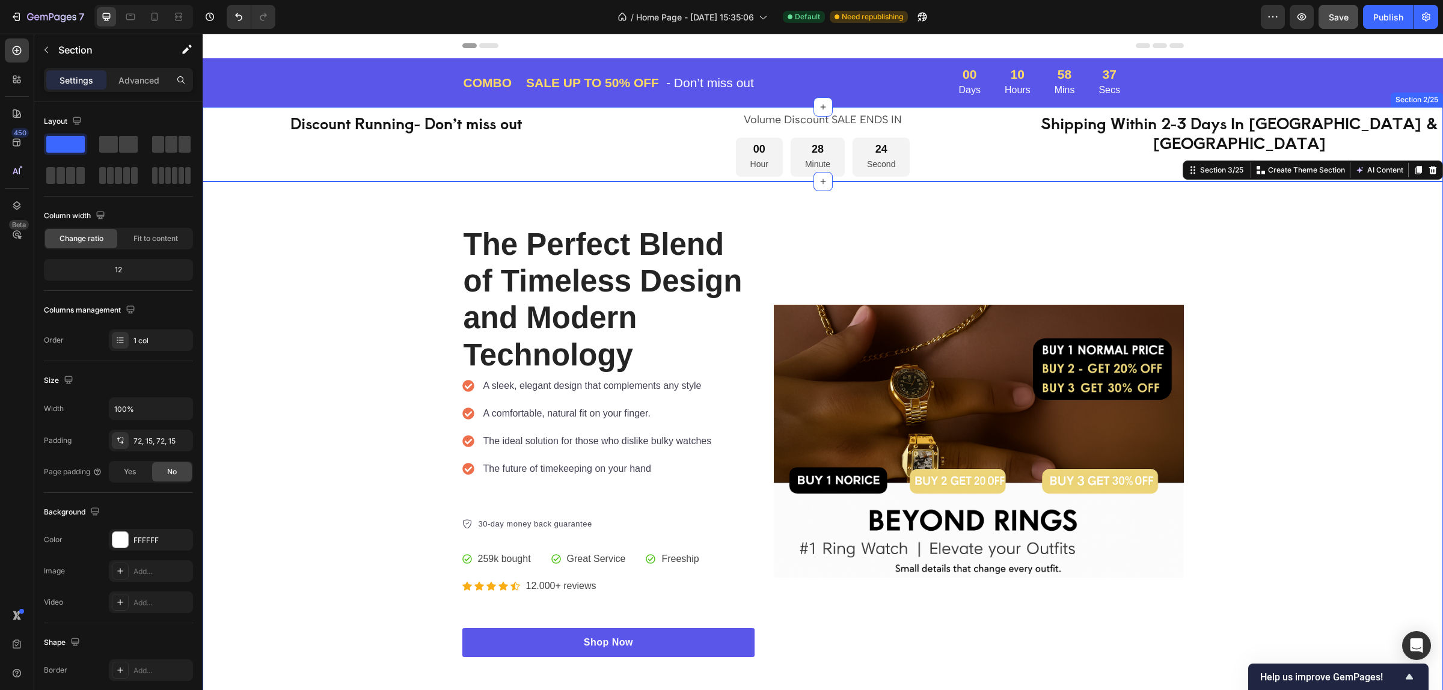
click at [614, 160] on div "Discount Running- Don’t miss out Heading Volume Discount SALE ENDS IN Text Bloc…" at bounding box center [823, 144] width 1240 height 75
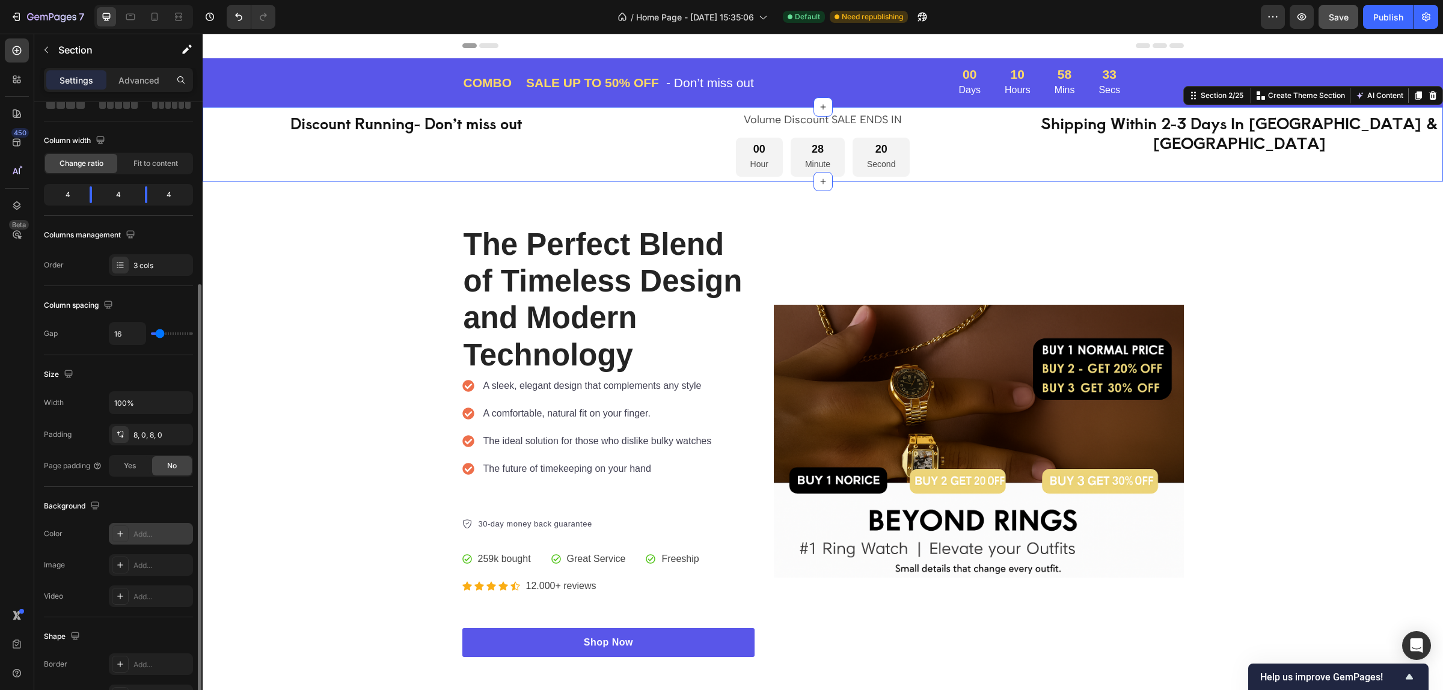
scroll to position [150, 0]
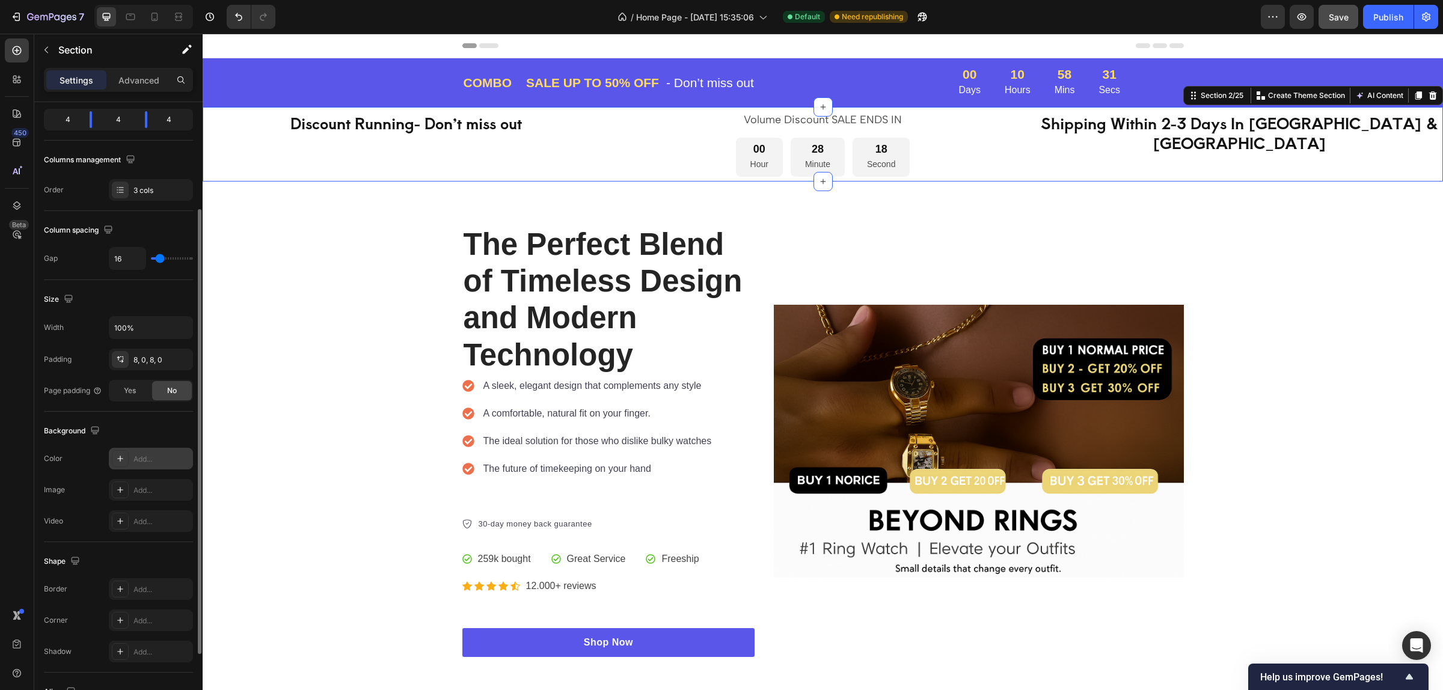
click at [134, 461] on div "Add..." at bounding box center [161, 459] width 57 height 11
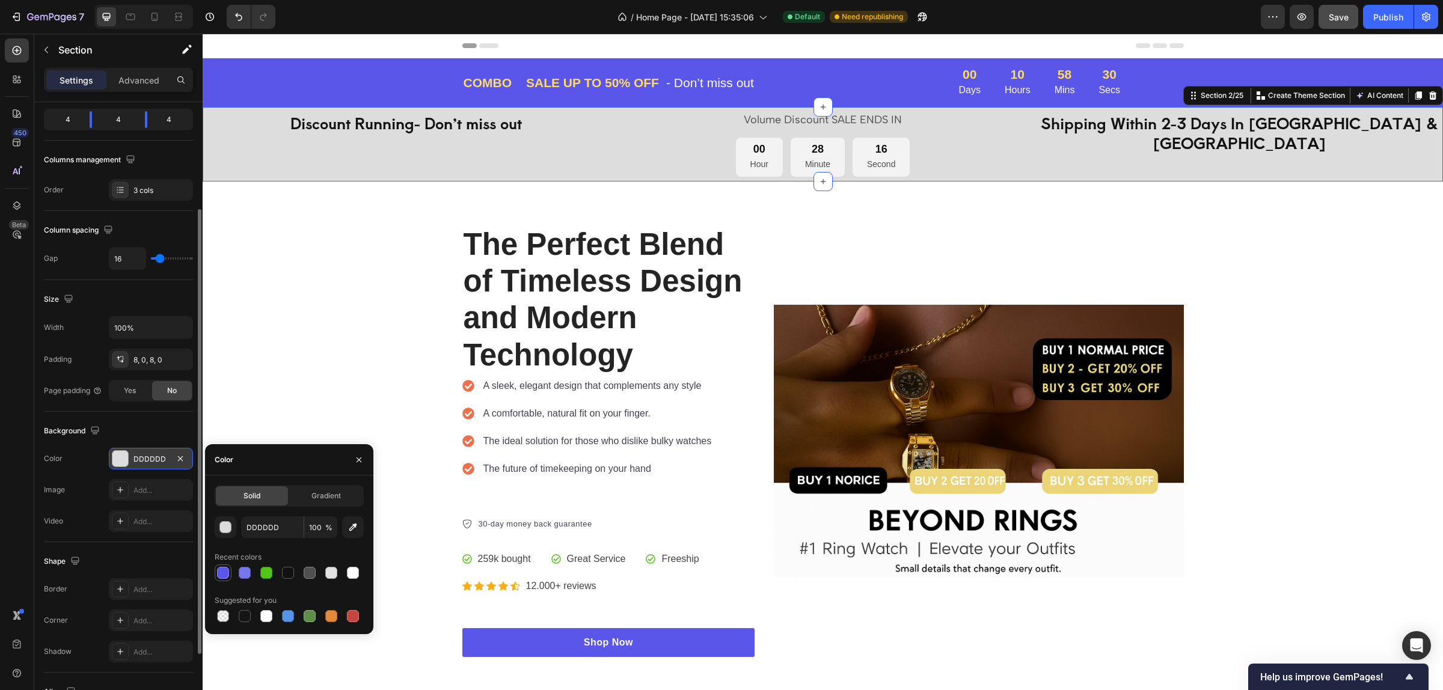
click at [225, 572] on div at bounding box center [223, 573] width 12 height 12
type input "5956E9"
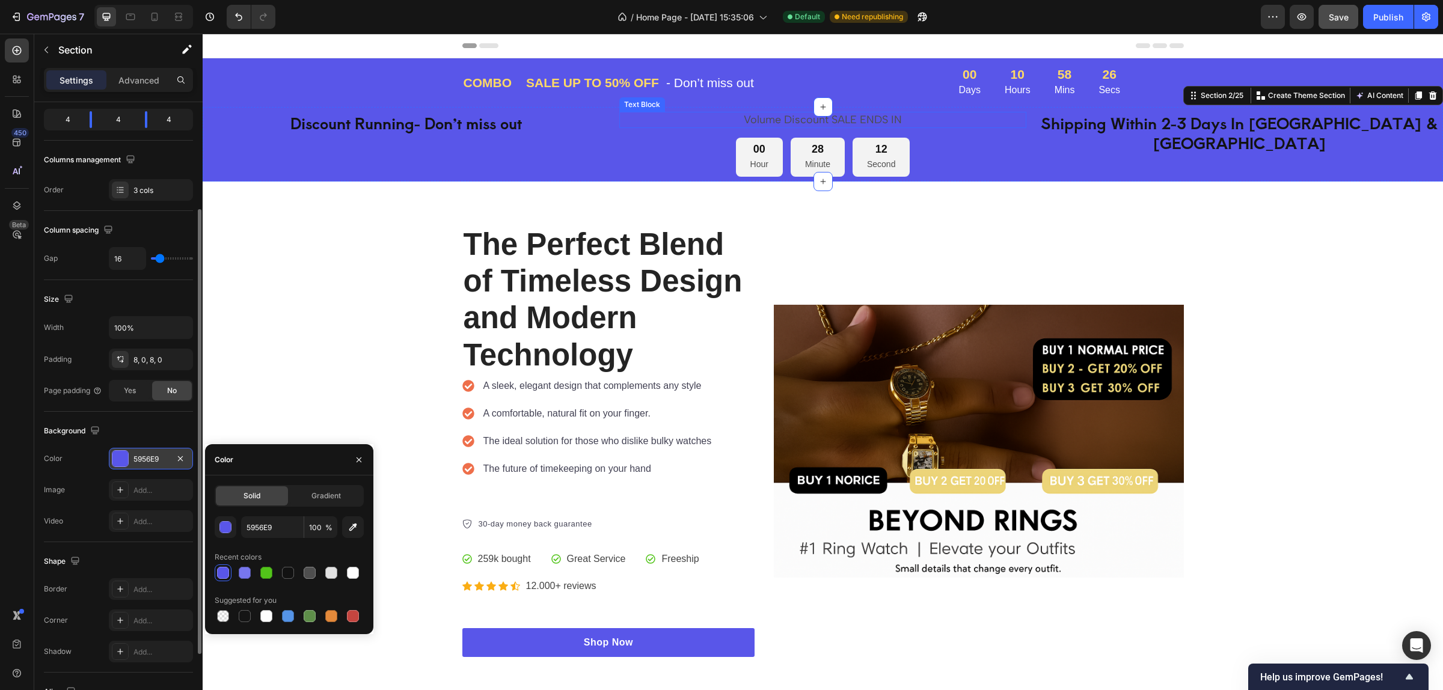
click at [788, 118] on p "Volume Discount SALE ENDS IN" at bounding box center [823, 120] width 405 height 14
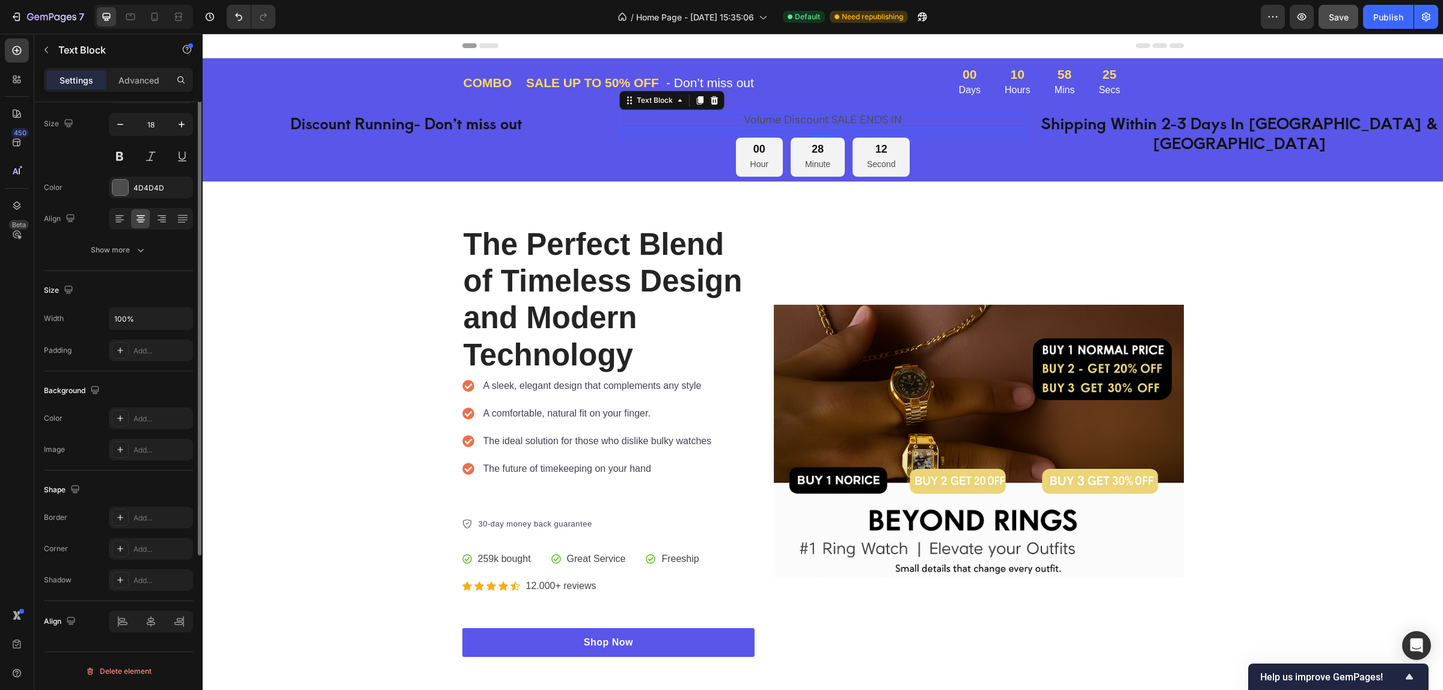
scroll to position [0, 0]
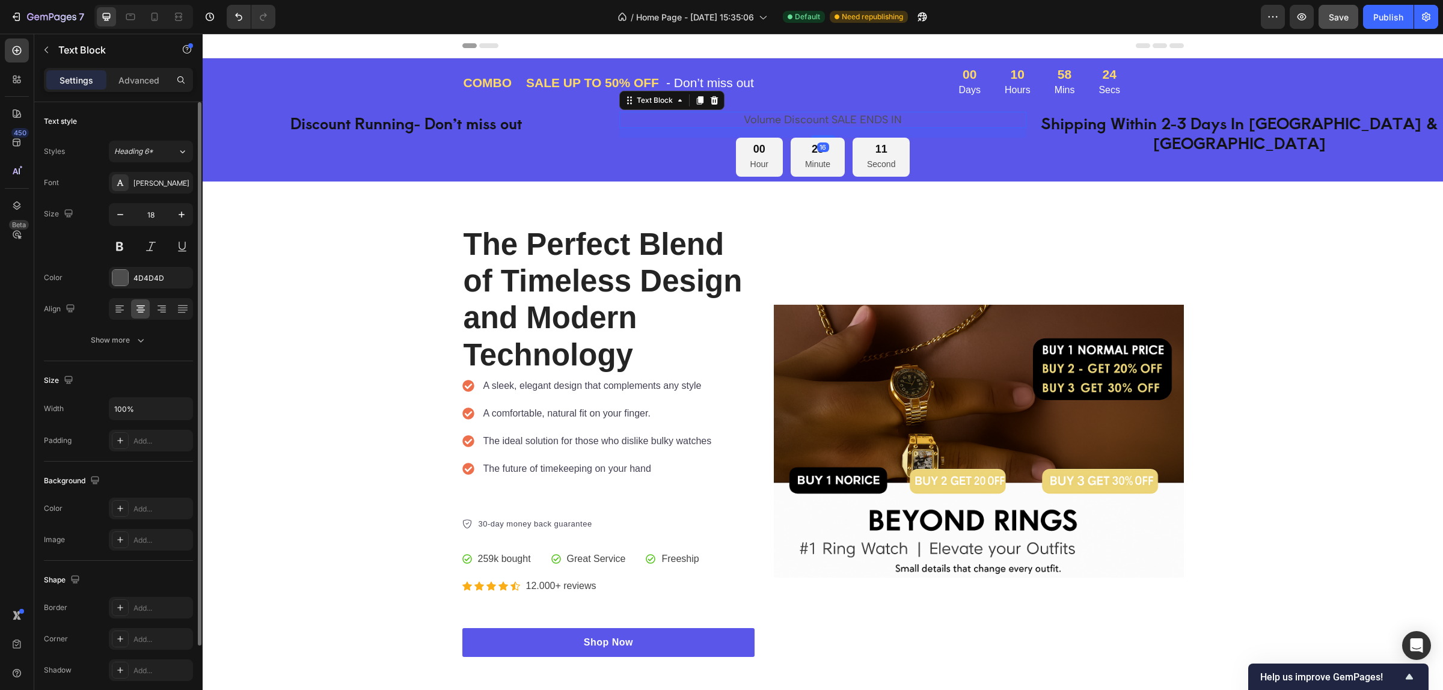
click at [783, 116] on p "Volume Discount SALE ENDS IN" at bounding box center [823, 120] width 405 height 14
click at [136, 280] on div "4D4D4D" at bounding box center [150, 278] width 35 height 11
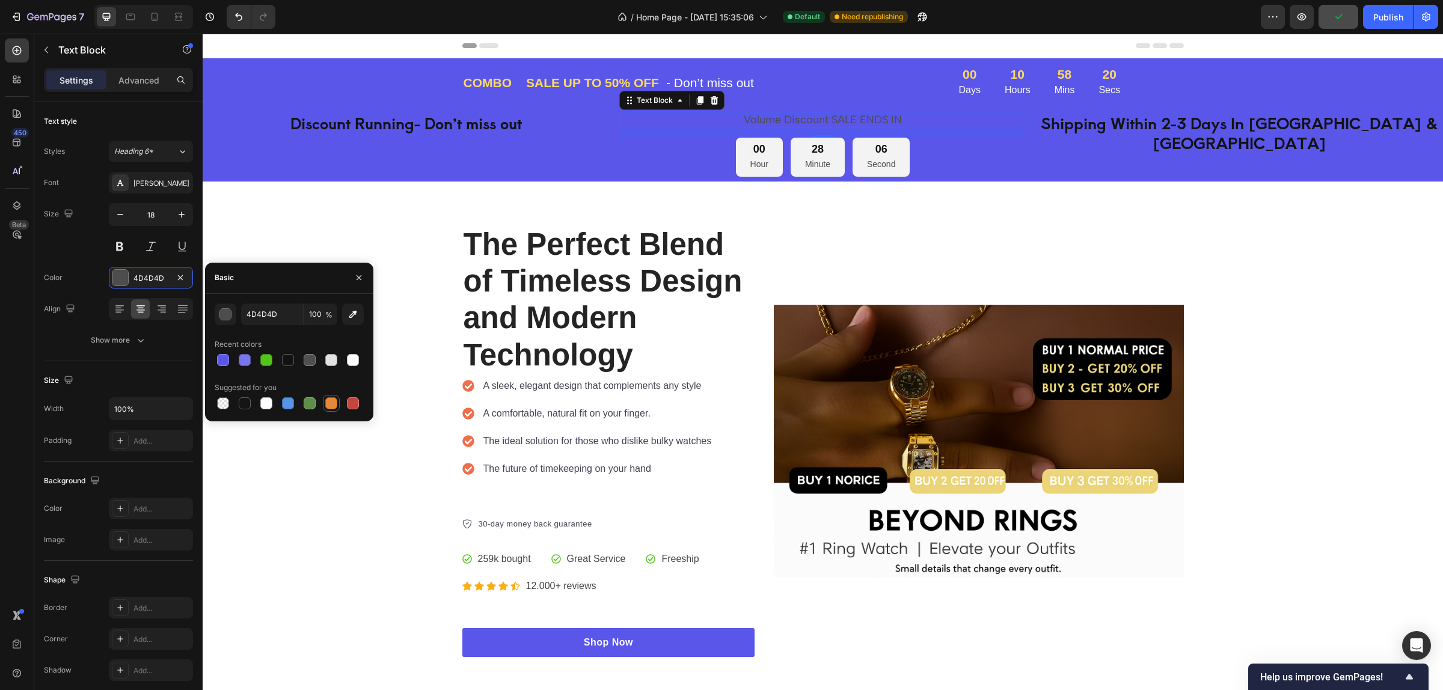
click at [326, 400] on div at bounding box center [331, 403] width 12 height 12
click at [354, 358] on div at bounding box center [353, 360] width 12 height 12
type input "FFFFFF"
click at [1125, 125] on h2 "Shipping Within 2-3 Days In [GEOGRAPHIC_DATA] & [GEOGRAPHIC_DATA]" at bounding box center [1239, 132] width 407 height 41
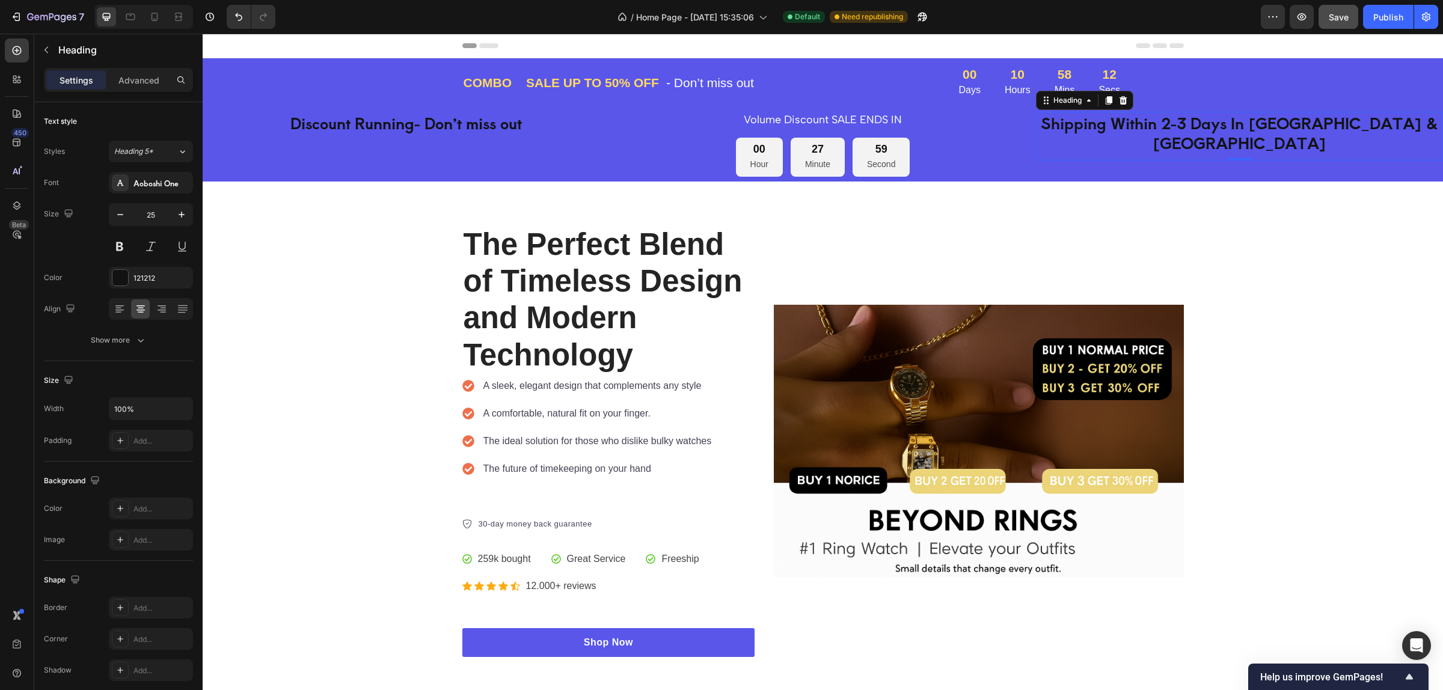
click at [1115, 120] on h2 "Shipping Within 2-3 Days In [GEOGRAPHIC_DATA] & [GEOGRAPHIC_DATA]" at bounding box center [1239, 132] width 407 height 41
click at [151, 277] on div "121212" at bounding box center [150, 278] width 35 height 11
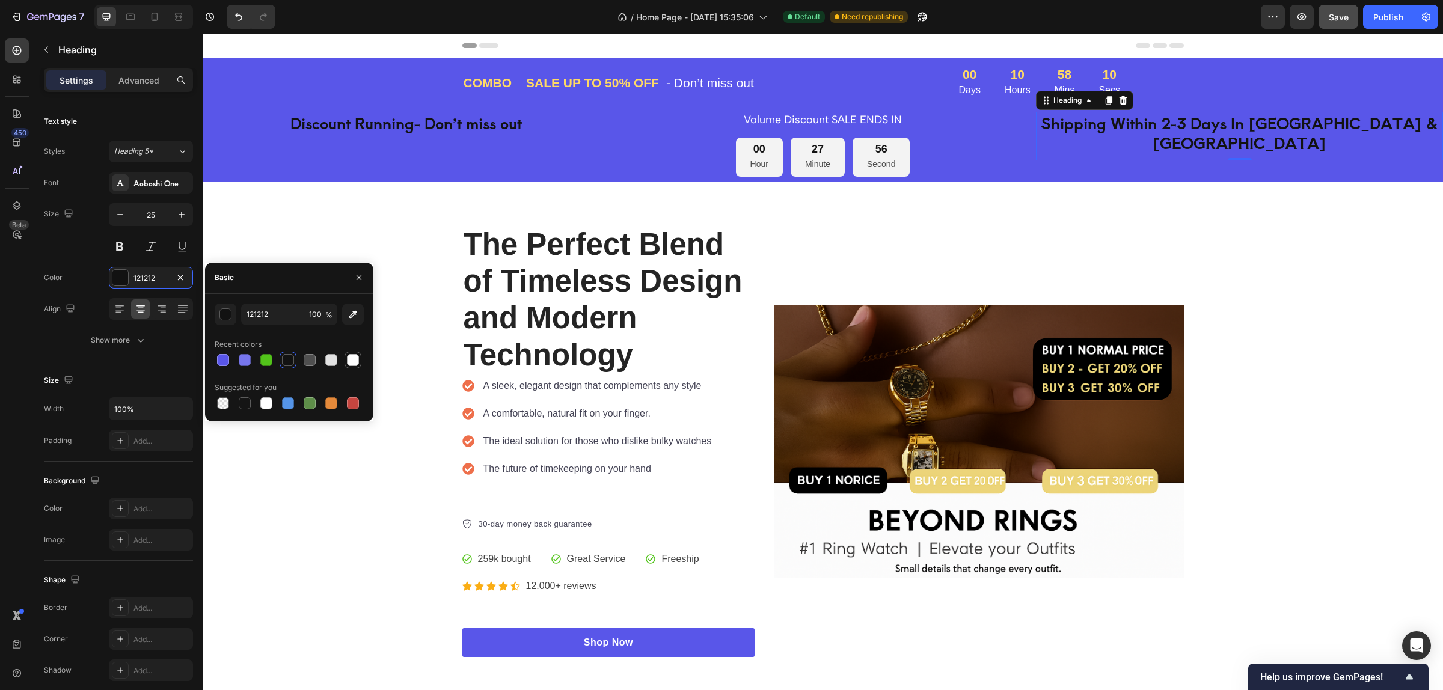
click at [355, 361] on div at bounding box center [353, 360] width 12 height 12
type input "FFFFFF"
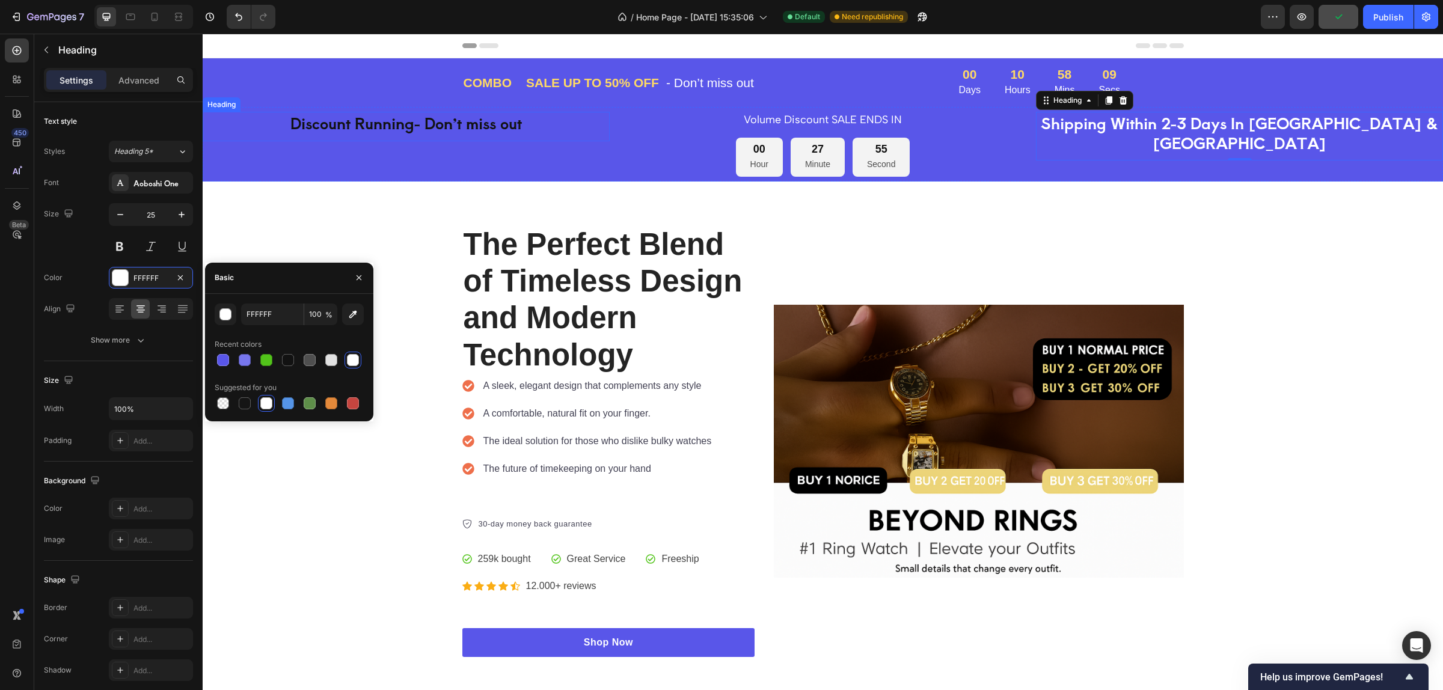
click at [491, 124] on p "Discount Running- Don’t miss out" at bounding box center [406, 123] width 405 height 20
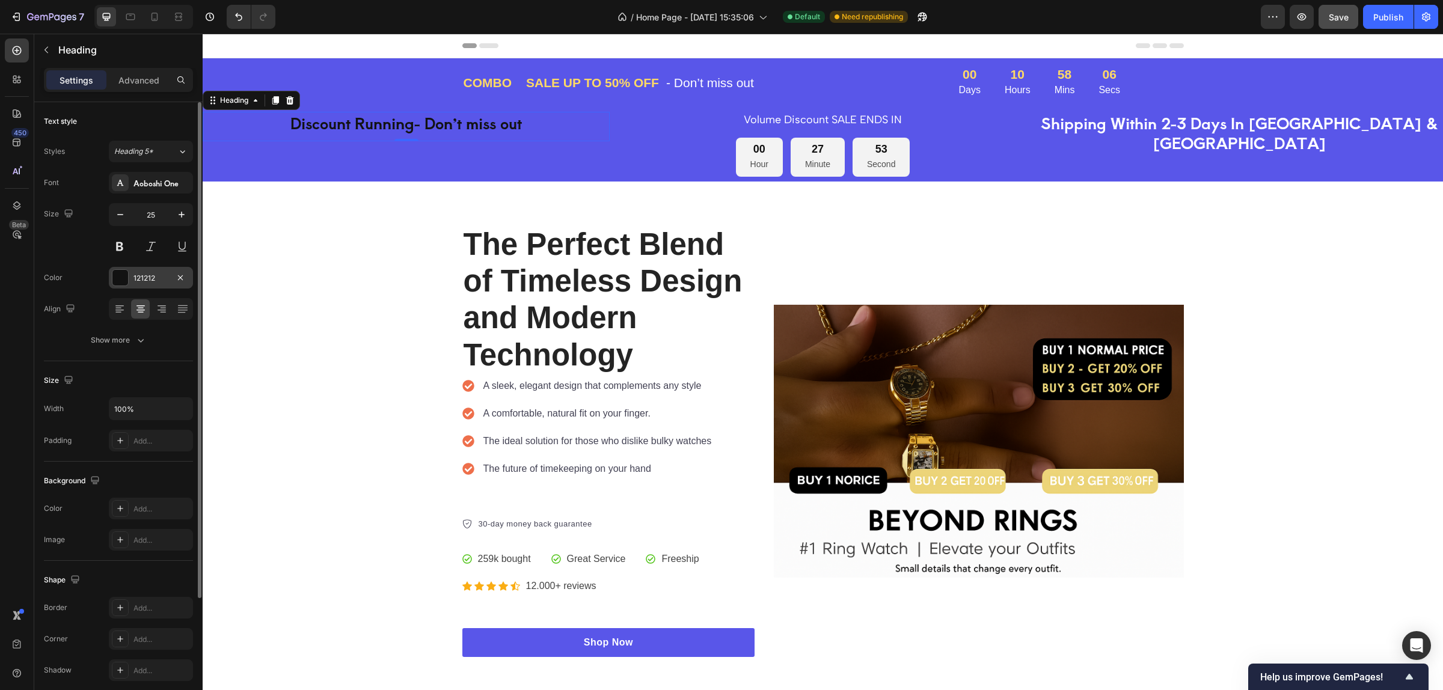
click at [139, 277] on div "121212" at bounding box center [150, 278] width 35 height 11
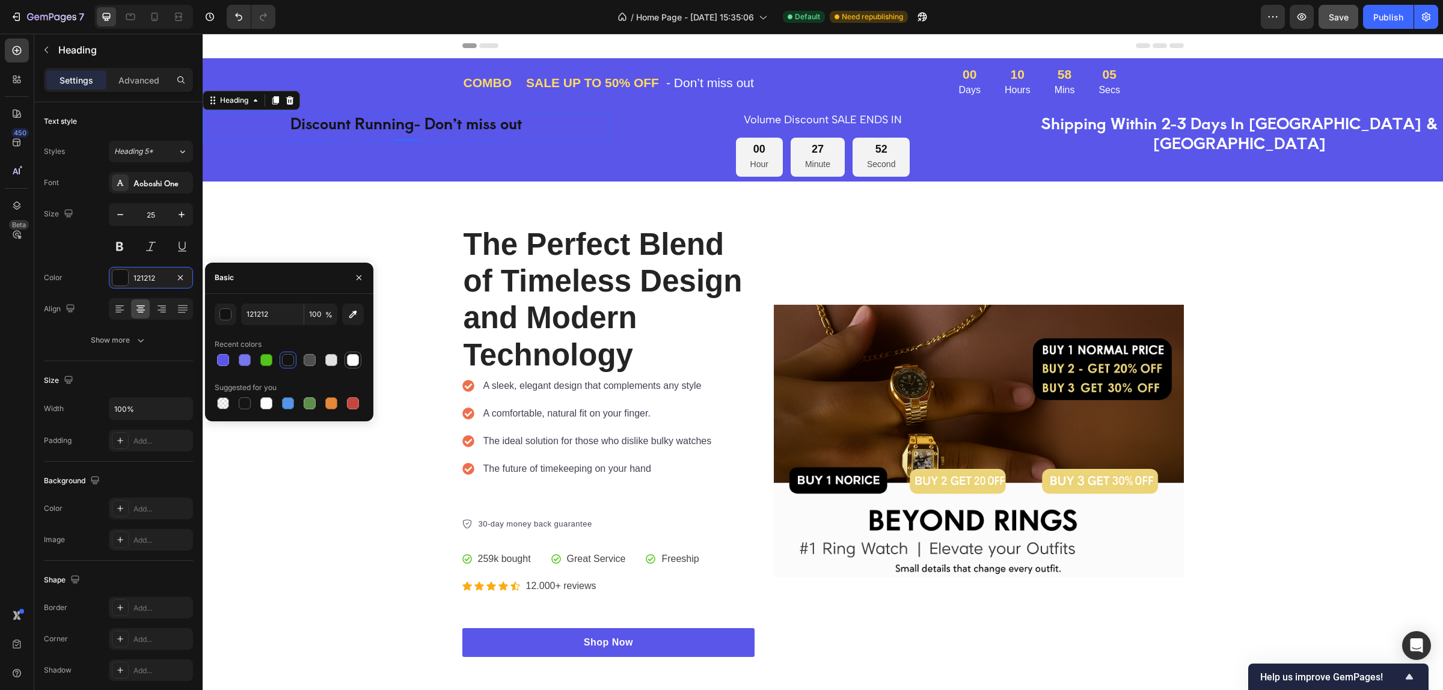
click at [355, 358] on div at bounding box center [353, 360] width 12 height 12
type input "FFFFFF"
click at [1144, 82] on div "00 Days 10 Hours 58 Mins 04 Secs" at bounding box center [1066, 82] width 234 height 29
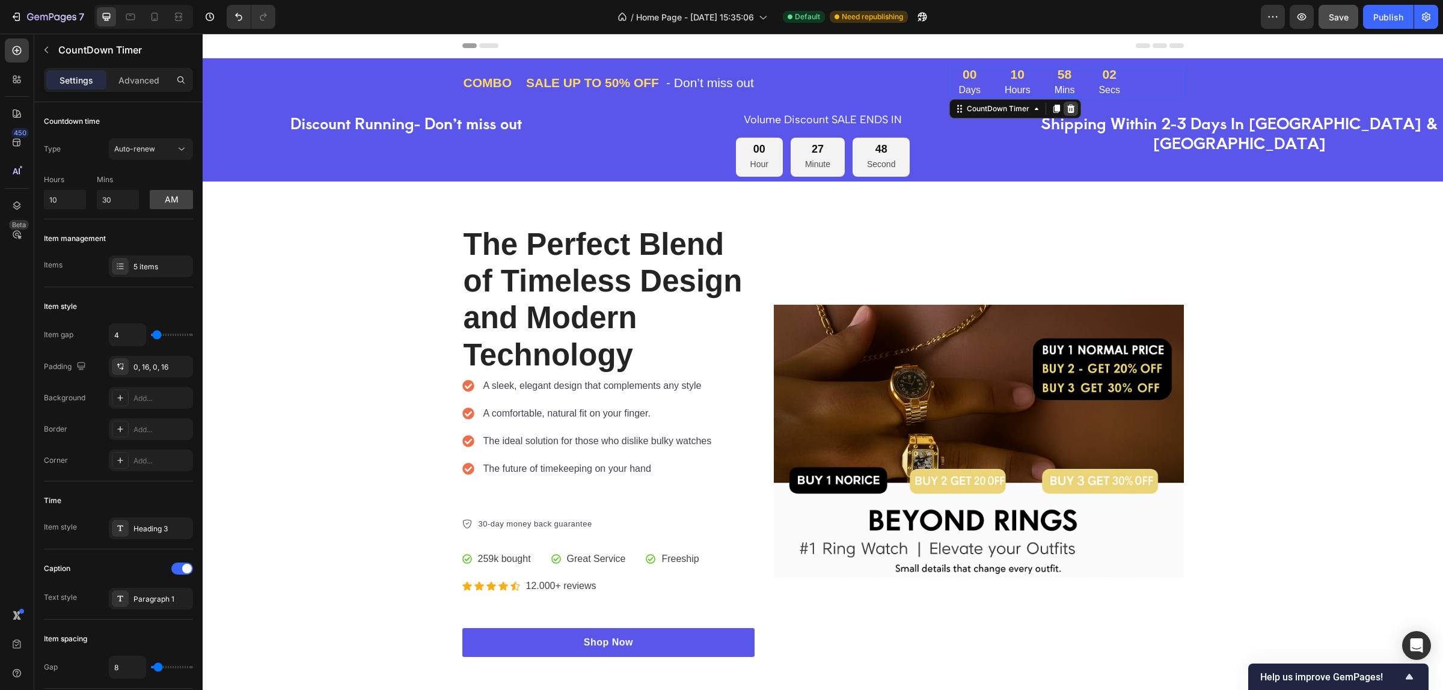
click at [1067, 109] on icon at bounding box center [1071, 109] width 8 height 8
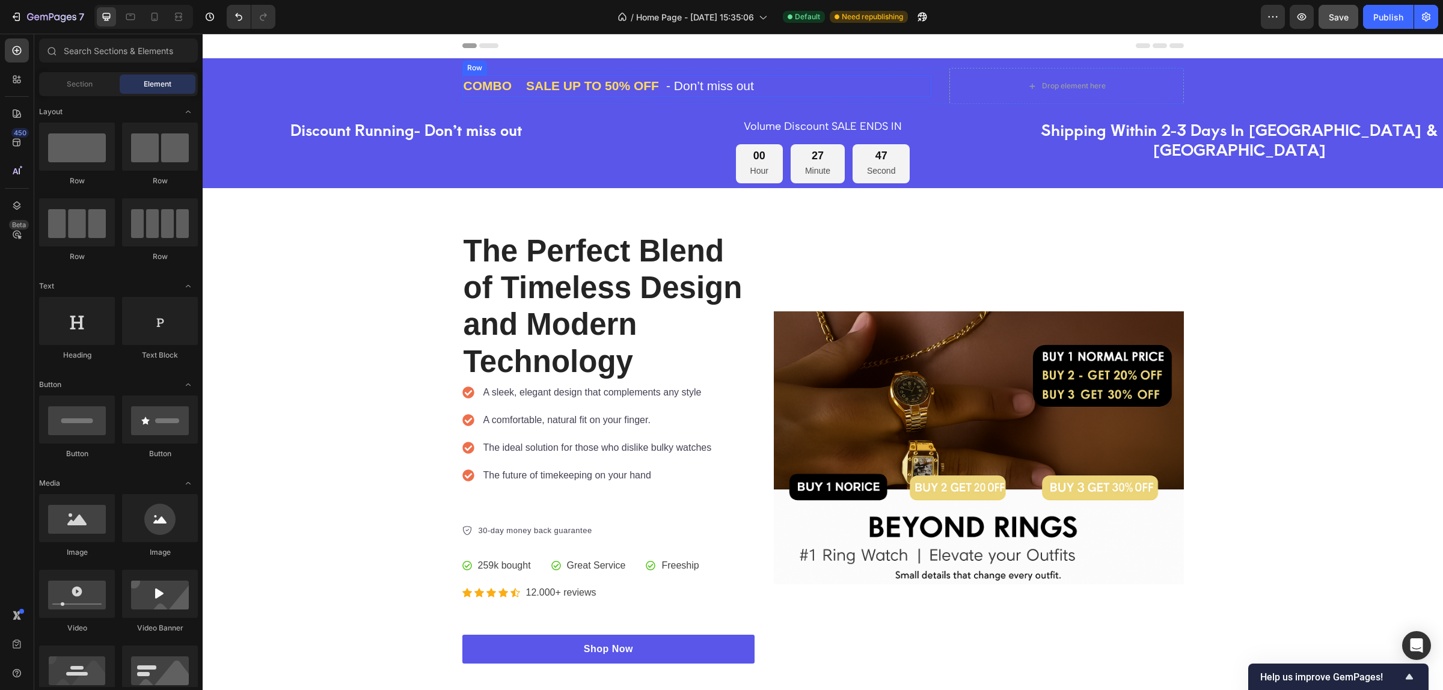
click at [849, 67] on div "COMBO Text block Text block Row SALE UP TO 50% OFF Text block - Don’t miss out …" at bounding box center [823, 85] width 1240 height 55
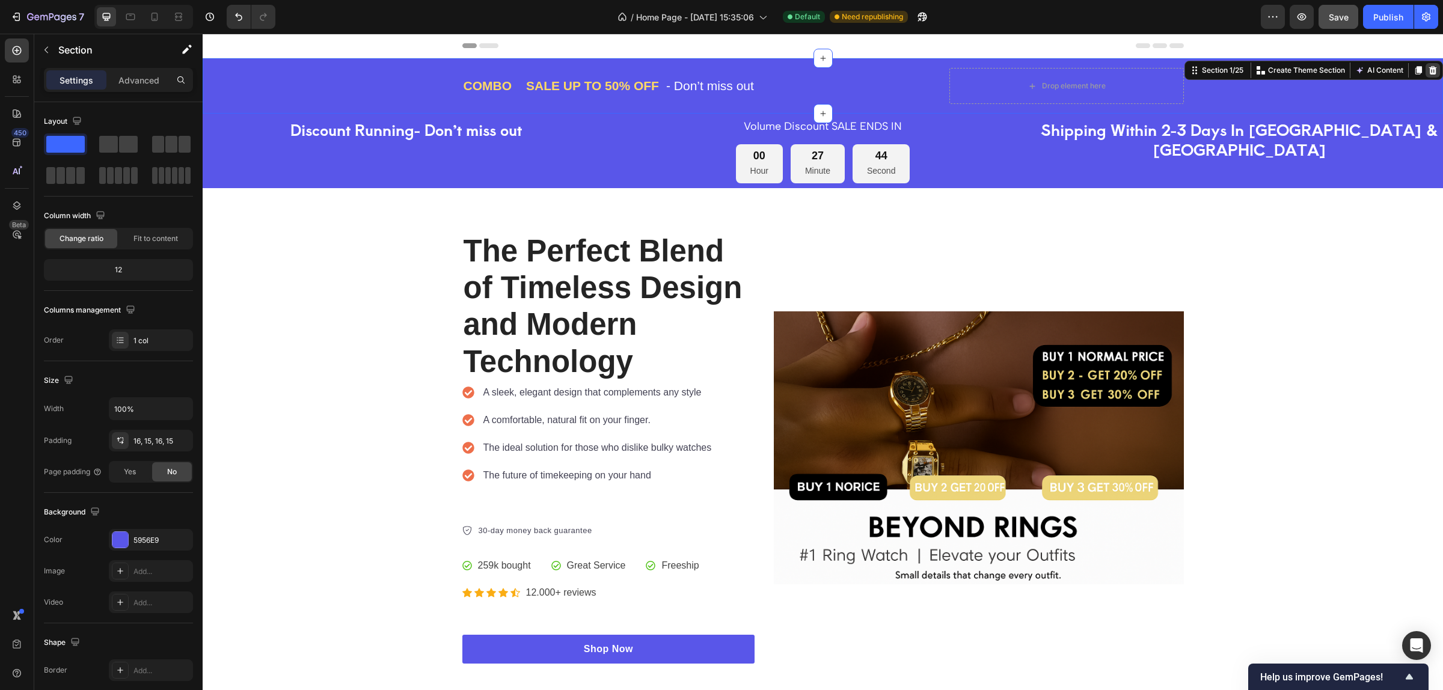
click at [1429, 69] on icon at bounding box center [1433, 70] width 8 height 8
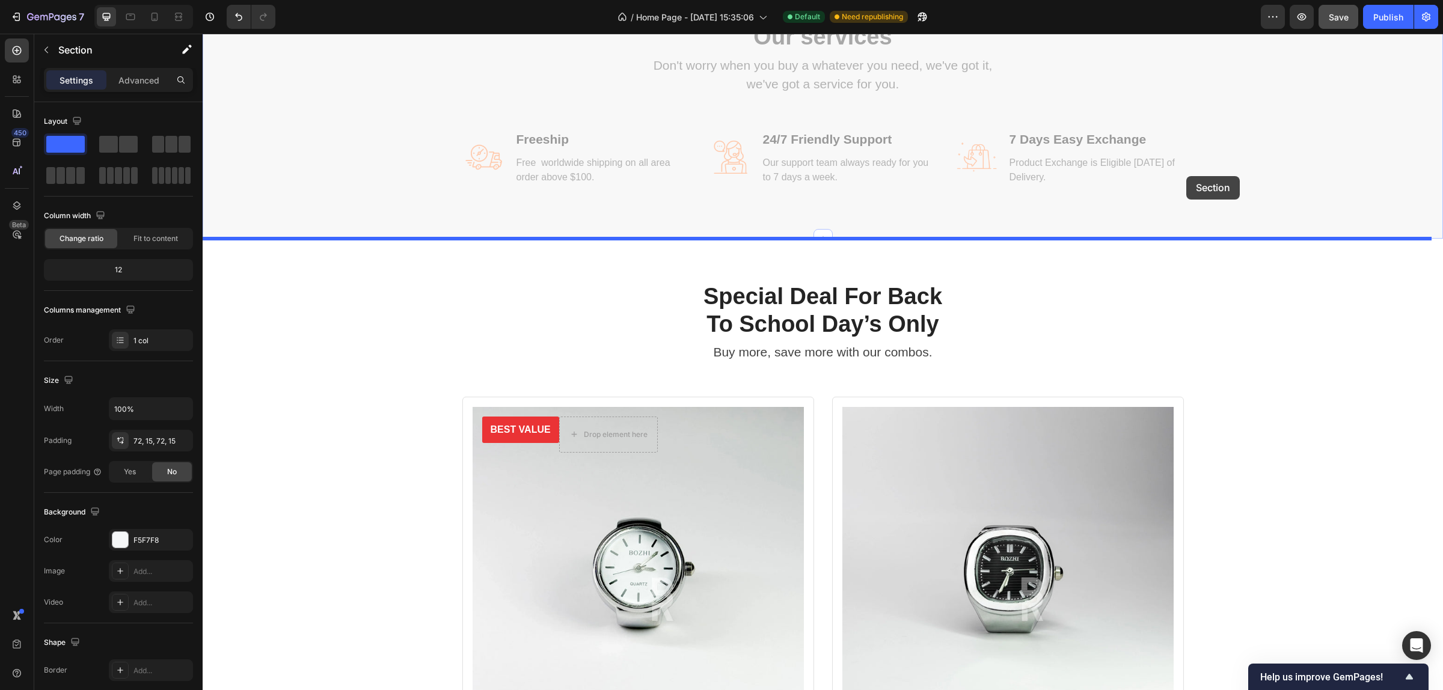
scroll to position [3307, 0]
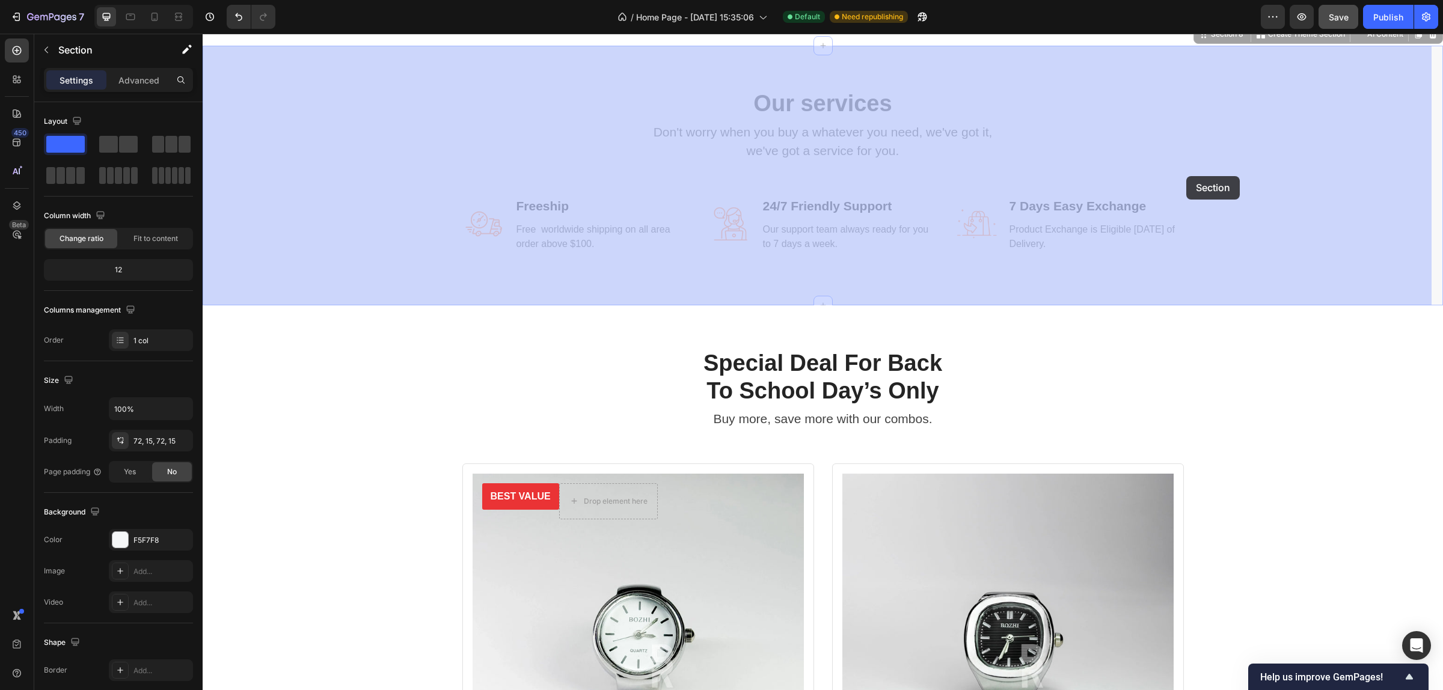
drag, startPoint x: 1221, startPoint y: 371, endPoint x: 1186, endPoint y: 176, distance: 197.8
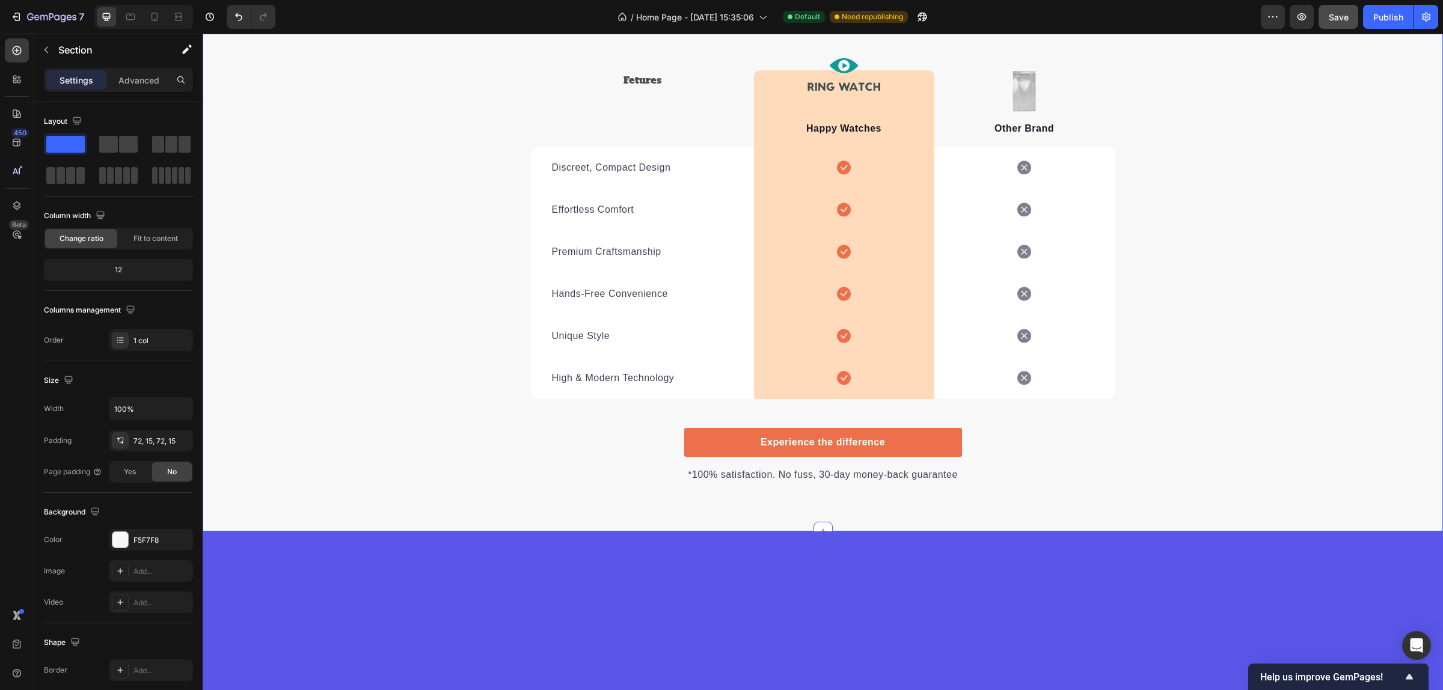
scroll to position [6696, 0]
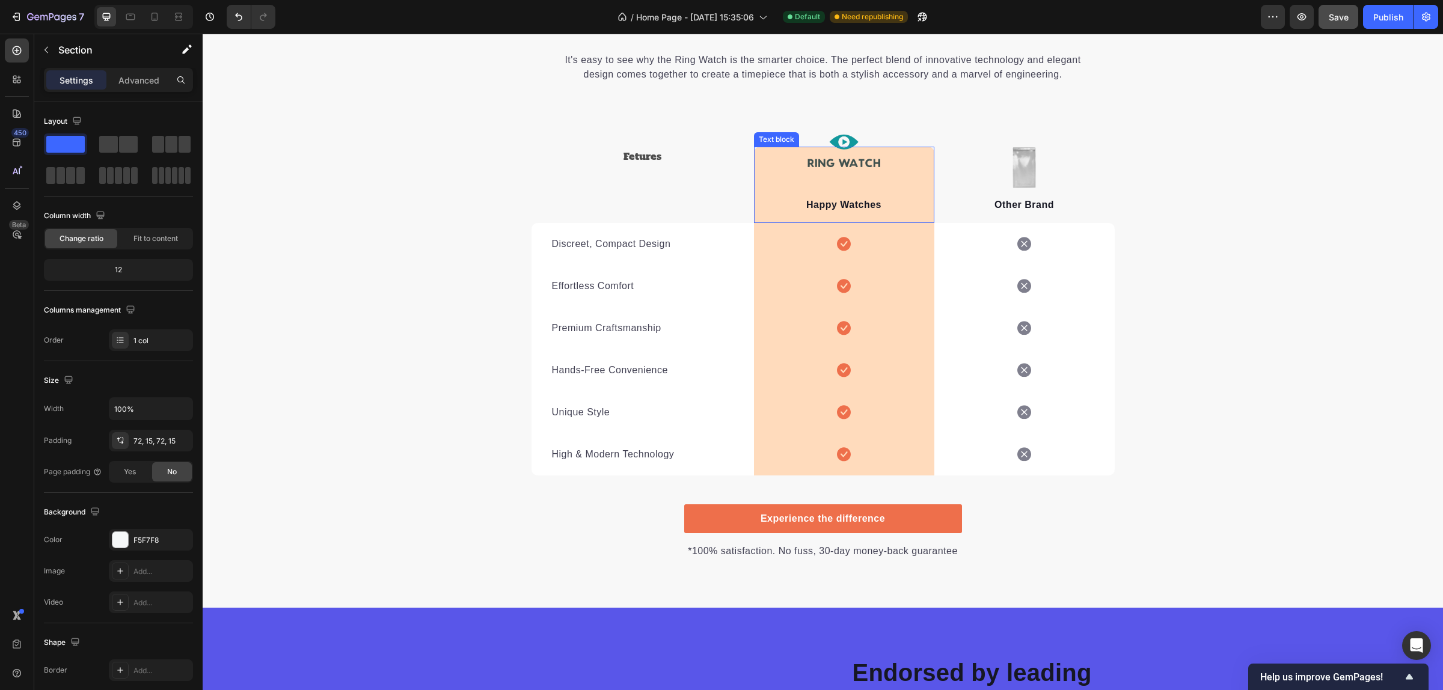
click at [906, 183] on div "Happy Watches Text block" at bounding box center [844, 185] width 180 height 76
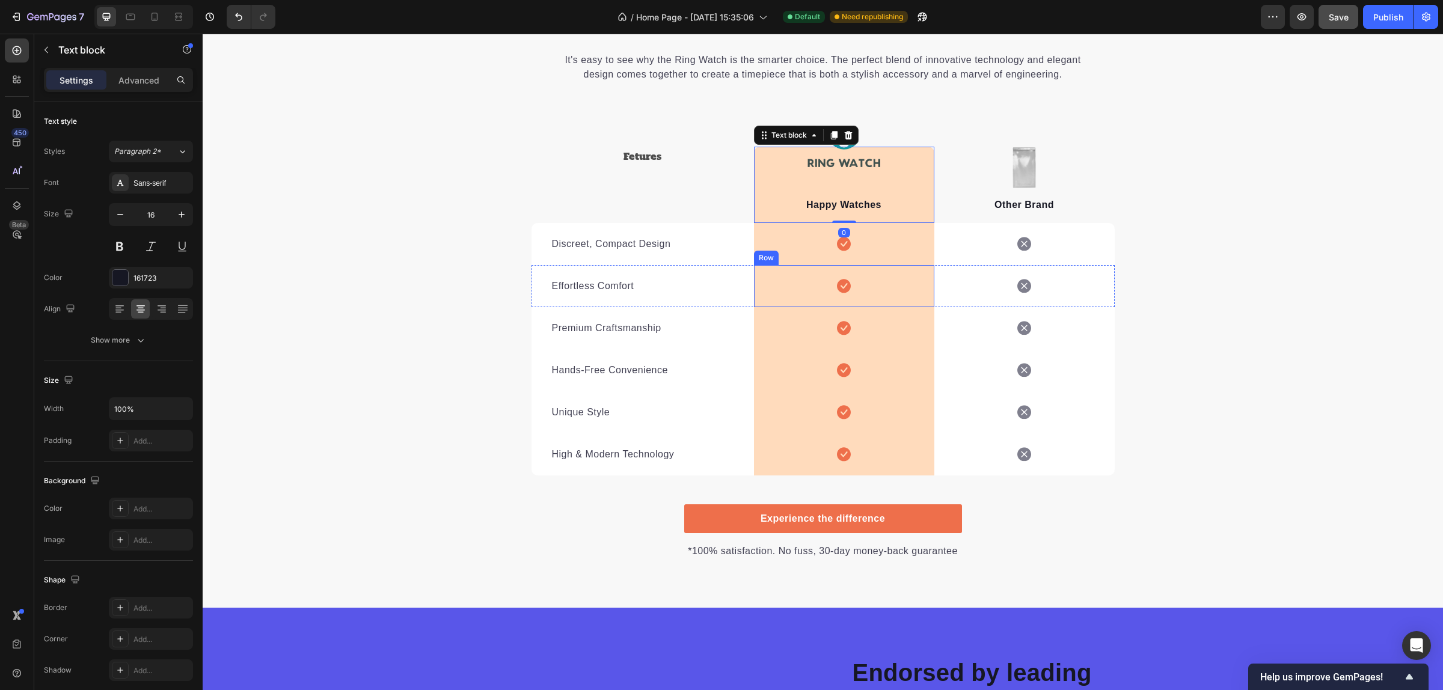
click at [904, 250] on div "Icon Row" at bounding box center [844, 244] width 180 height 42
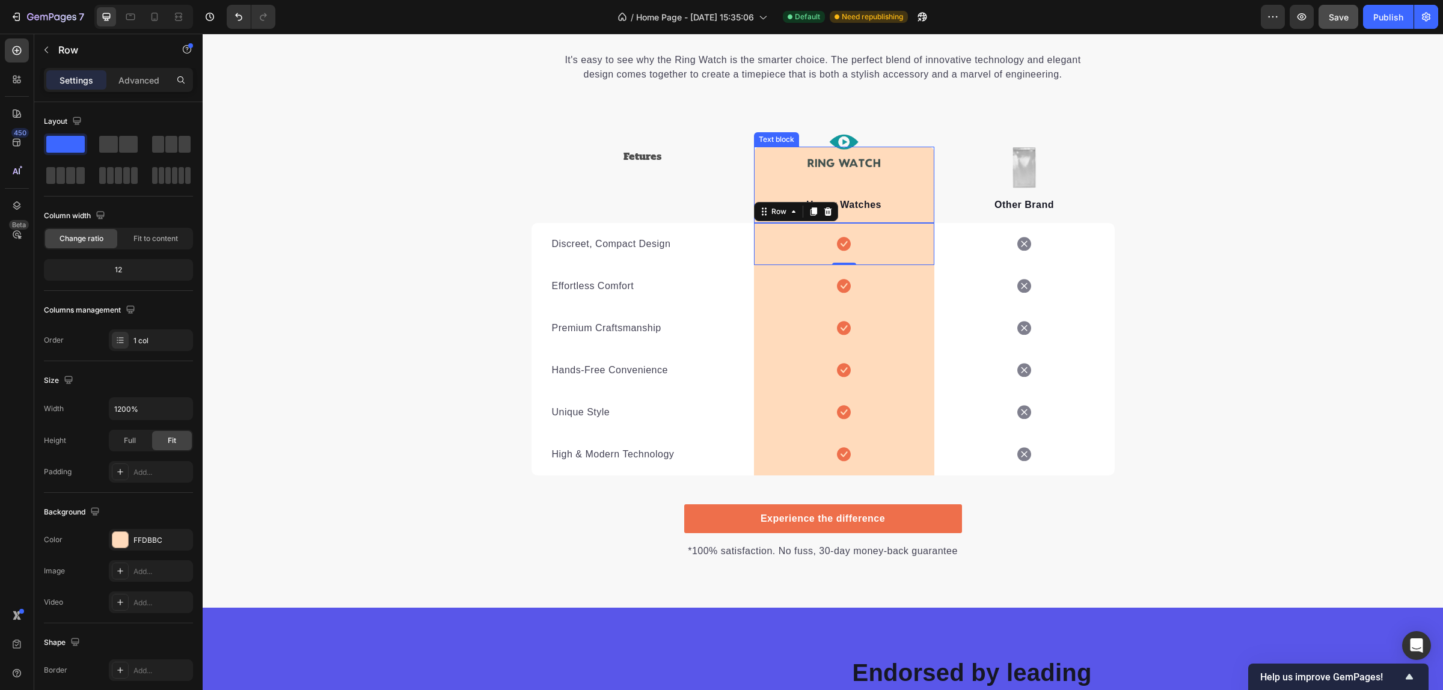
click at [896, 182] on div "Happy Watches Text block" at bounding box center [844, 185] width 180 height 76
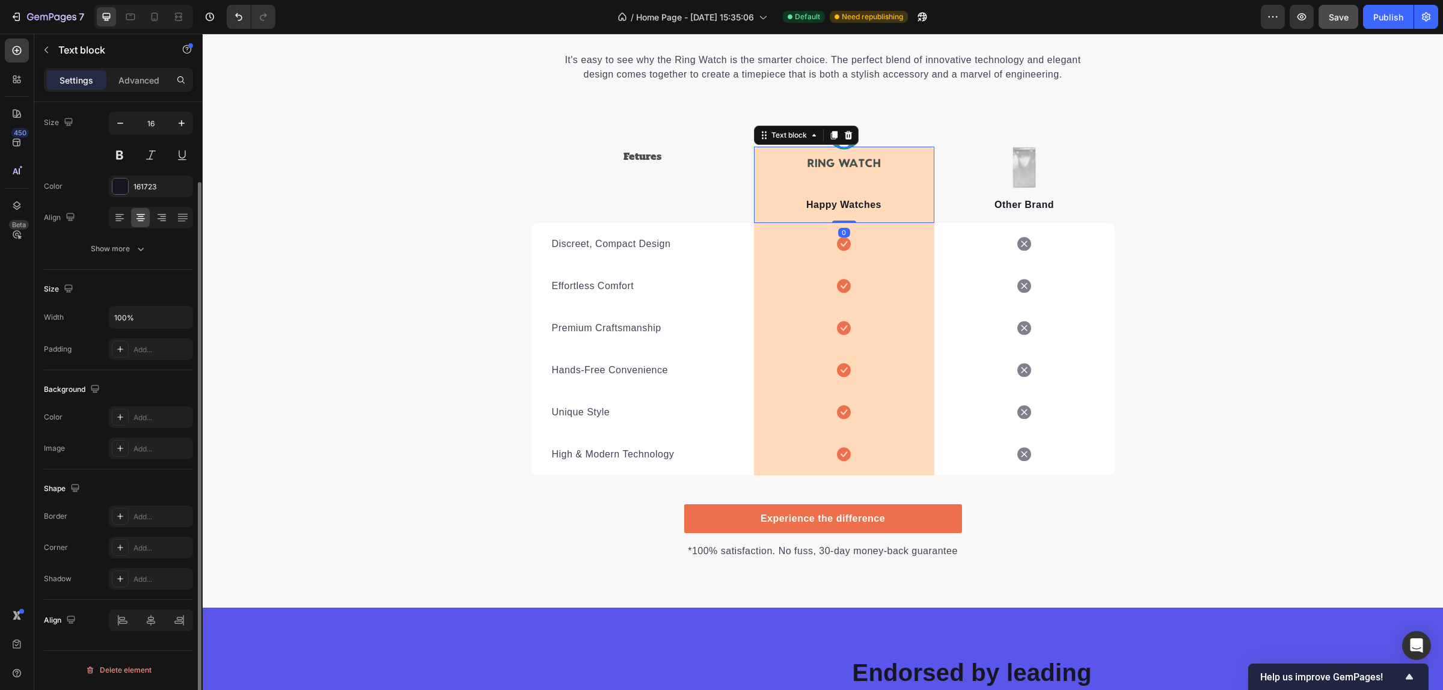
scroll to position [0, 0]
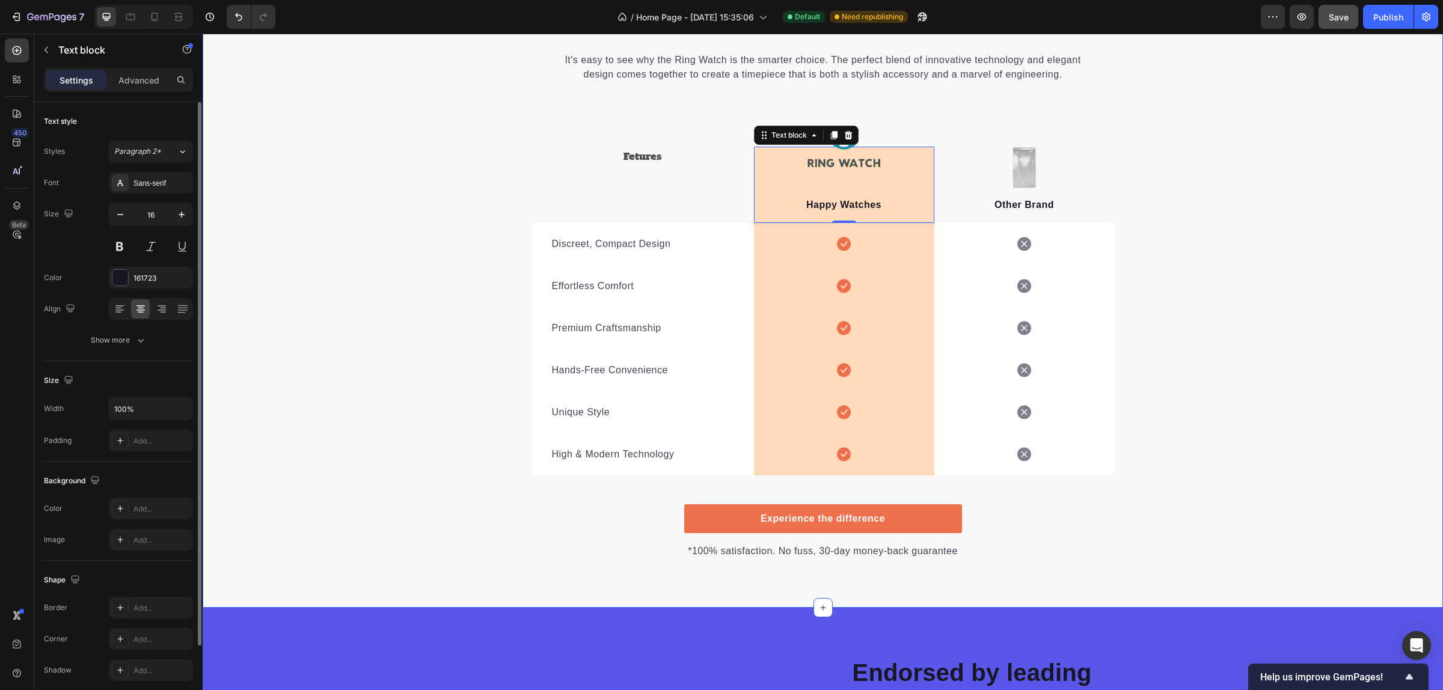
click at [1282, 274] on div "A New Standard in Time Heading It's easy to see why the Ring Watch is the smart…" at bounding box center [823, 283] width 1240 height 551
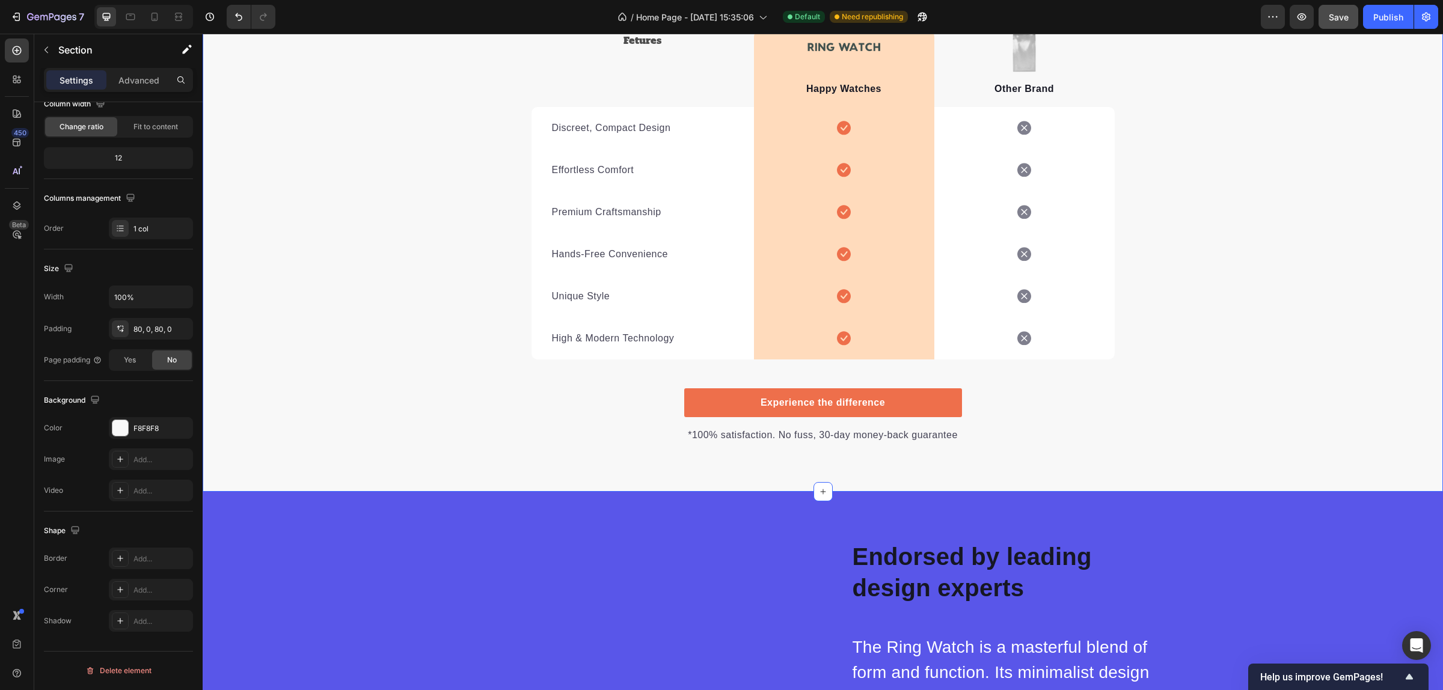
scroll to position [6847, 0]
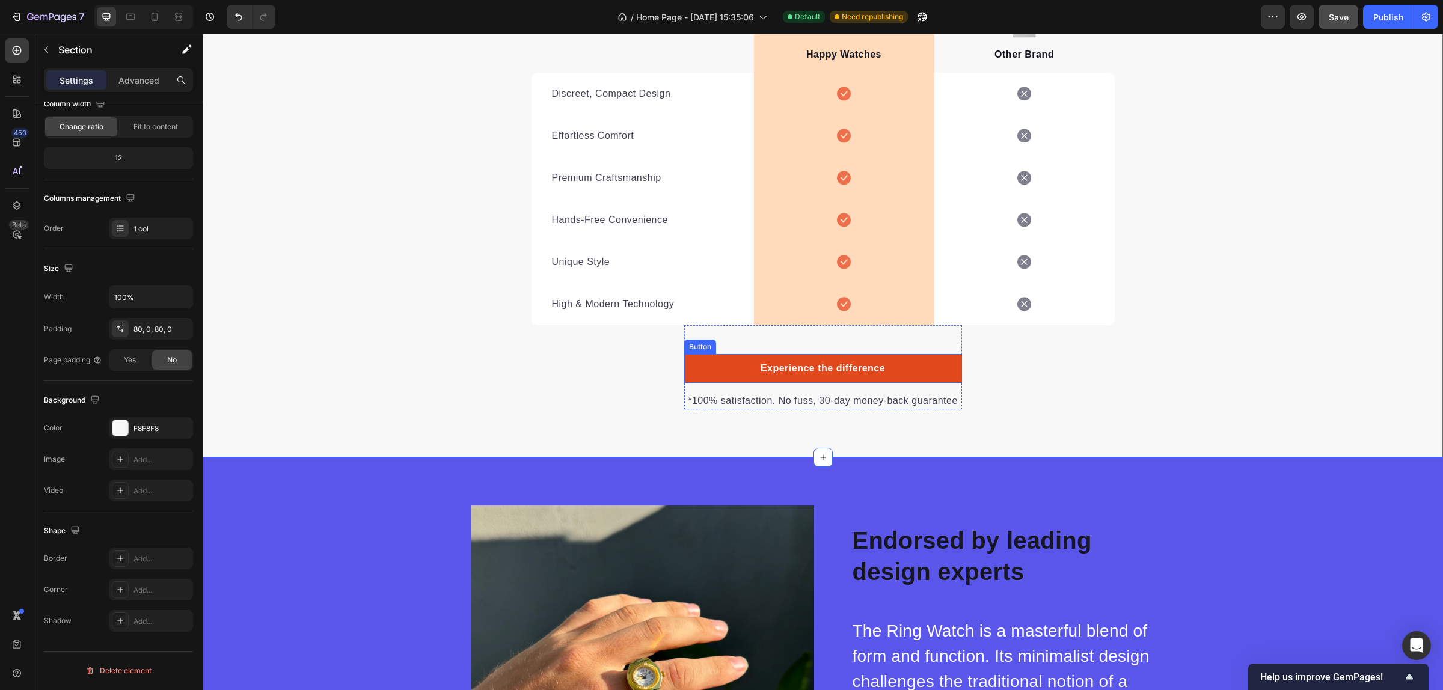
click at [896, 369] on link "Experience the difference" at bounding box center [823, 368] width 278 height 29
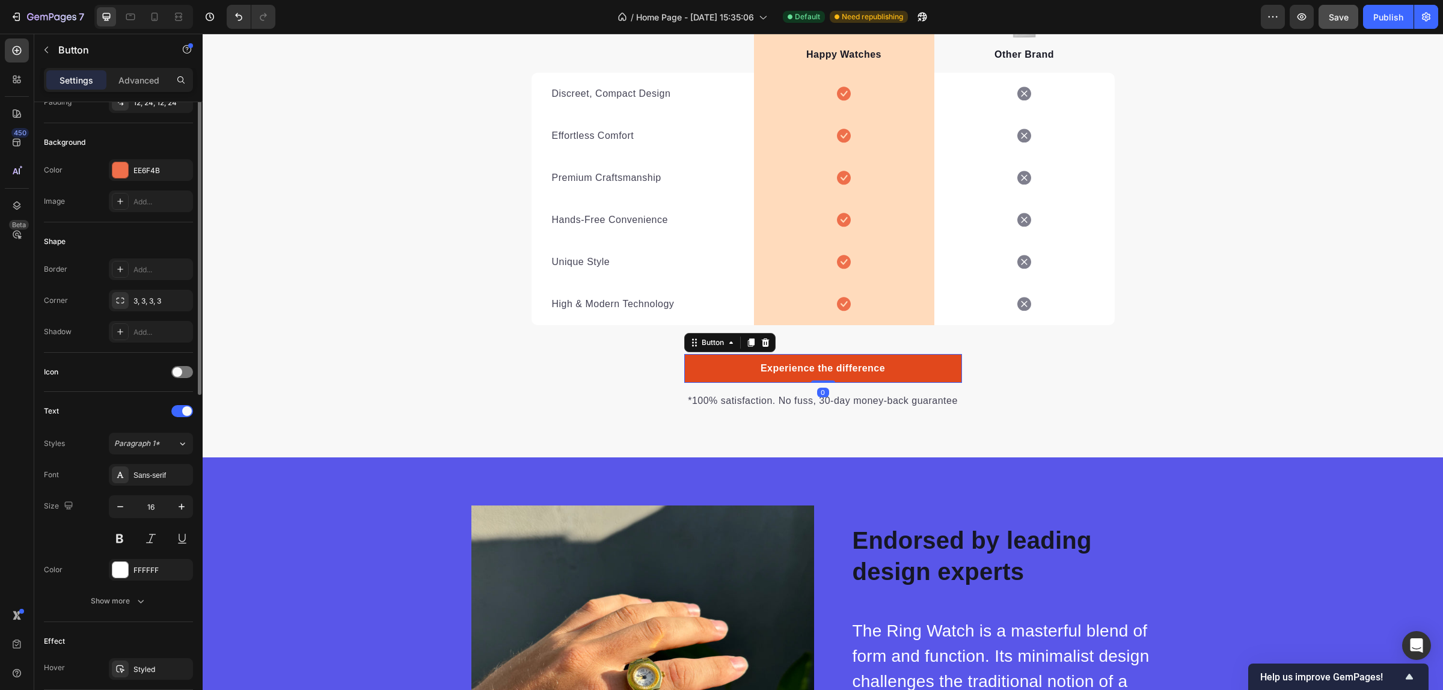
scroll to position [0, 0]
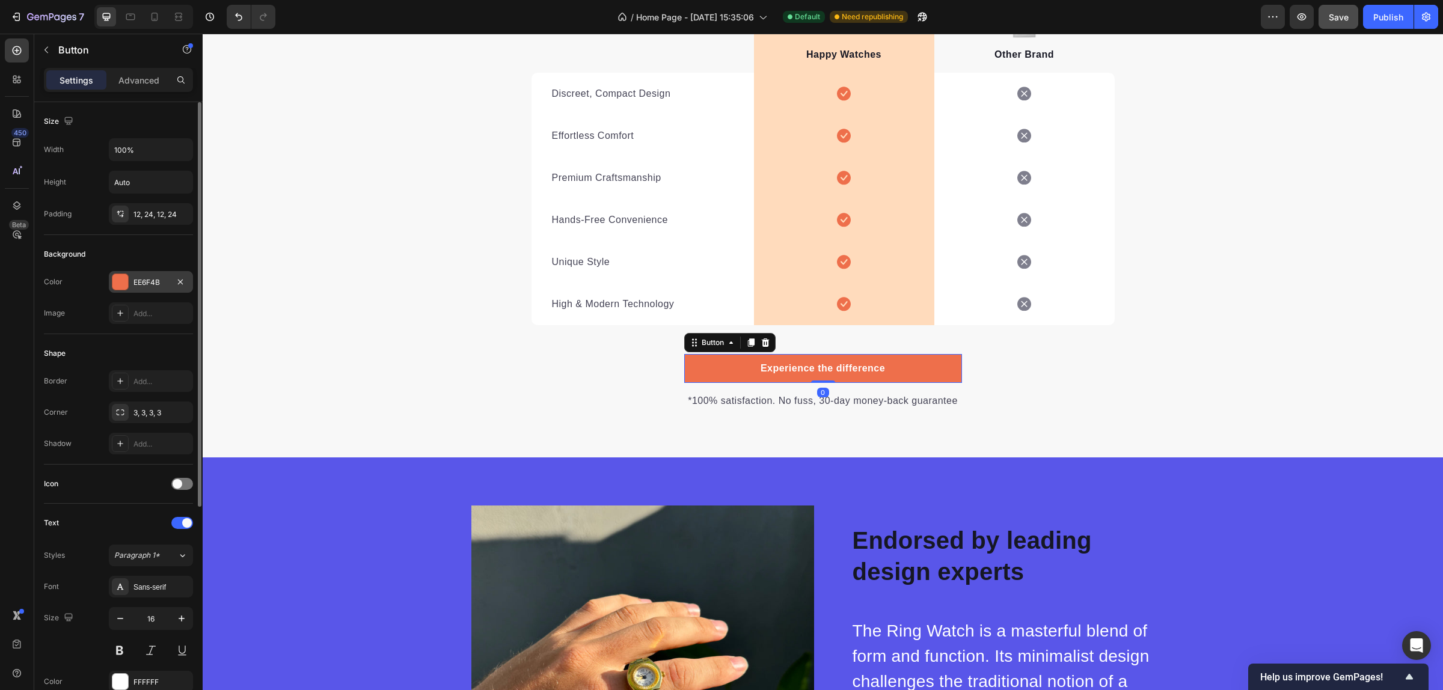
click at [126, 284] on div at bounding box center [120, 282] width 16 height 16
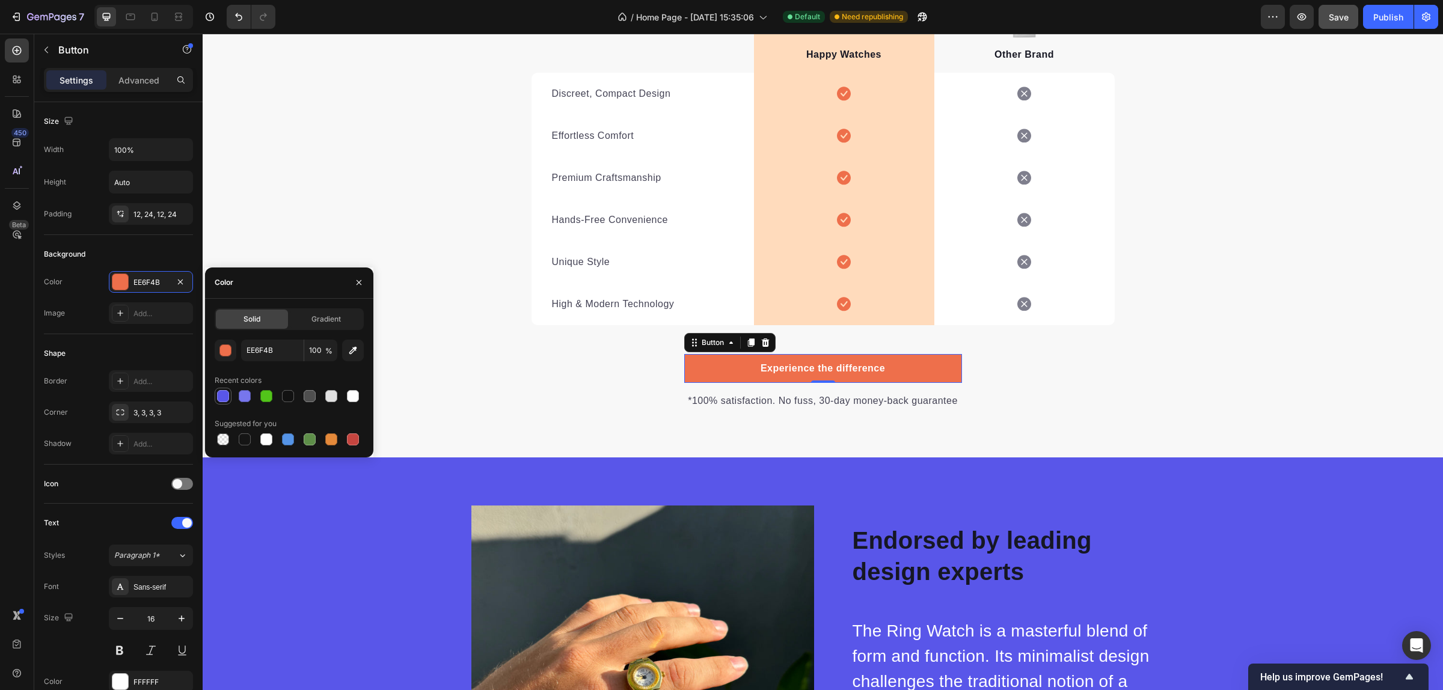
click at [224, 397] on div at bounding box center [223, 396] width 12 height 12
type input "5956E9"
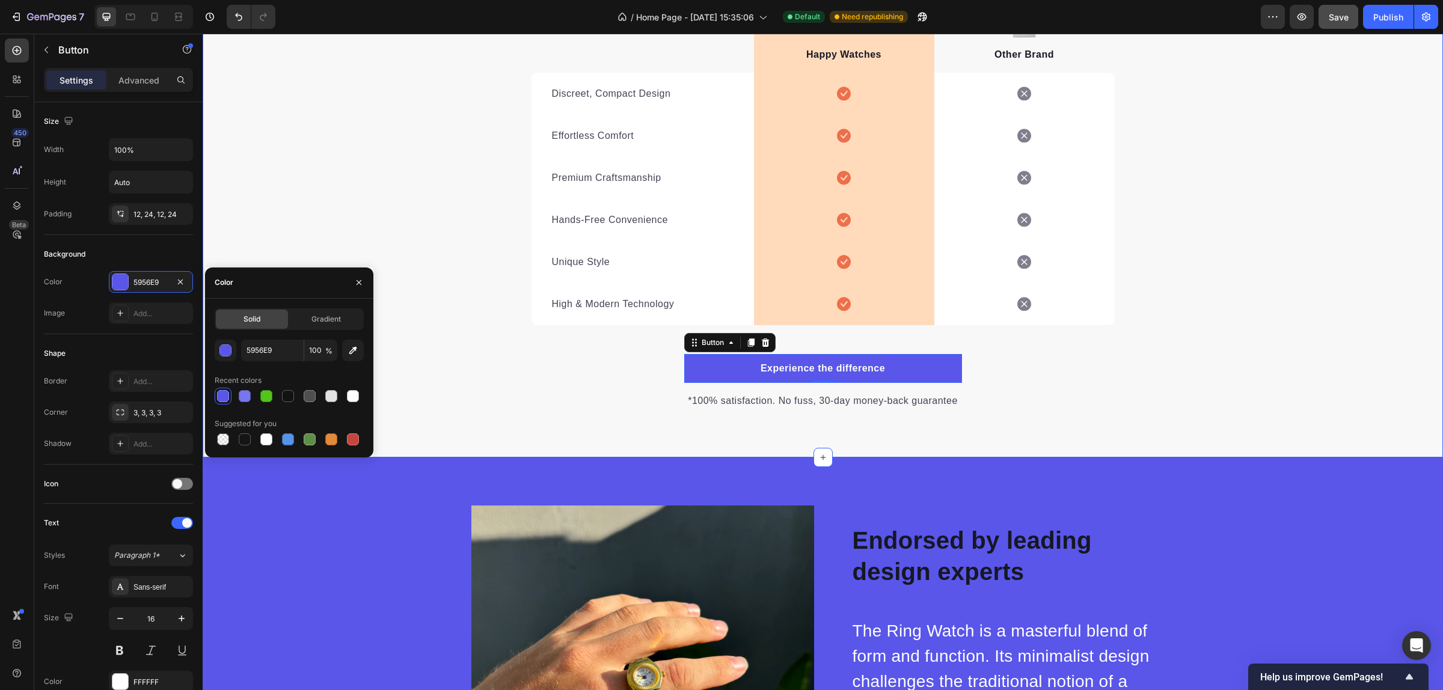
click at [1197, 378] on div "A New Standard in Time Heading It's easy to see why the Ring Watch is the smart…" at bounding box center [823, 133] width 1240 height 551
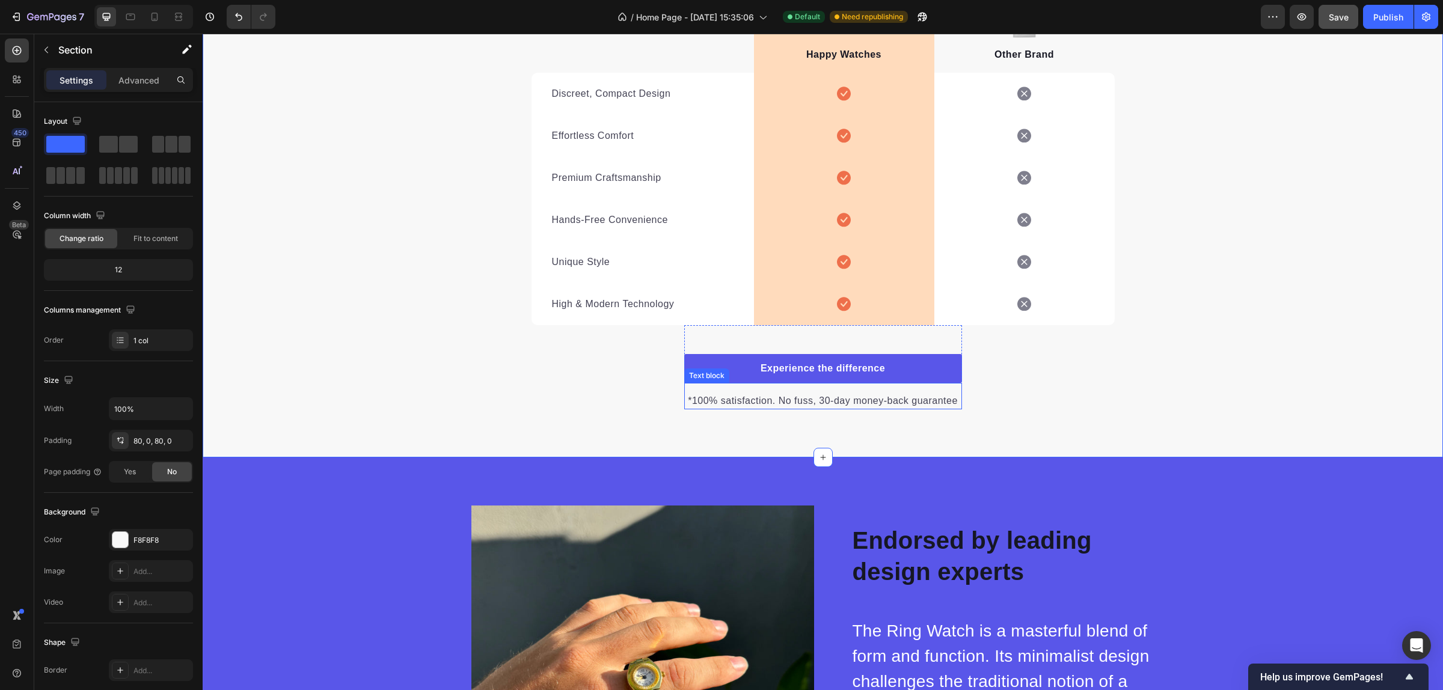
click at [785, 403] on p "*100% satisfaction. No fuss, 30-day money-back guarantee" at bounding box center [822, 401] width 275 height 14
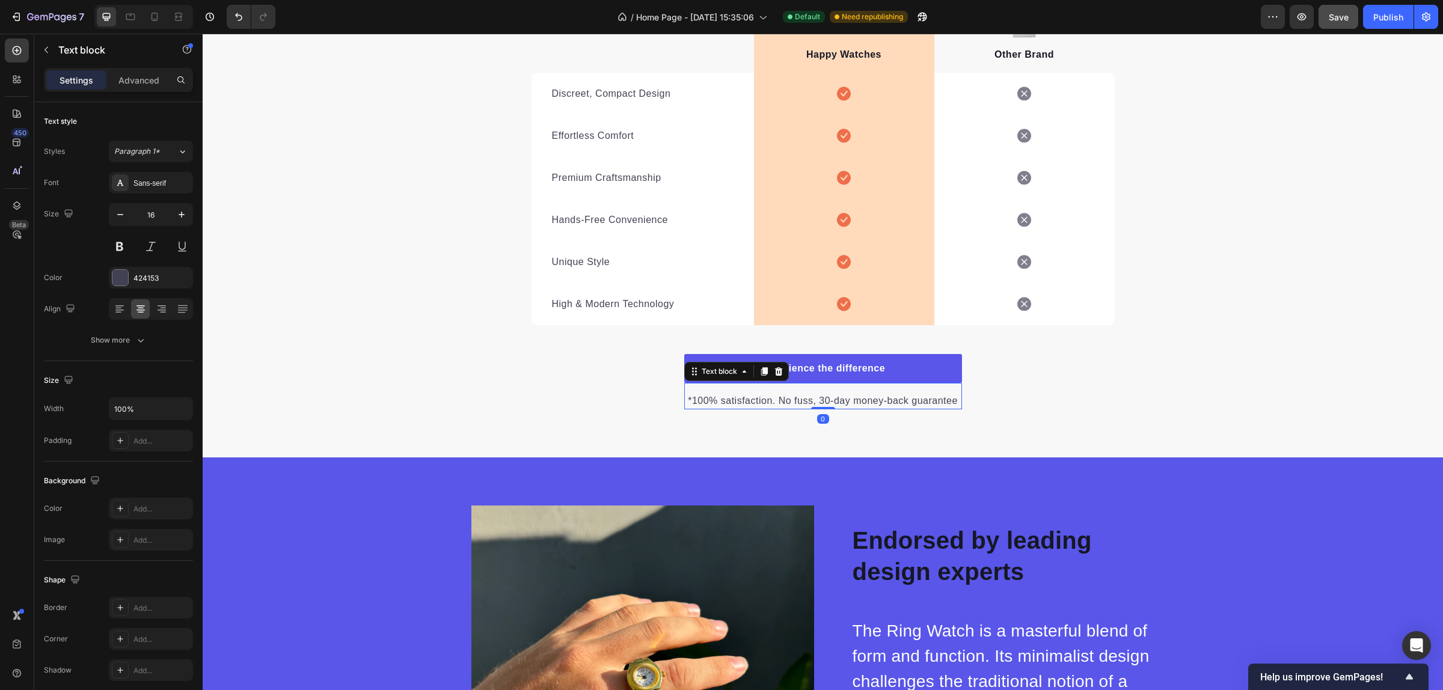
click at [686, 399] on p "*100% satisfaction. No fuss, 30-day money-back guarantee" at bounding box center [822, 401] width 275 height 14
click at [1266, 358] on div "A New Standard in Time Heading It's easy to see why the Ring Watch is the smart…" at bounding box center [823, 133] width 1240 height 551
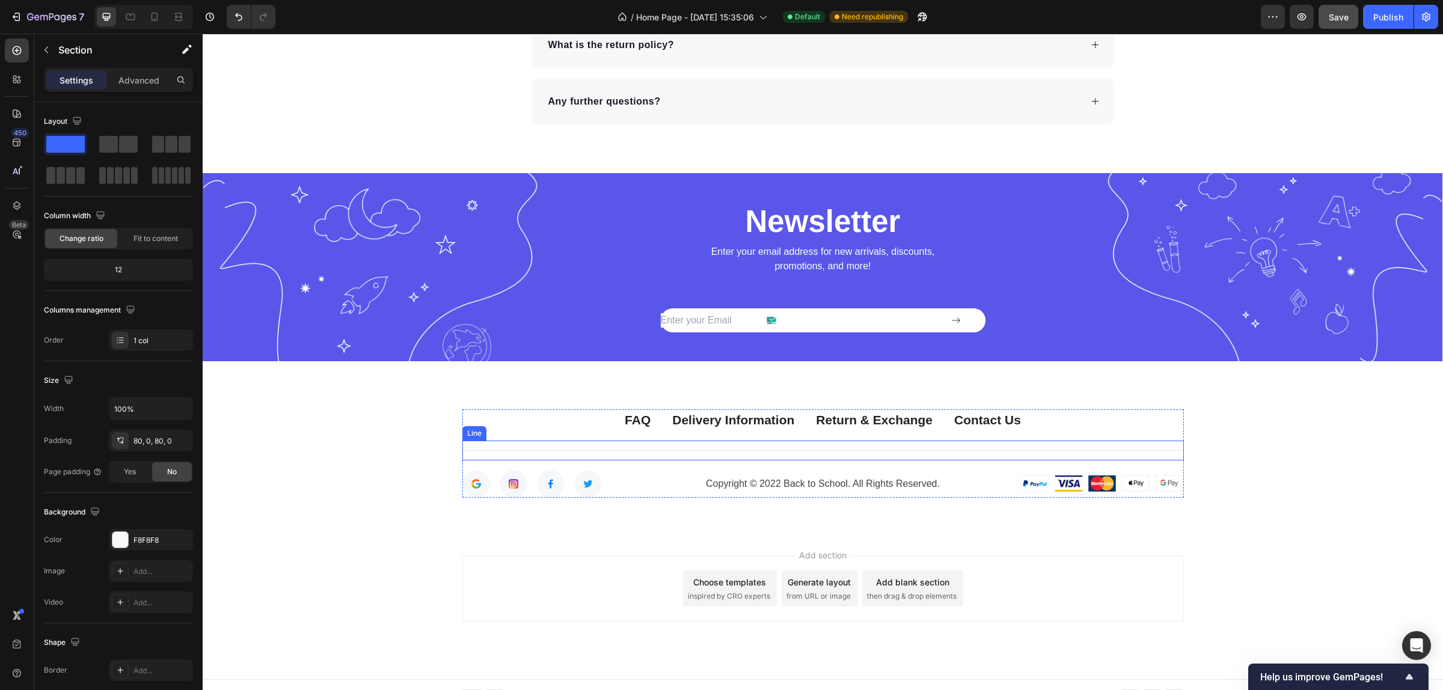
scroll to position [8149, 0]
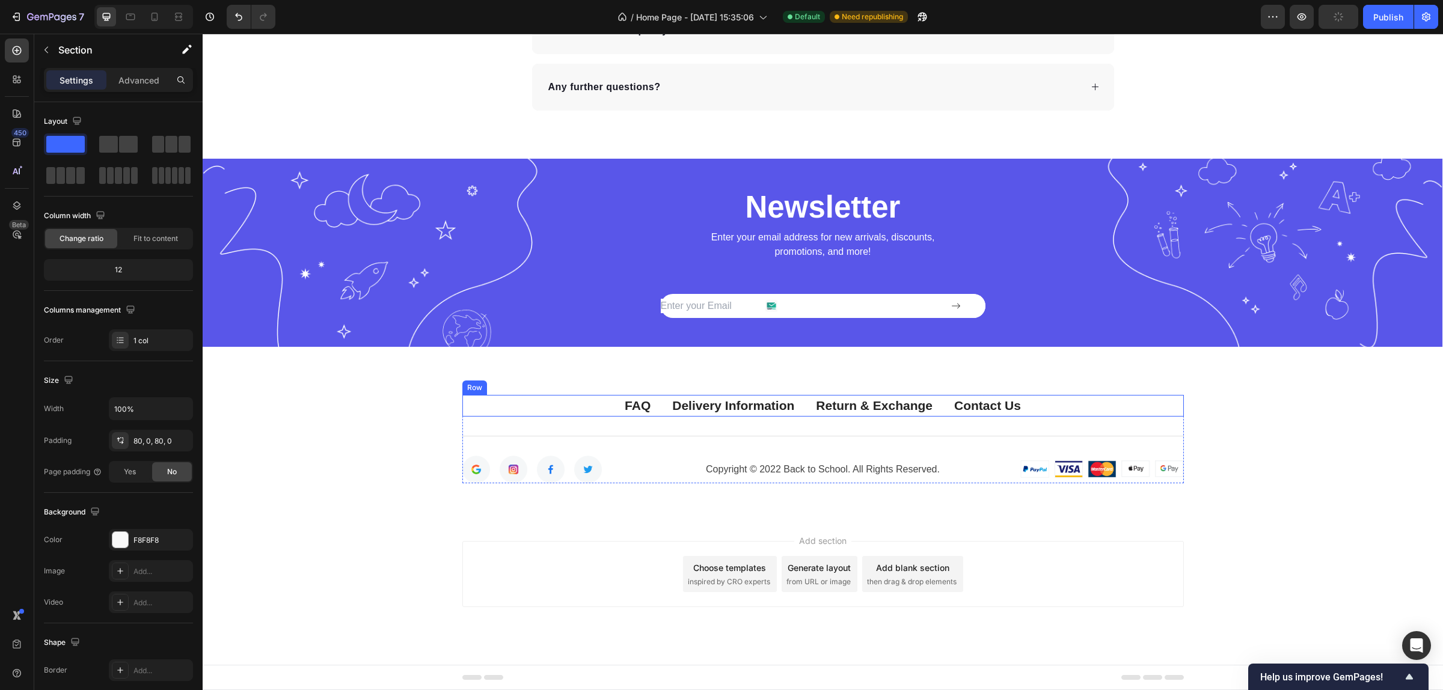
click at [1067, 409] on div "FAQ Text block Delivery Information Text block Return & Exchange Text block Con…" at bounding box center [823, 406] width 722 height 22
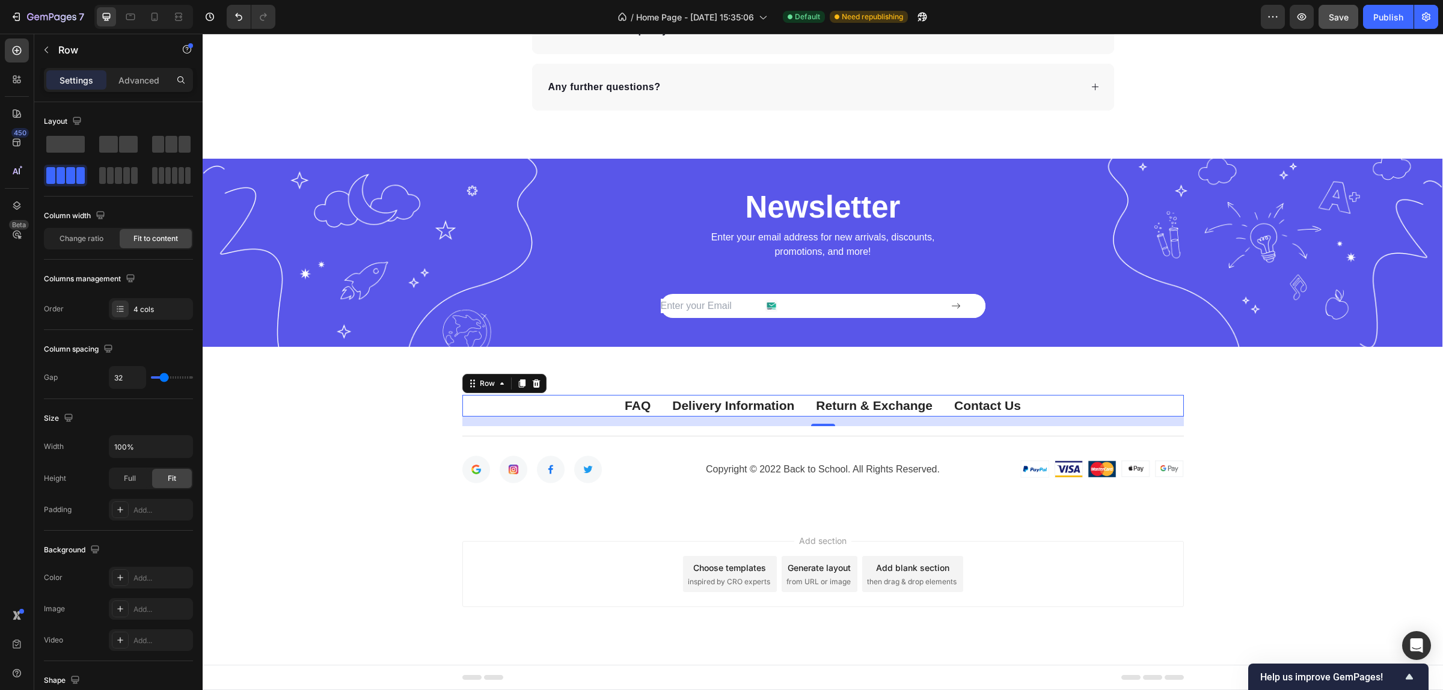
click at [1101, 399] on div "FAQ Text block Delivery Information Text block Return & Exchange Text block Con…" at bounding box center [823, 406] width 722 height 22
click at [1124, 397] on div "FAQ Text block Delivery Information Text block Return & Exchange Text block Con…" at bounding box center [823, 406] width 722 height 22
click at [1074, 397] on div "FAQ Text block Delivery Information Text block Return & Exchange Text block Con…" at bounding box center [823, 406] width 722 height 22
click at [532, 382] on icon at bounding box center [536, 383] width 8 height 8
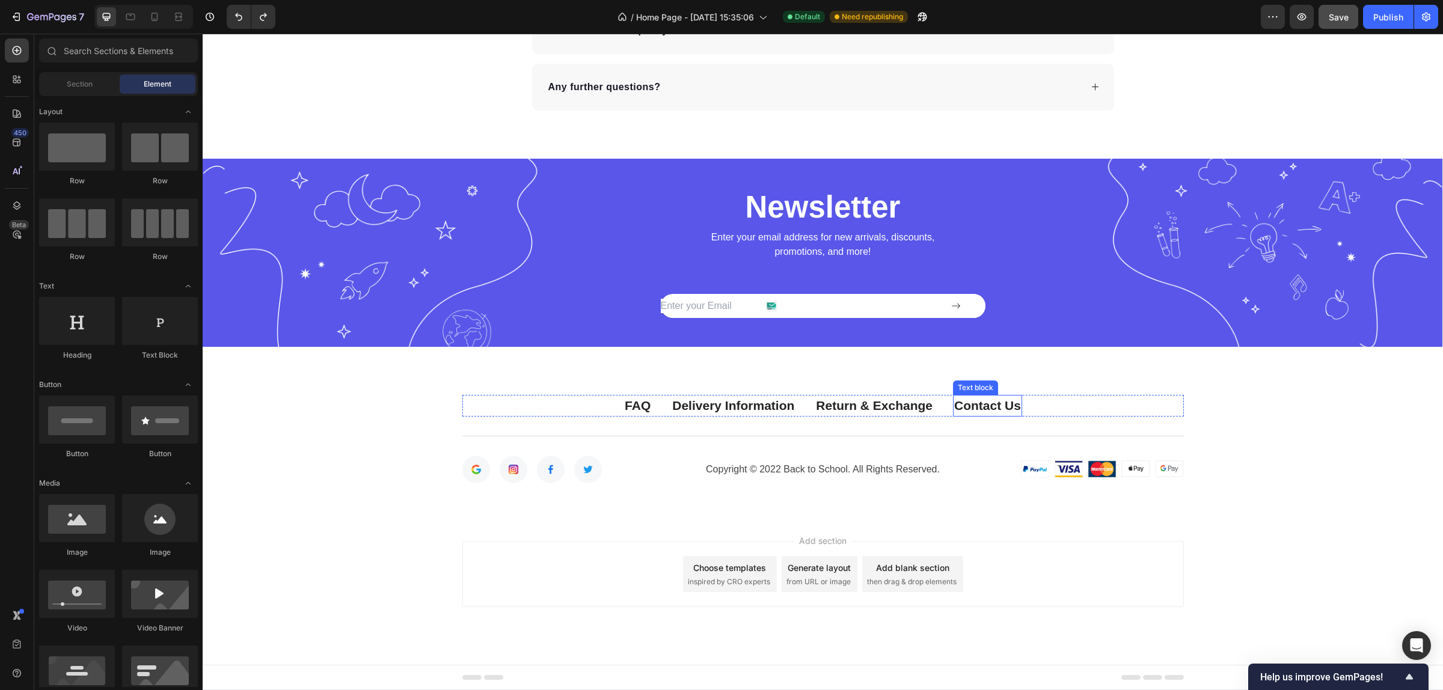
click at [965, 407] on link "Contact Us" at bounding box center [987, 406] width 67 height 14
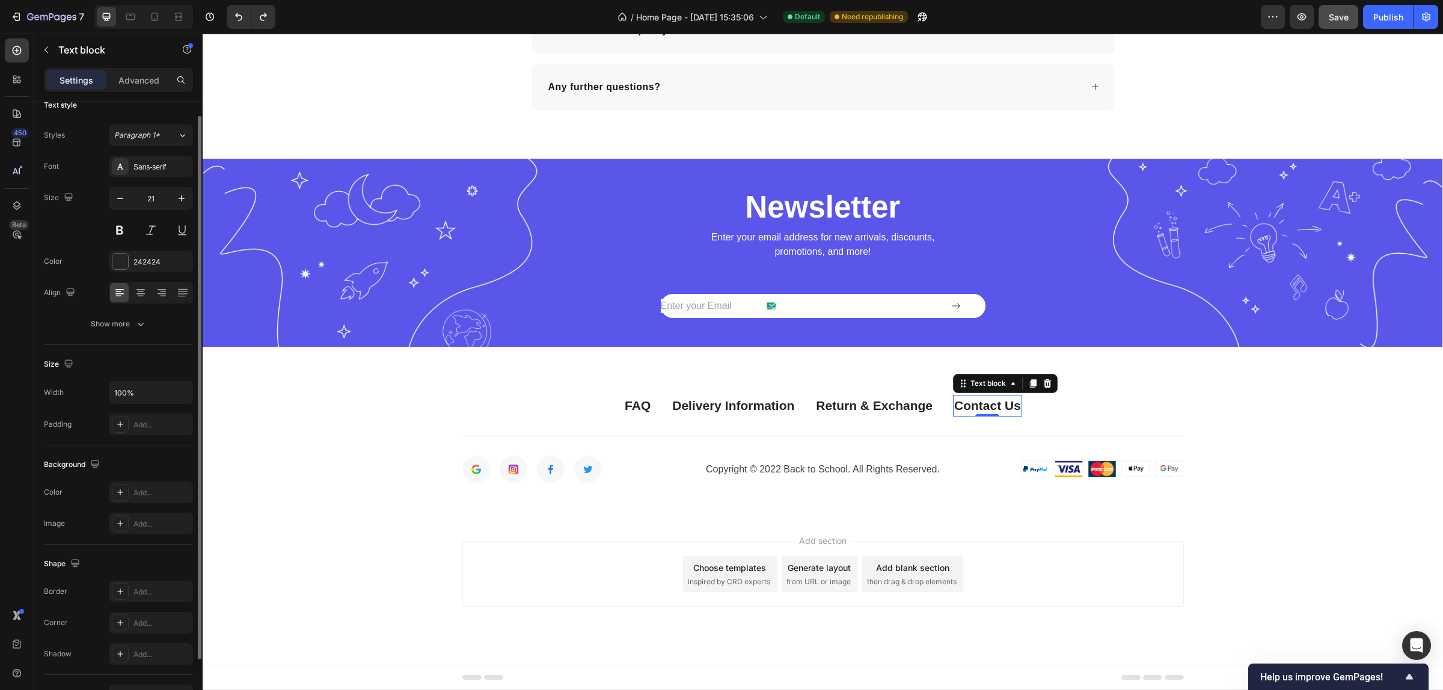
scroll to position [0, 0]
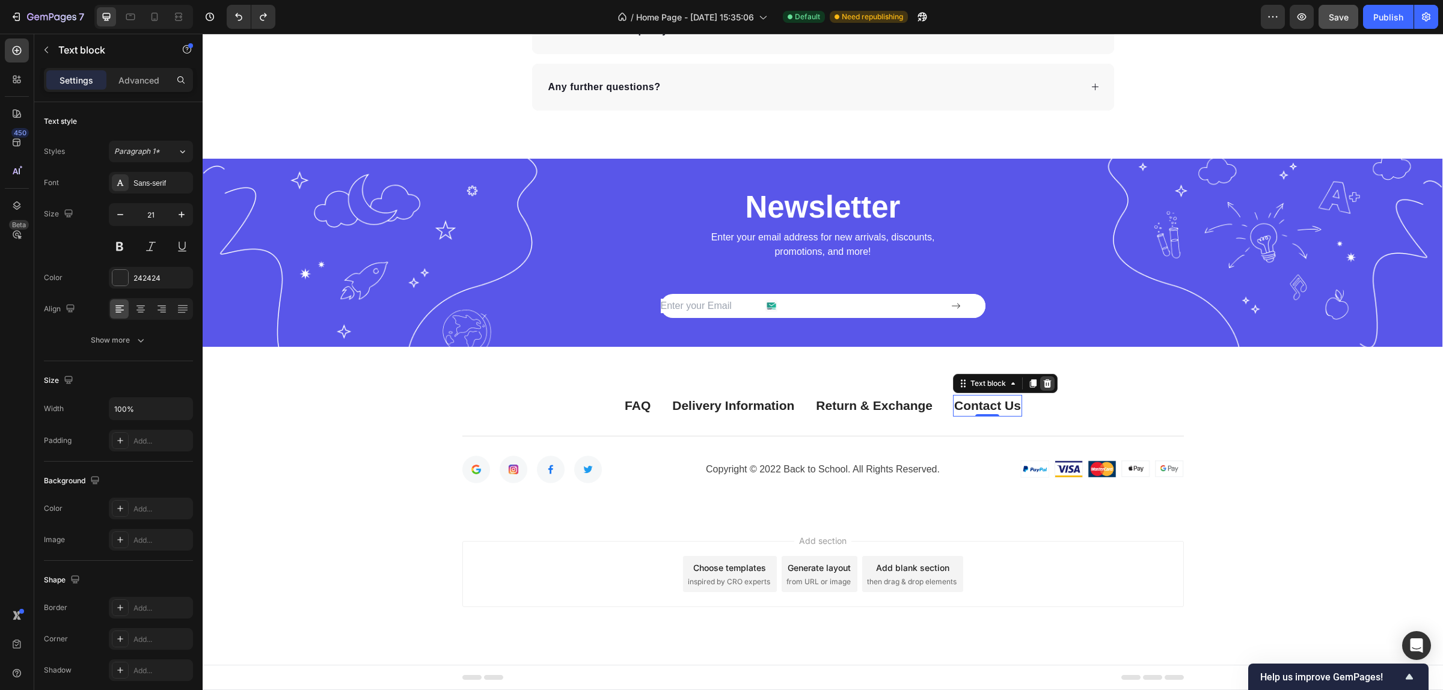
click at [1045, 385] on icon at bounding box center [1048, 383] width 8 height 8
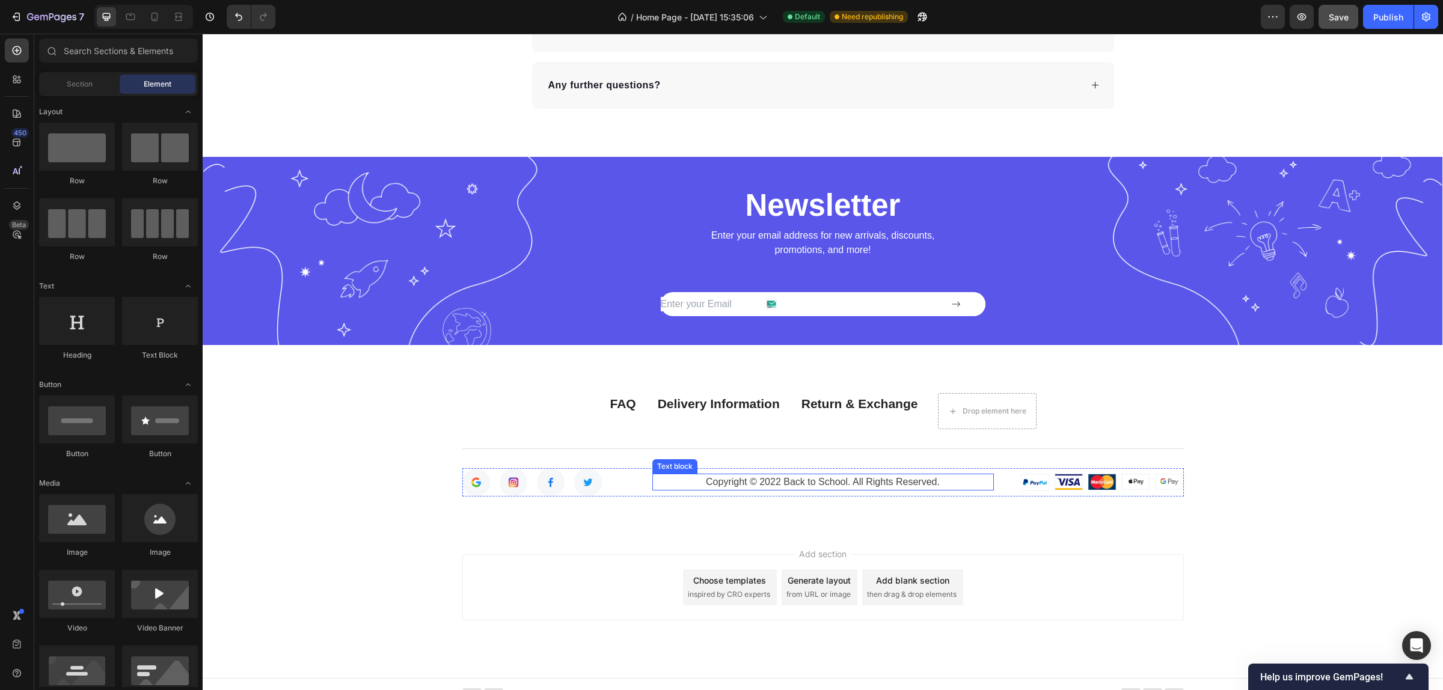
click at [821, 483] on p "Copyright © 2022 Back to School. All Rights Reserved." at bounding box center [823, 482] width 339 height 14
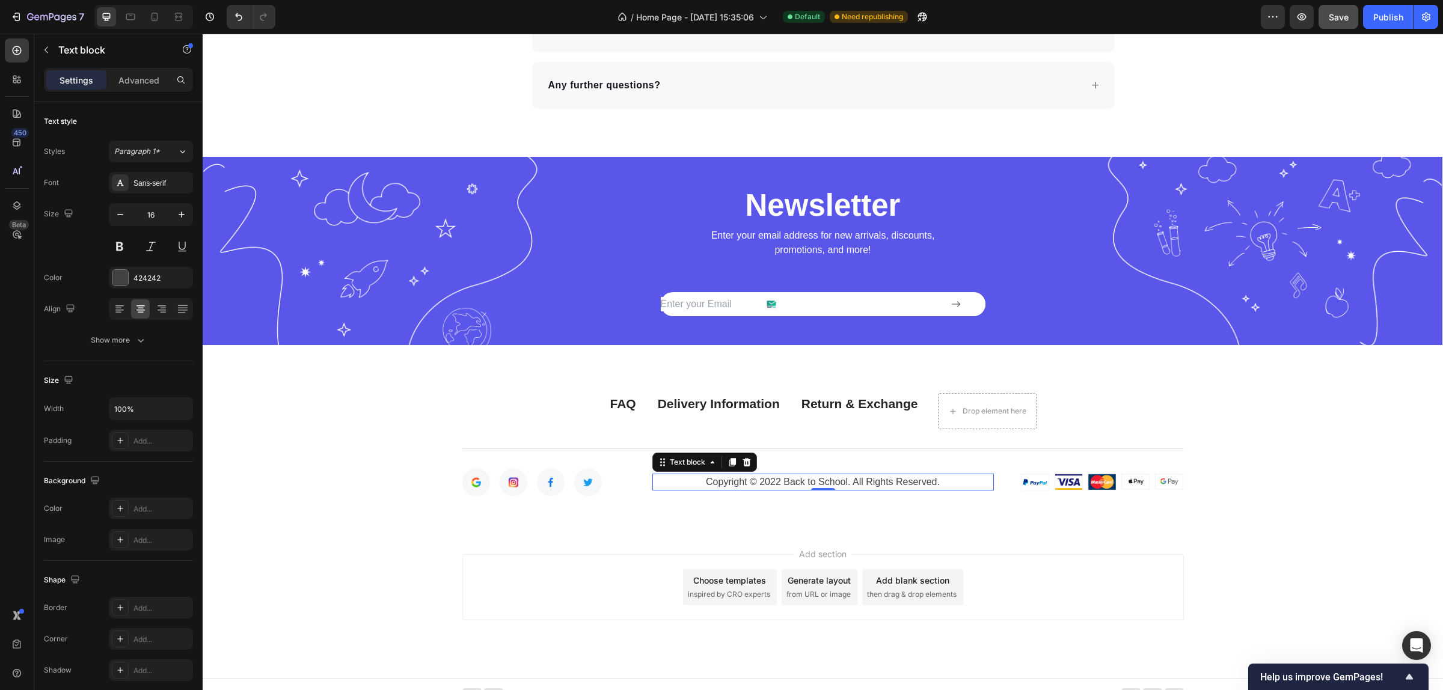
click at [807, 485] on p "Copyright © 2022 Back to School. All Rights Reserved." at bounding box center [823, 482] width 339 height 14
click at [842, 486] on p "Copyright © 2022 Back to School. All Rights Reserved." at bounding box center [823, 482] width 339 height 14
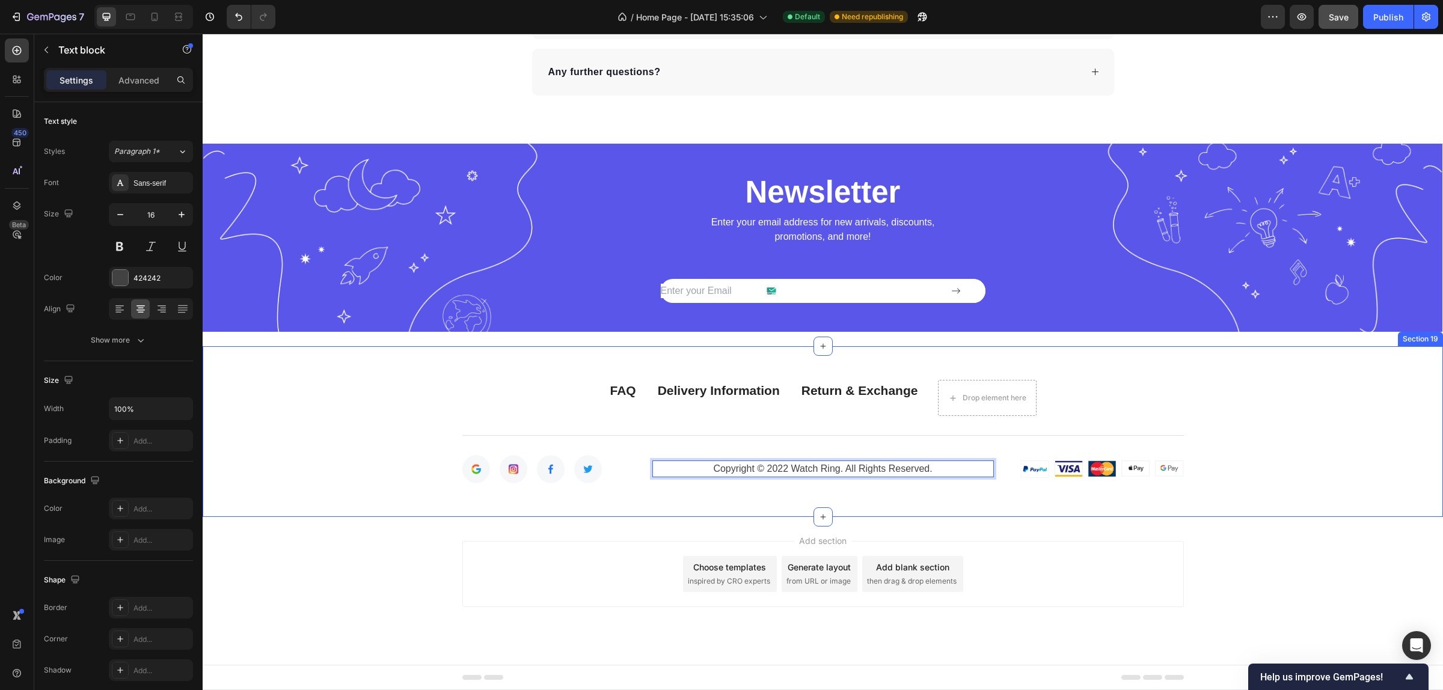
scroll to position [8089, 0]
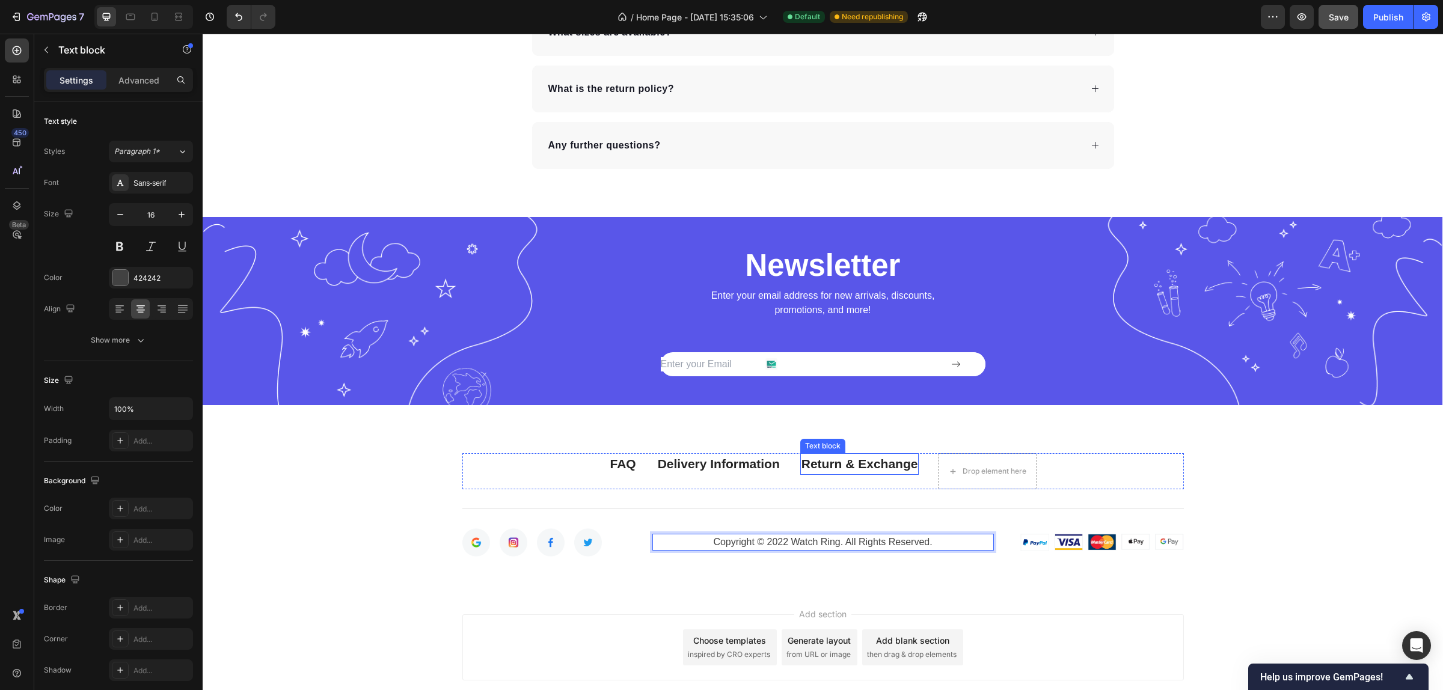
click at [860, 461] on link "Return & Exchange" at bounding box center [859, 464] width 117 height 14
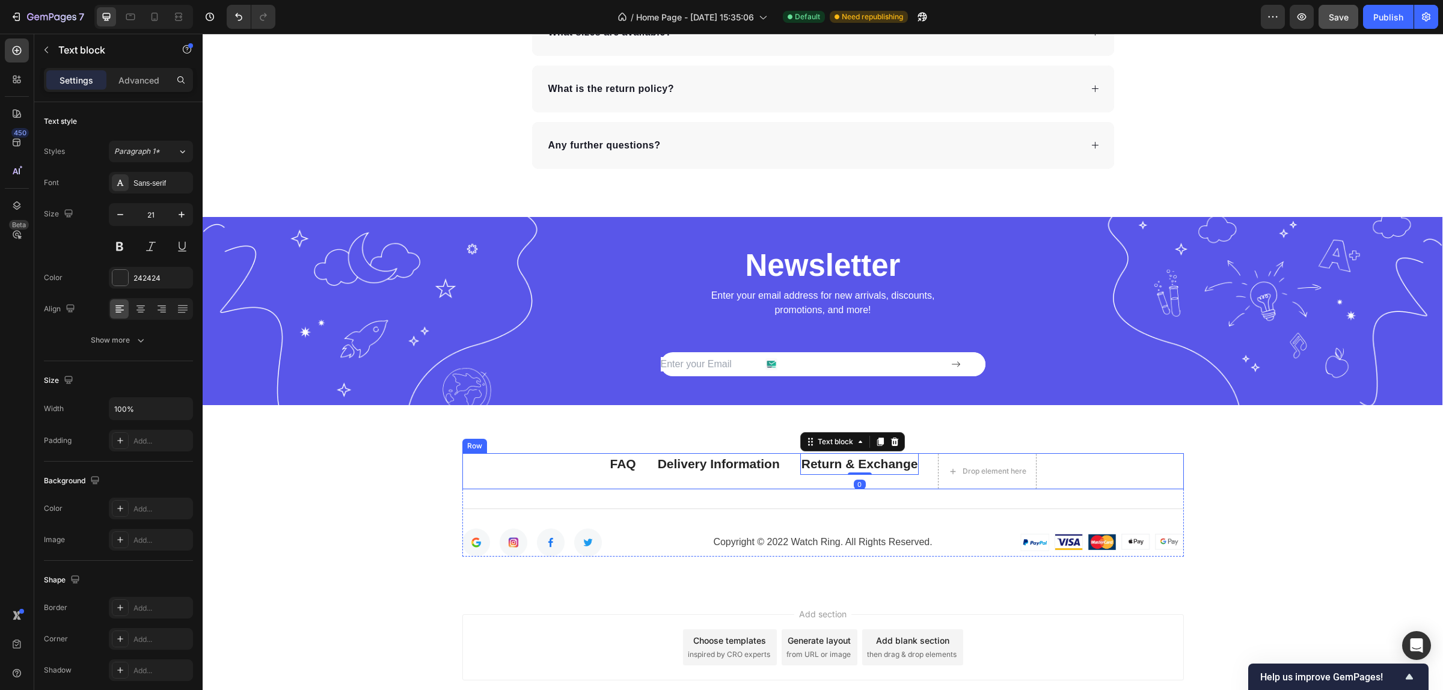
click at [1050, 460] on div "FAQ Text block Delivery Information Text block Return & Exchange Text block 0 D…" at bounding box center [823, 471] width 722 height 36
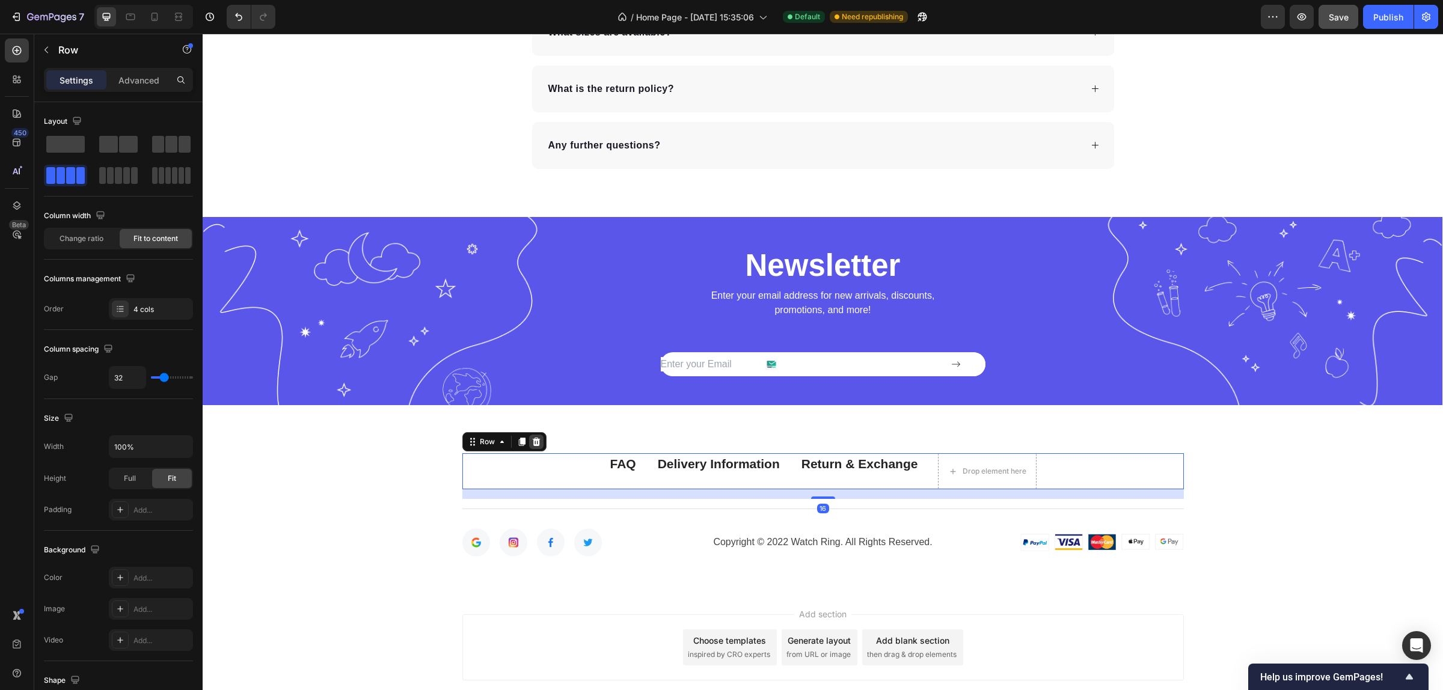
click at [533, 445] on icon at bounding box center [537, 442] width 10 height 10
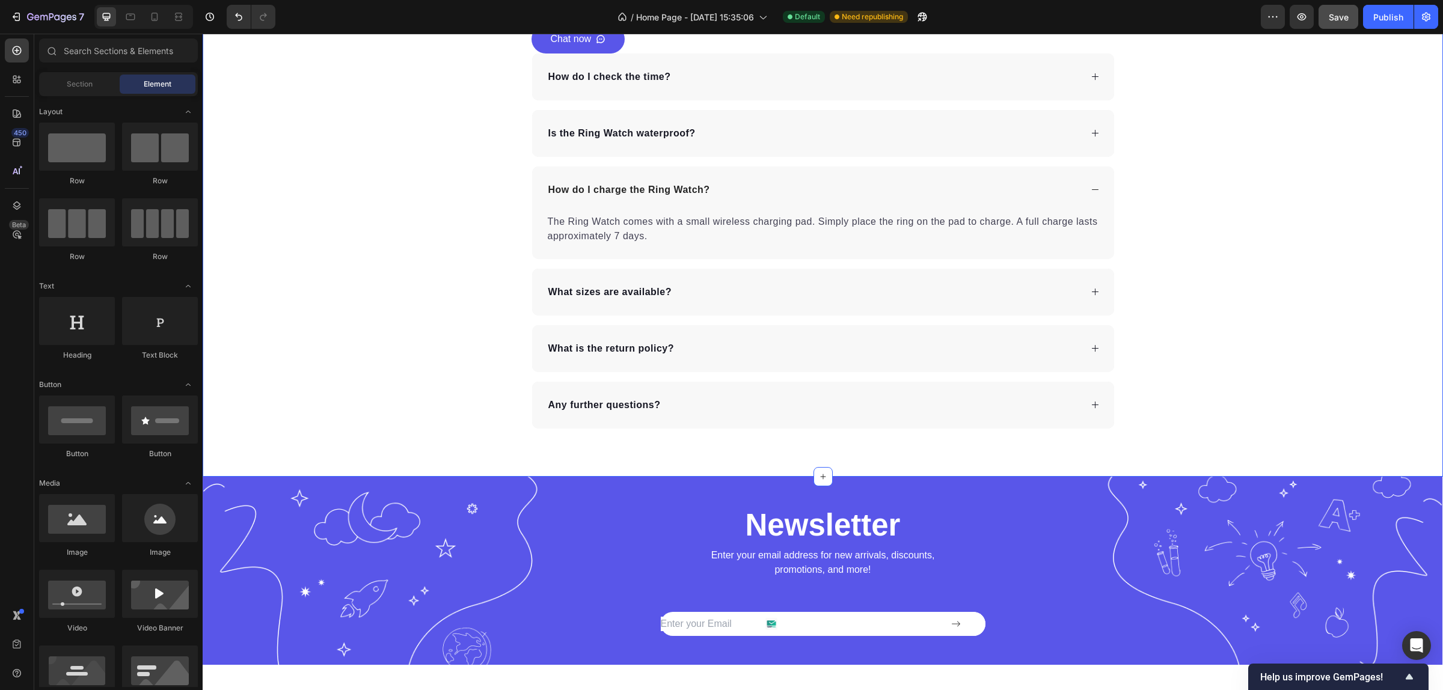
scroll to position [7863, 0]
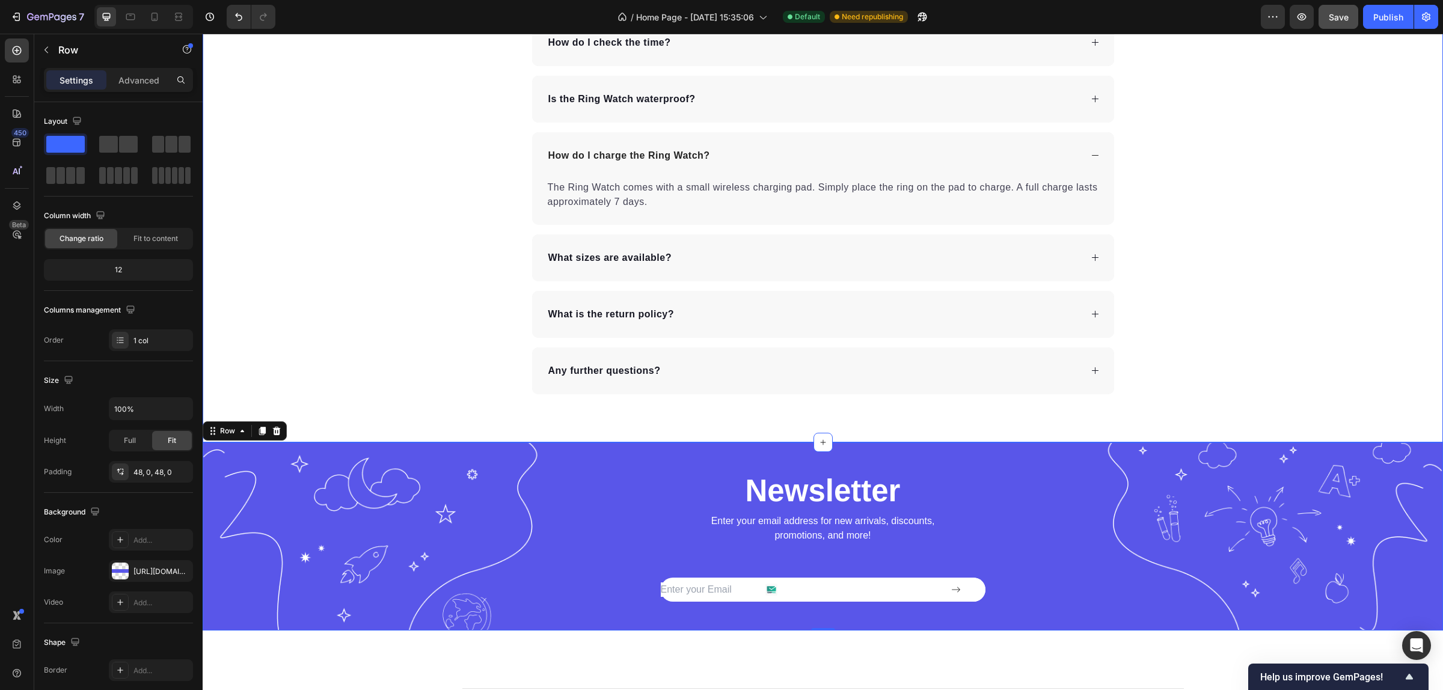
drag, startPoint x: 1317, startPoint y: 521, endPoint x: 1310, endPoint y: 405, distance: 116.3
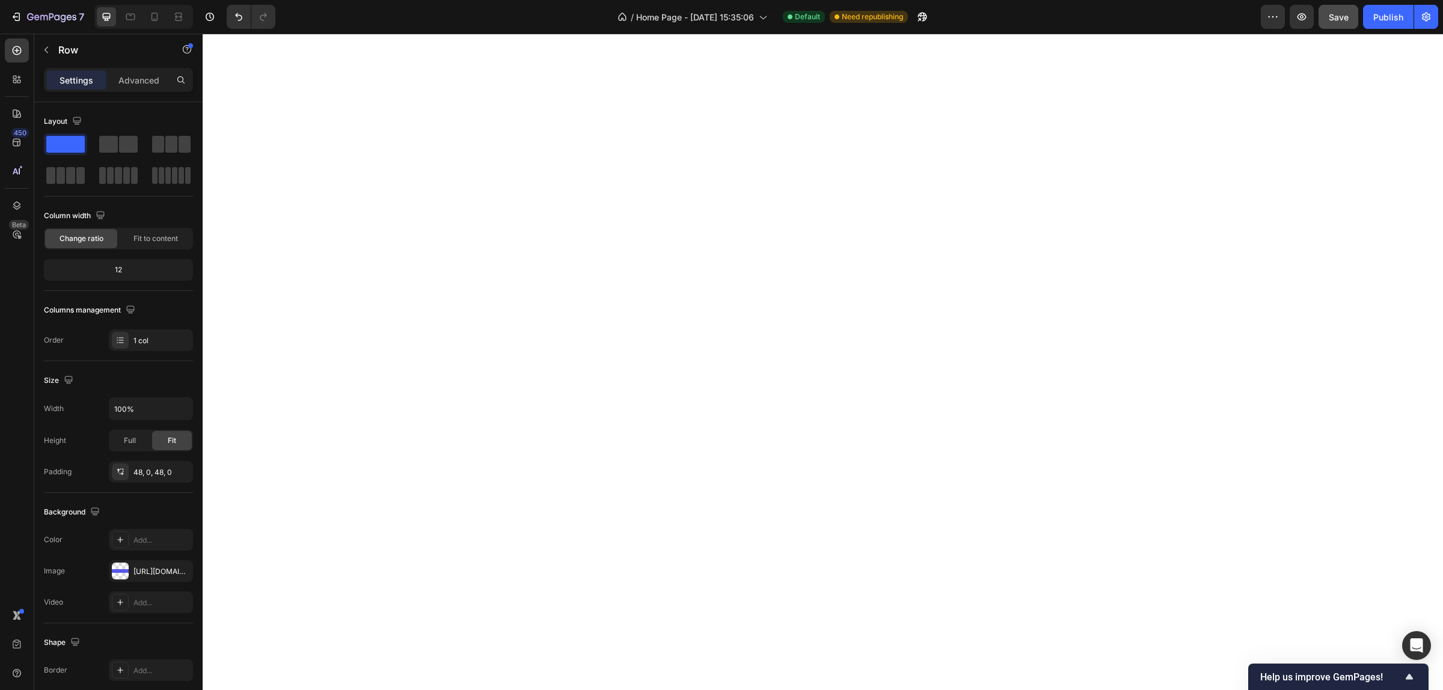
scroll to position [0, 0]
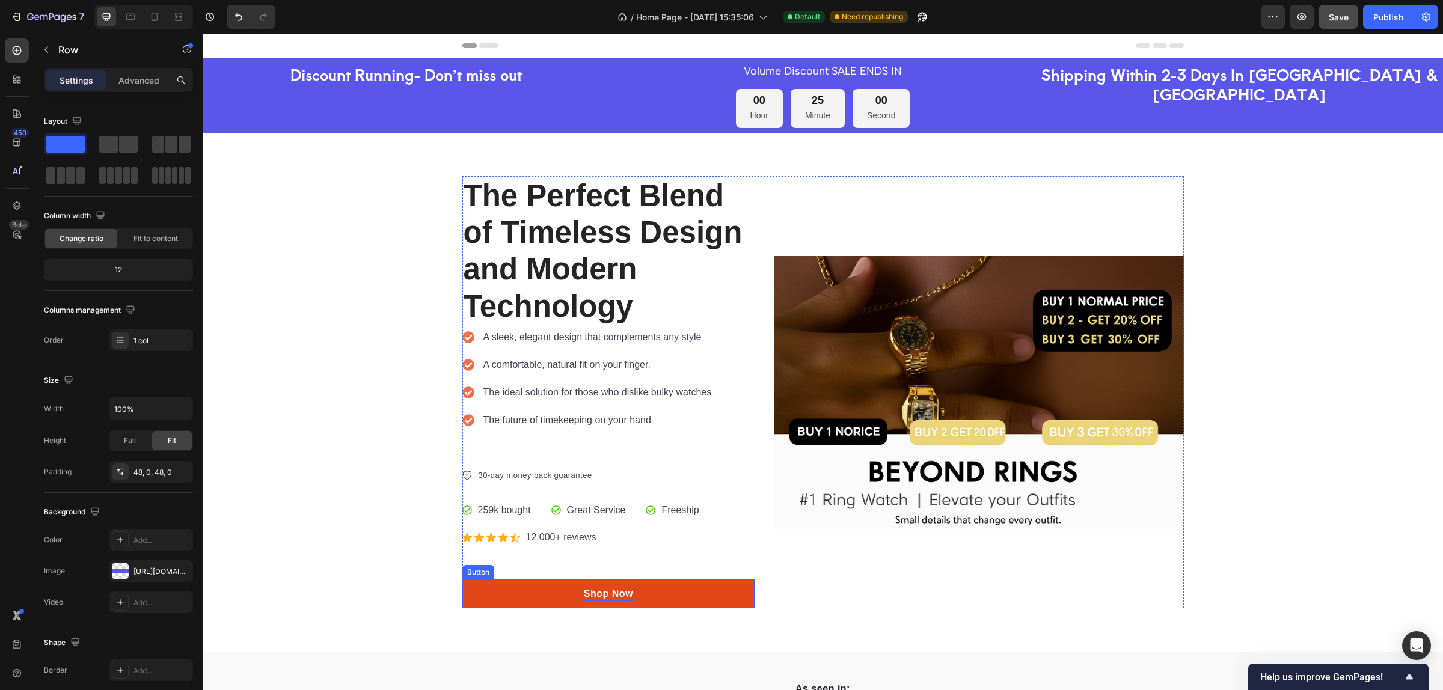
click at [596, 591] on p "Shop Now" at bounding box center [608, 594] width 49 height 14
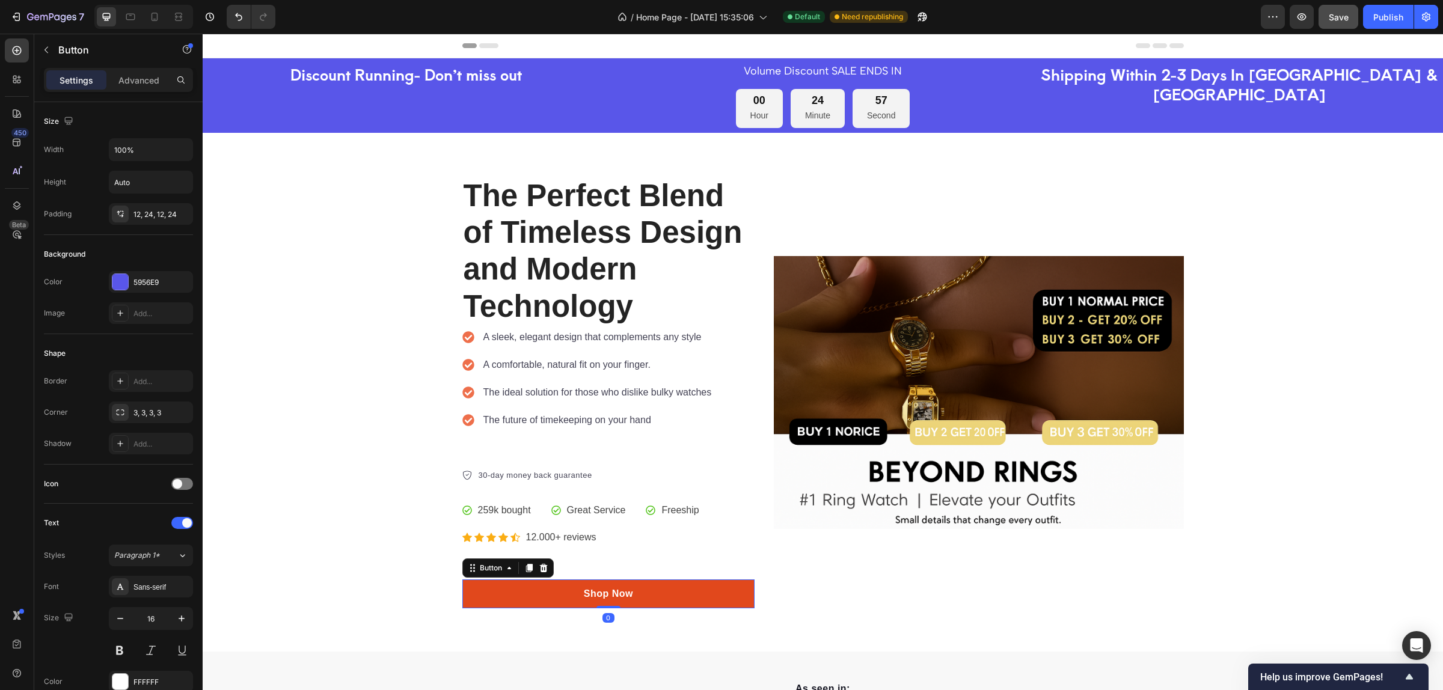
click at [518, 588] on link "Shop Now" at bounding box center [608, 594] width 293 height 29
click at [133, 85] on p "Advanced" at bounding box center [138, 80] width 41 height 13
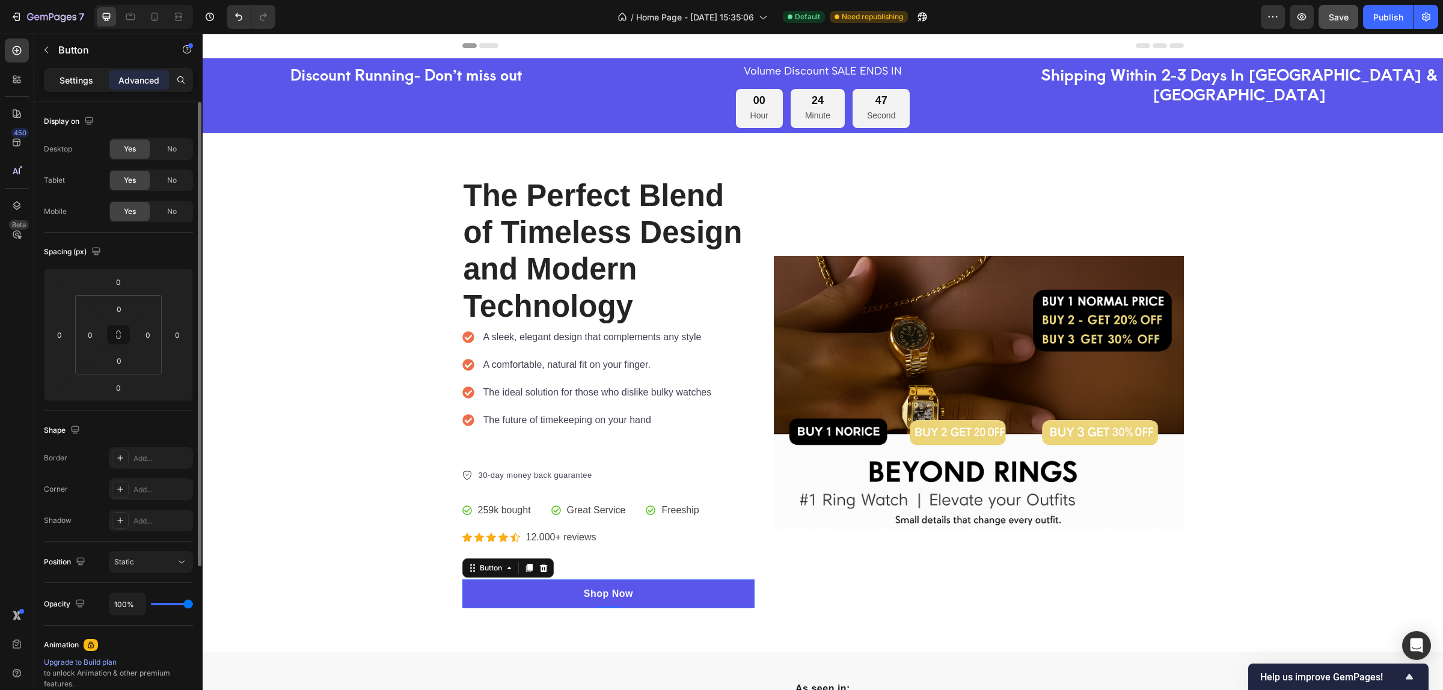
click at [82, 75] on p "Settings" at bounding box center [77, 80] width 34 height 13
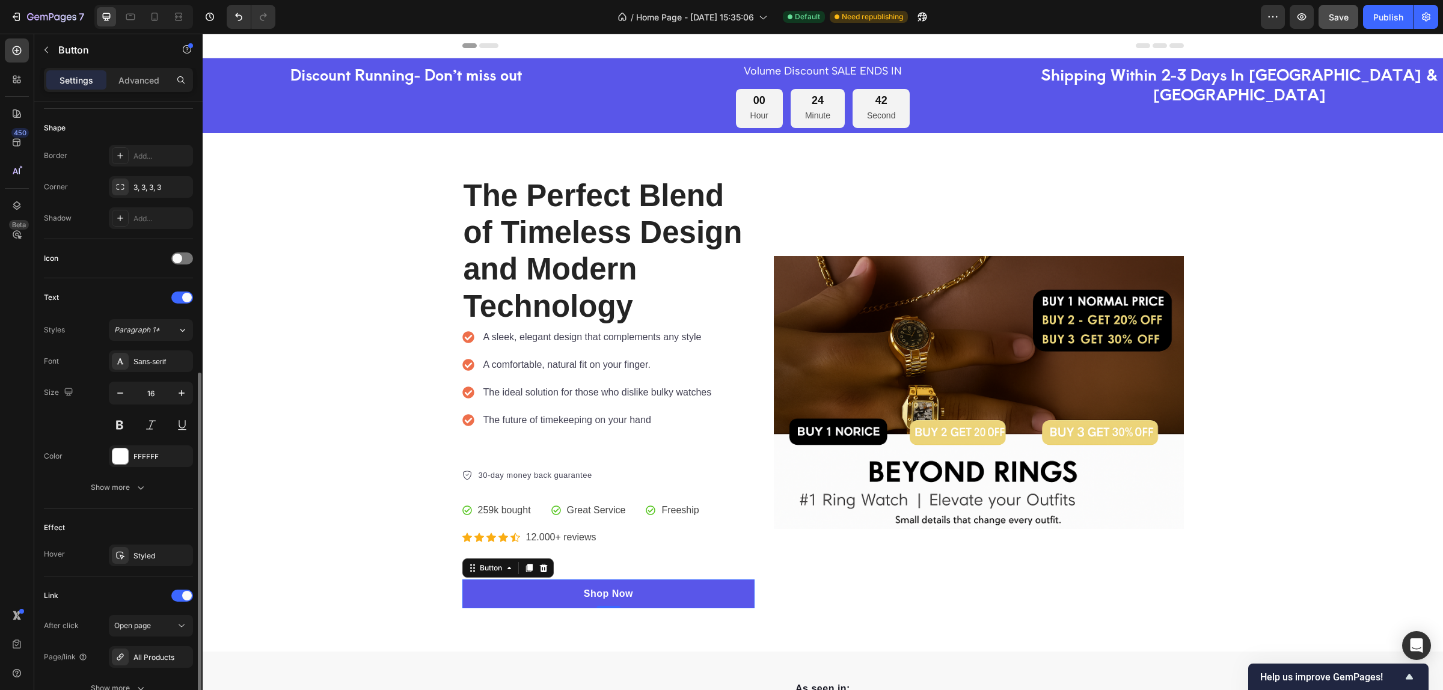
scroll to position [335, 0]
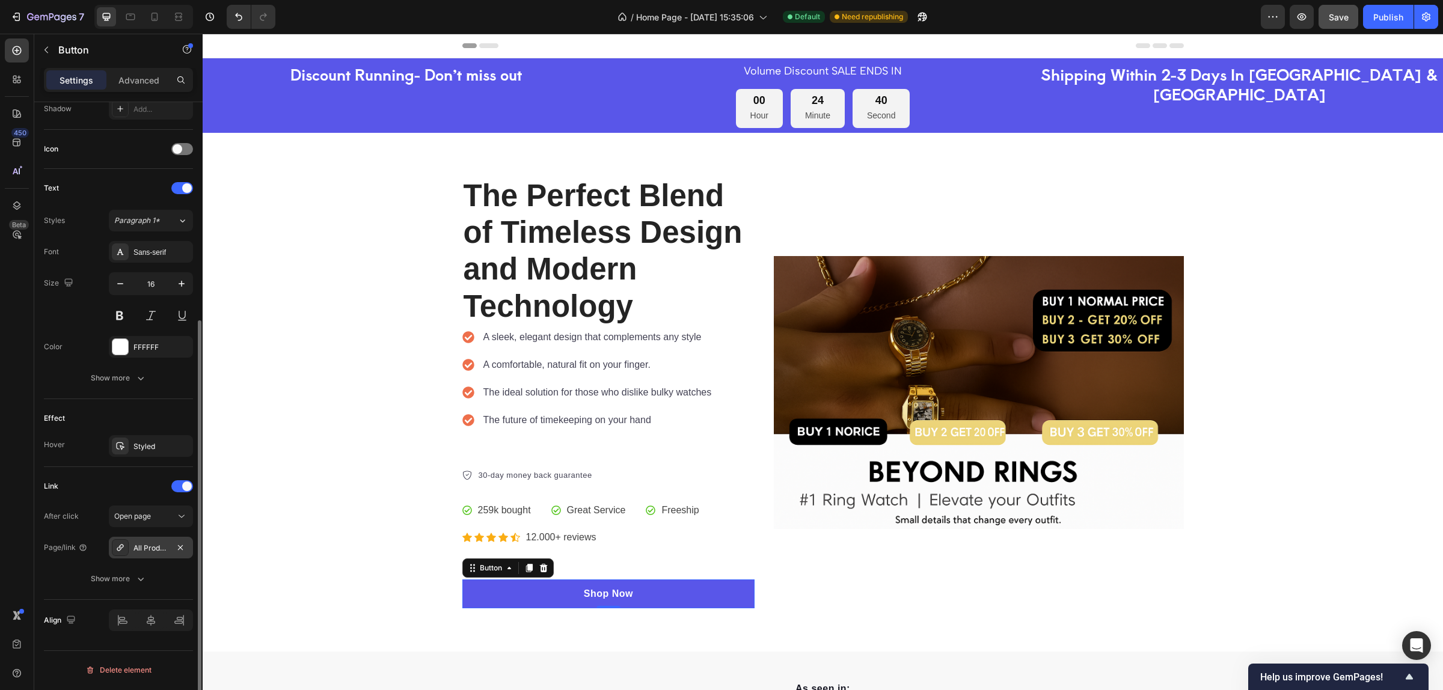
click at [121, 545] on icon at bounding box center [120, 548] width 10 height 10
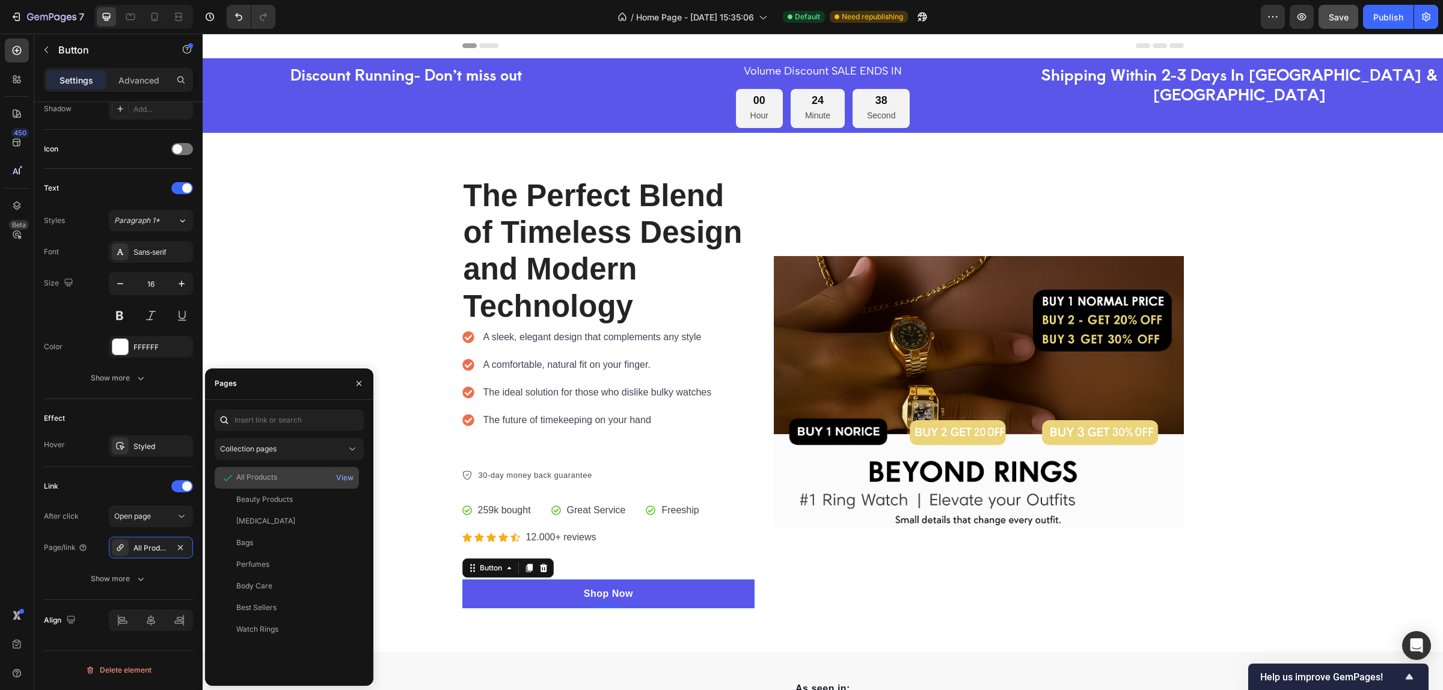
click at [275, 470] on div "All Products View" at bounding box center [287, 478] width 144 height 22
click at [293, 296] on div "The Perfect Blend of Timeless Design and Modern Technology Heading A sleek, ele…" at bounding box center [823, 392] width 1222 height 432
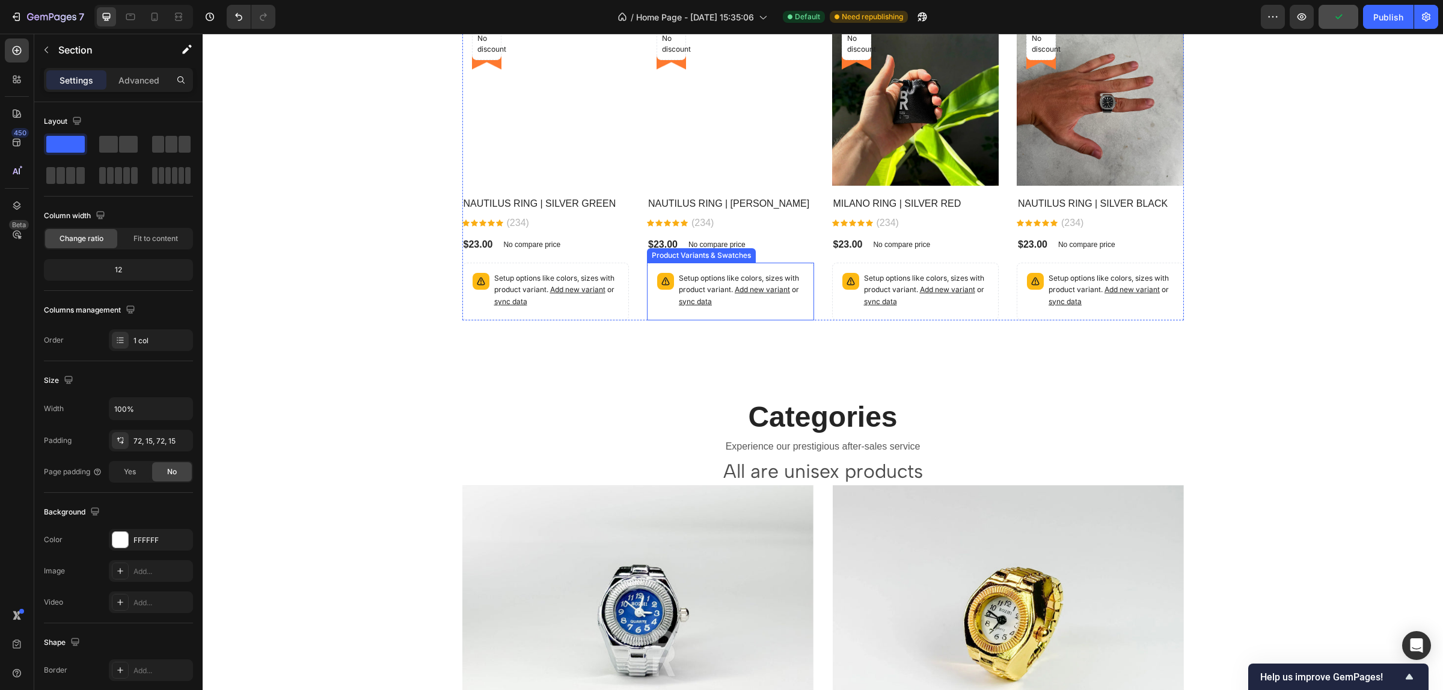
scroll to position [1203, 0]
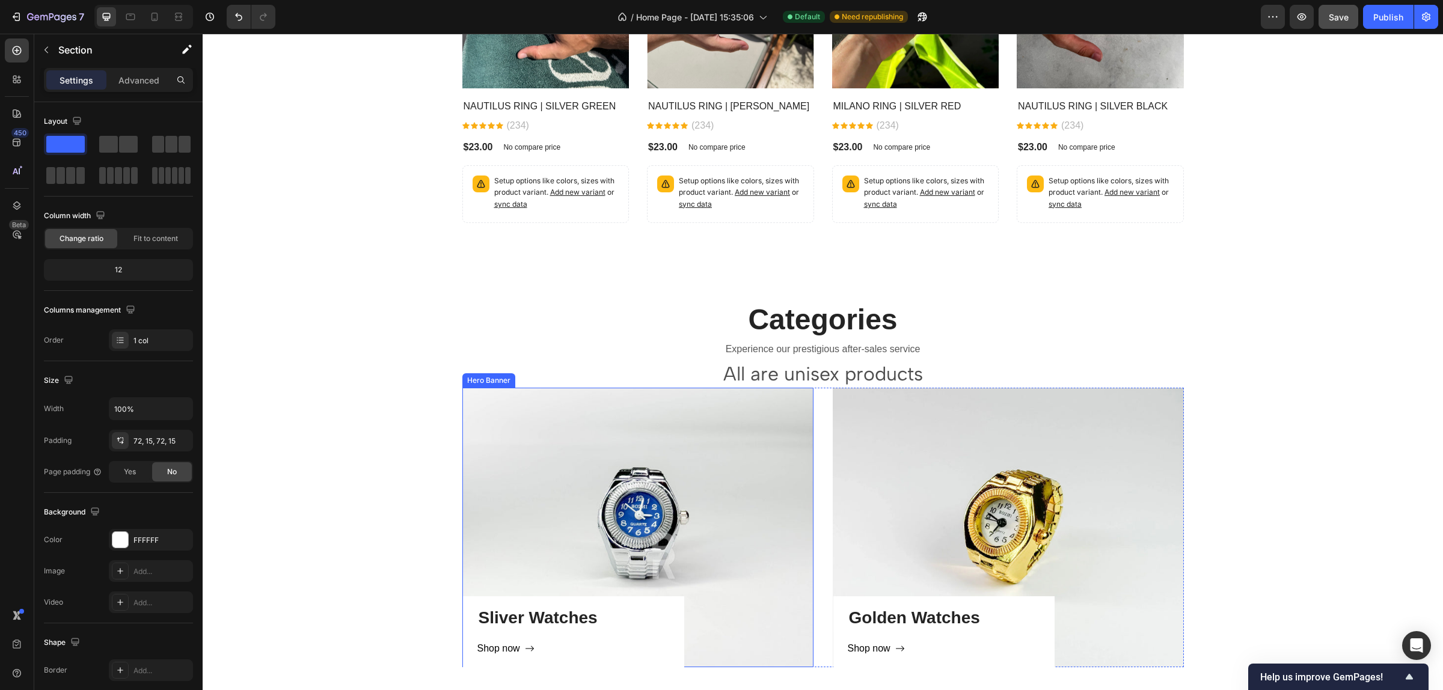
click at [682, 436] on div "Sliver Watches Heading Shop now Button Row" at bounding box center [637, 527] width 351 height 279
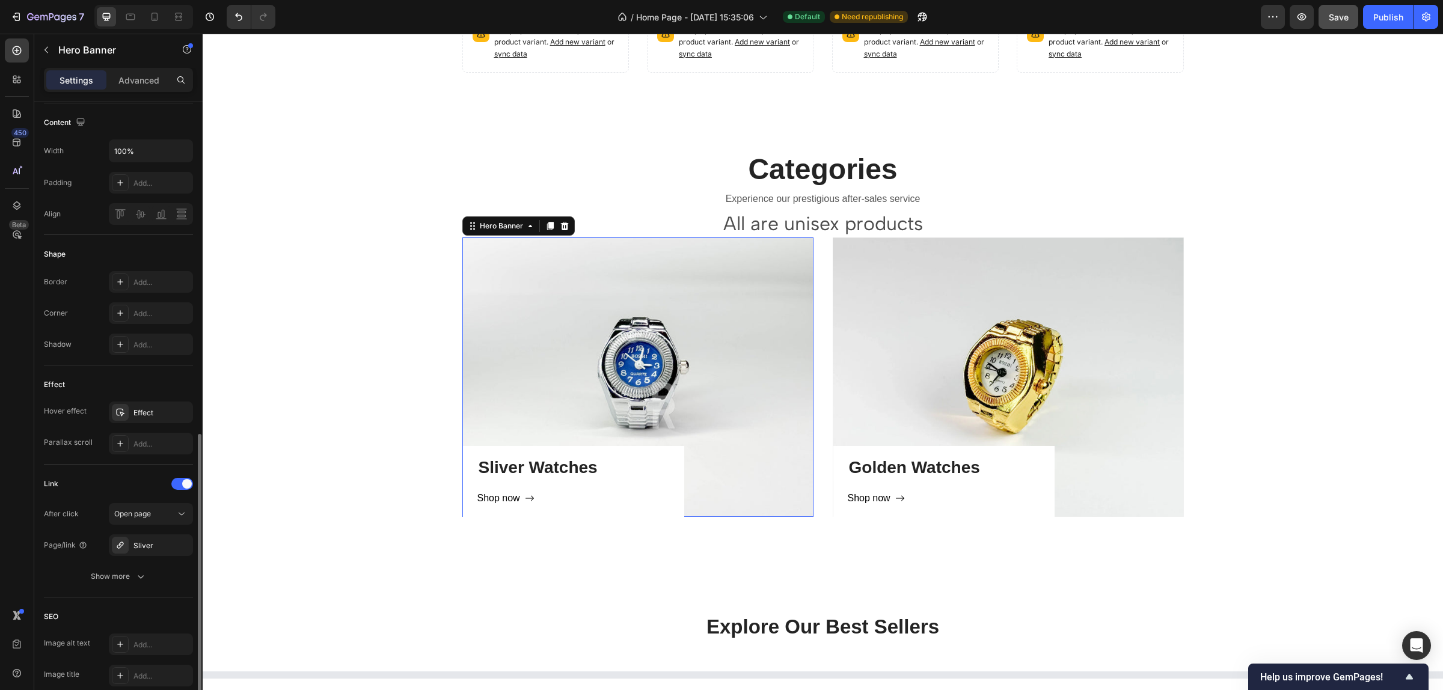
scroll to position [451, 0]
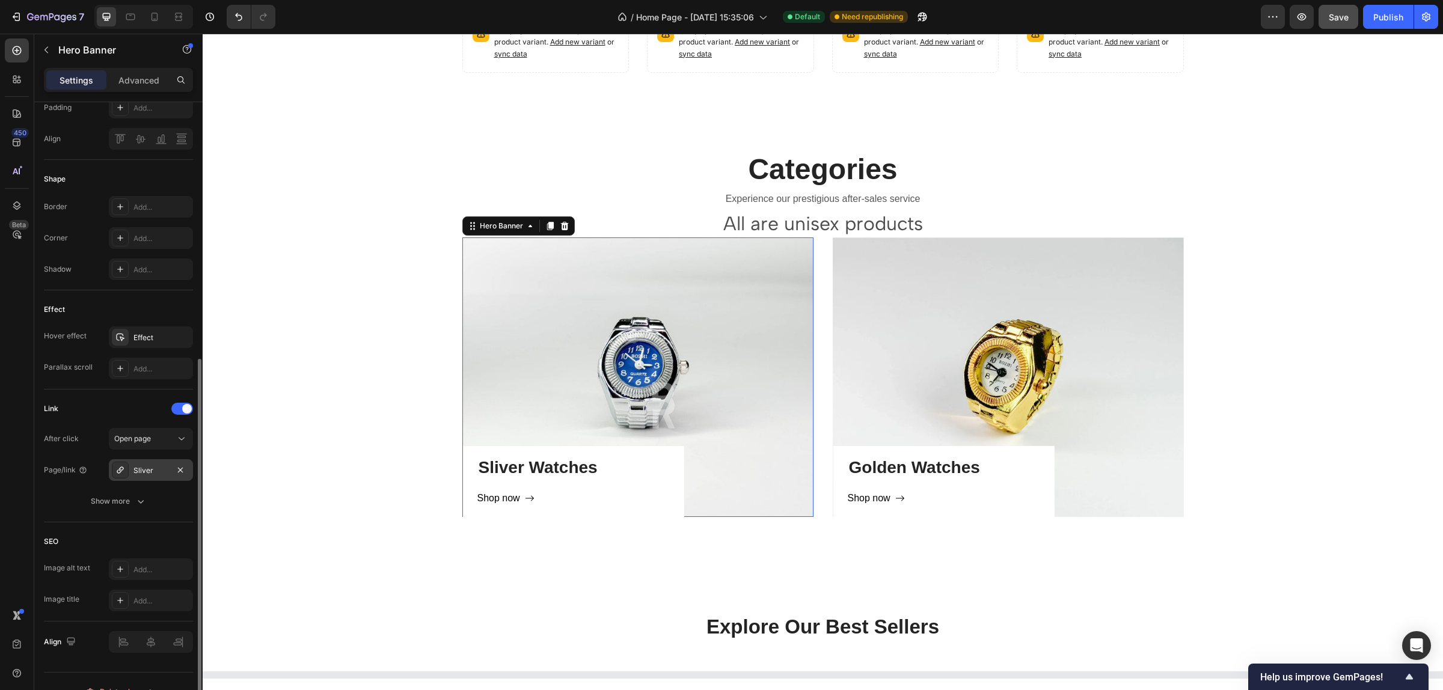
click at [138, 464] on div "Sliver" at bounding box center [151, 470] width 84 height 22
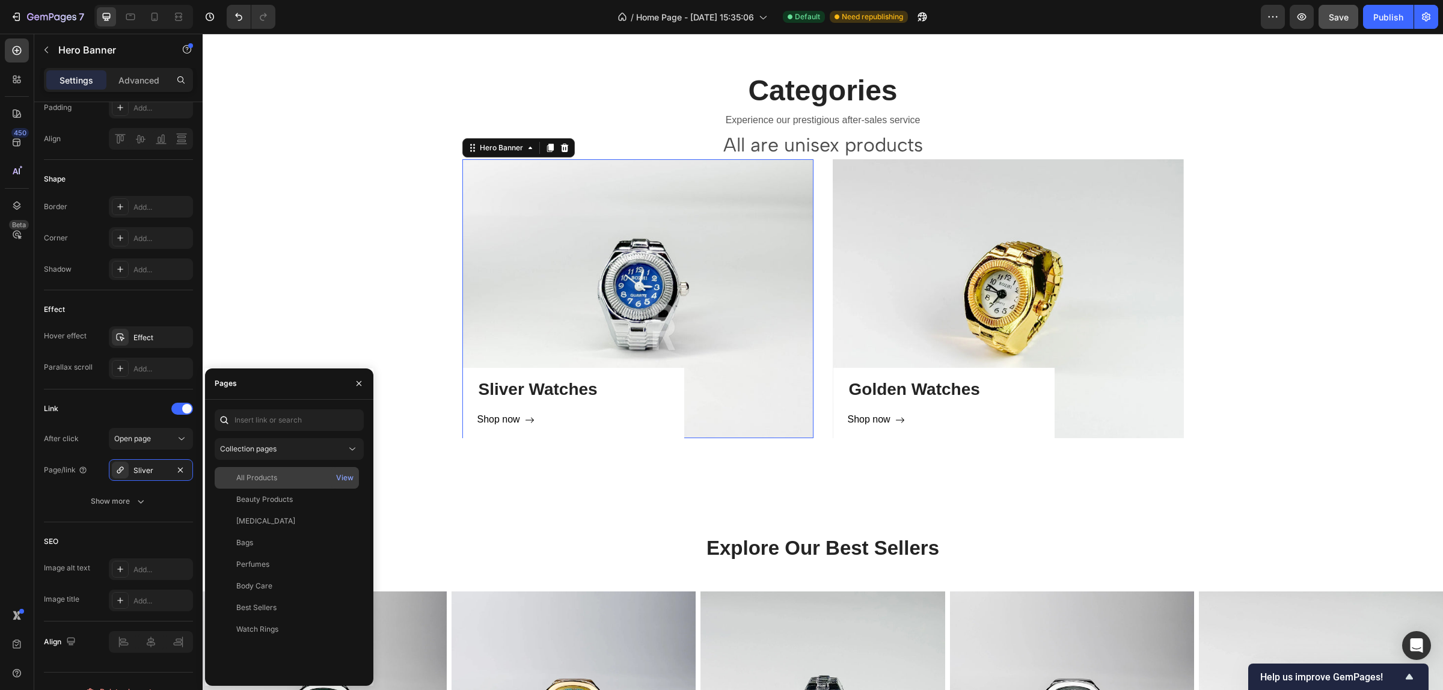
scroll to position [1428, 0]
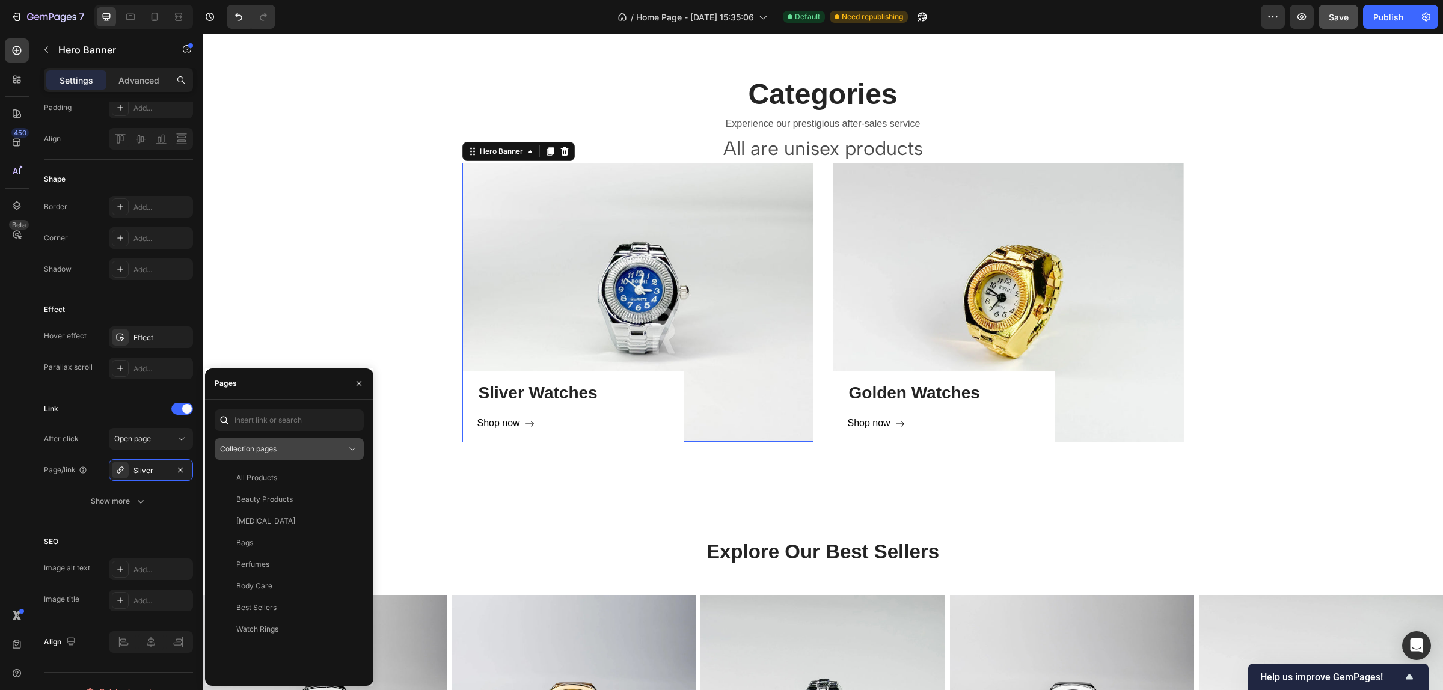
click at [346, 447] on icon at bounding box center [352, 449] width 12 height 12
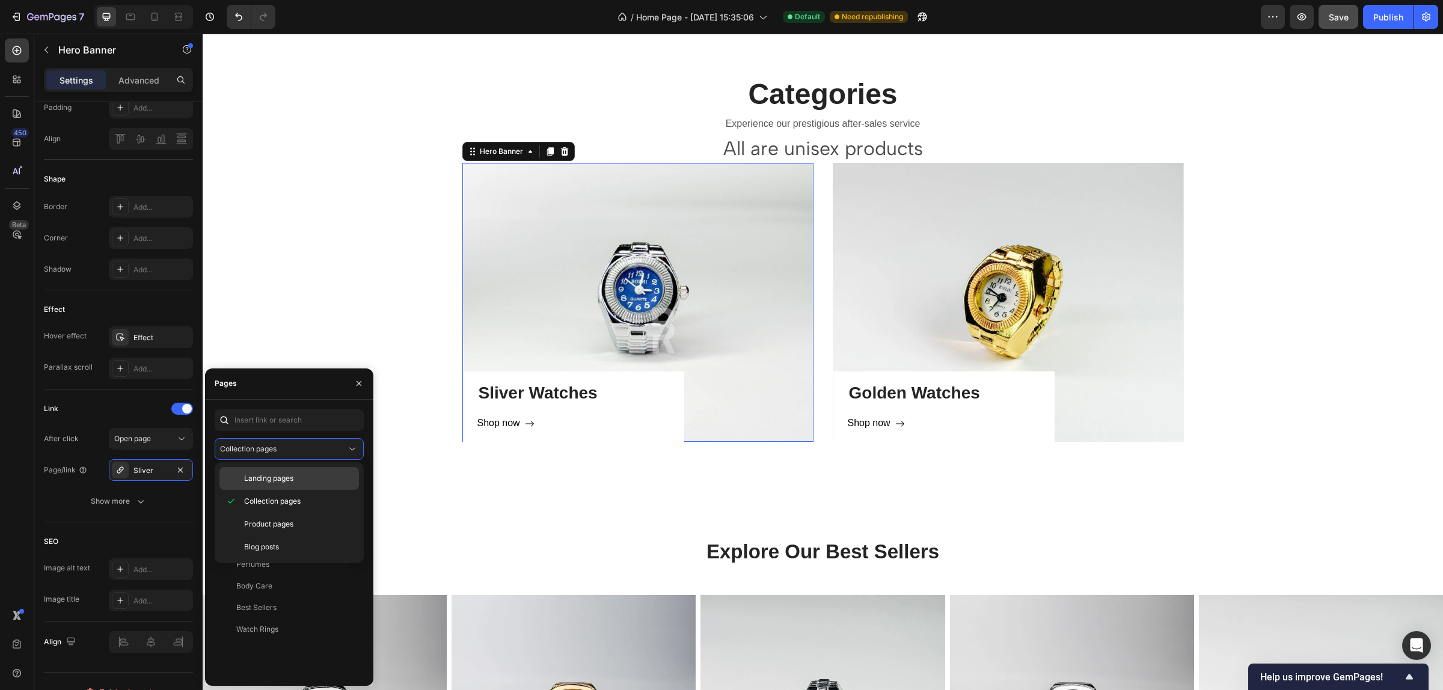
click at [307, 475] on p "Landing pages" at bounding box center [298, 478] width 109 height 11
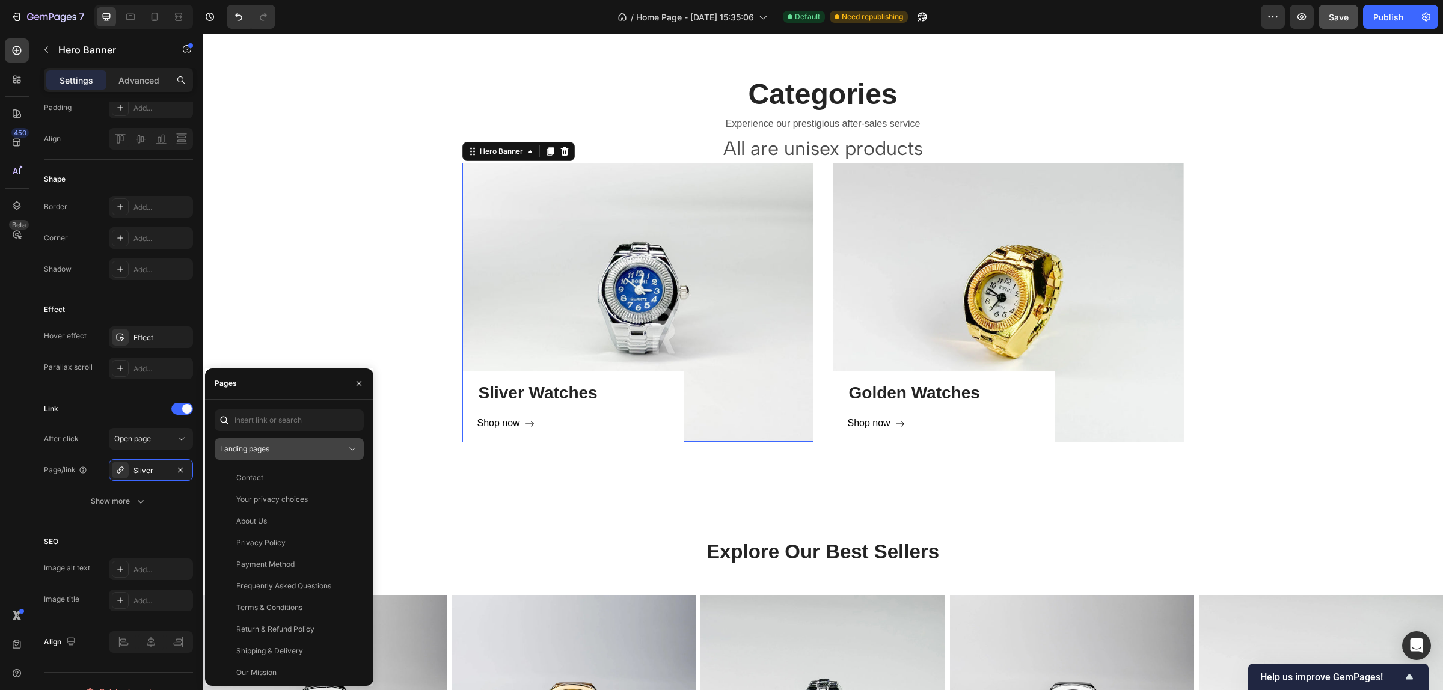
click at [328, 446] on div "Landing pages" at bounding box center [283, 449] width 126 height 11
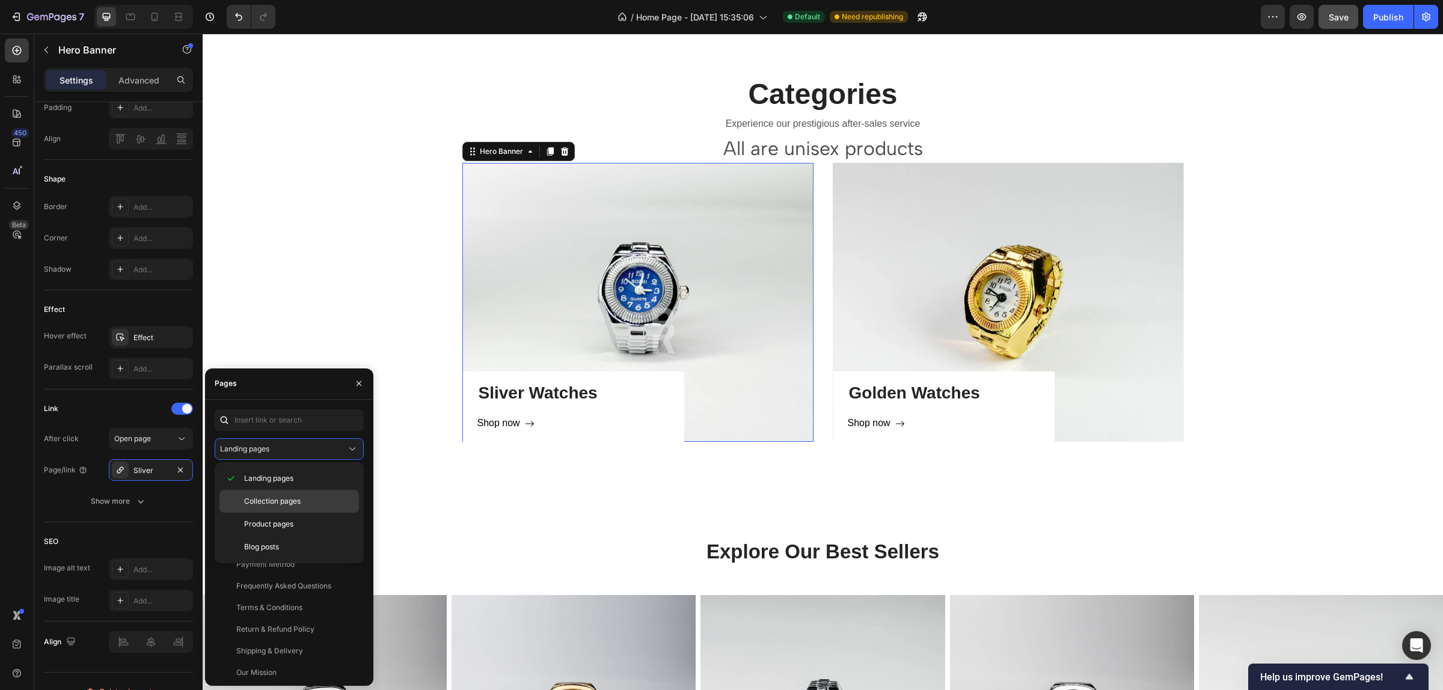
click at [302, 503] on p "Collection pages" at bounding box center [298, 501] width 109 height 11
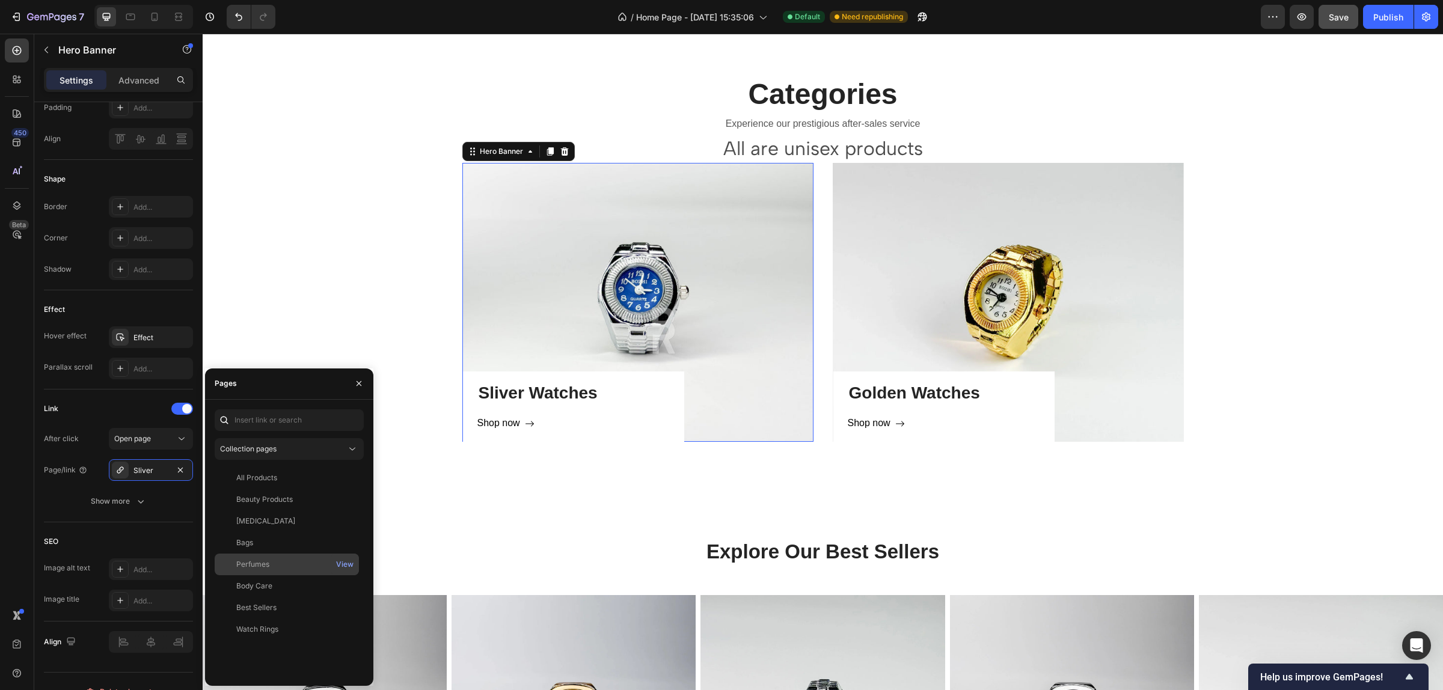
scroll to position [1503, 0]
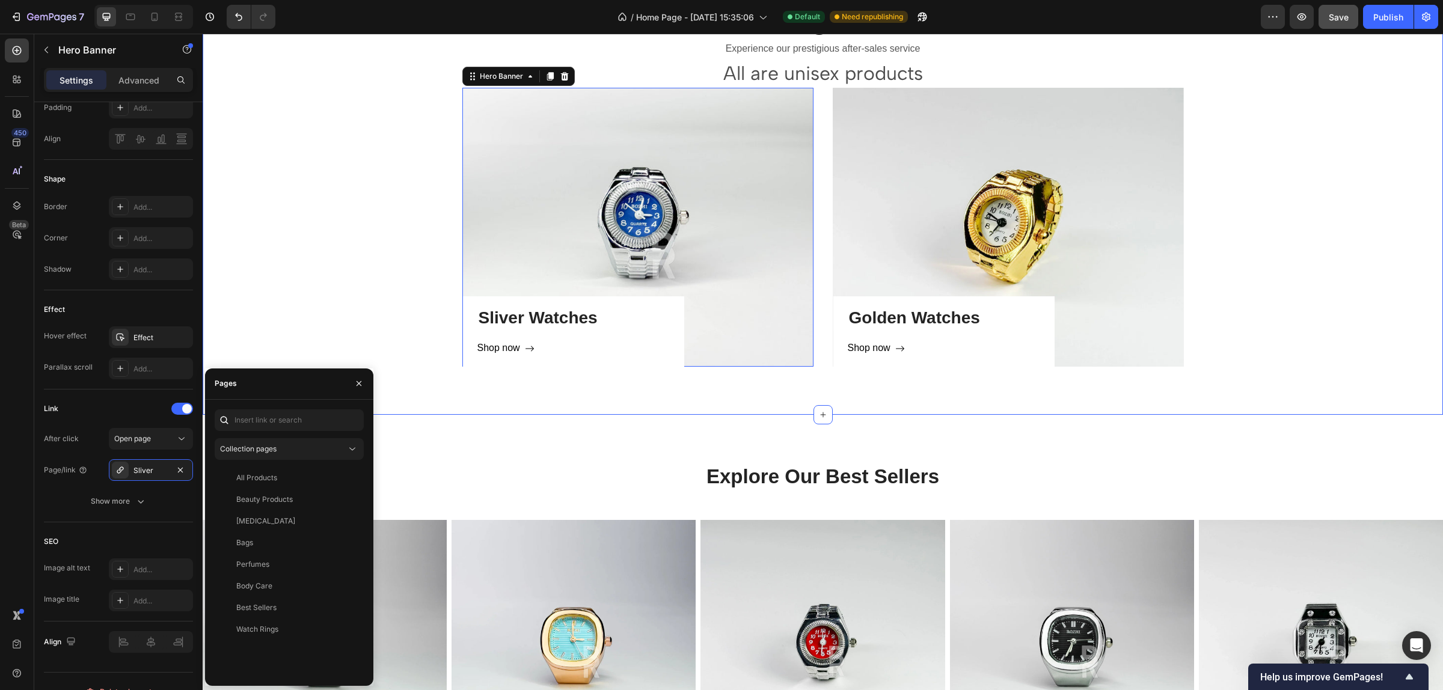
drag, startPoint x: 319, startPoint y: 269, endPoint x: 361, endPoint y: 260, distance: 43.5
click at [319, 268] on div "Categories Heading Experience our prestigious after-sales service Text block Al…" at bounding box center [823, 182] width 1222 height 367
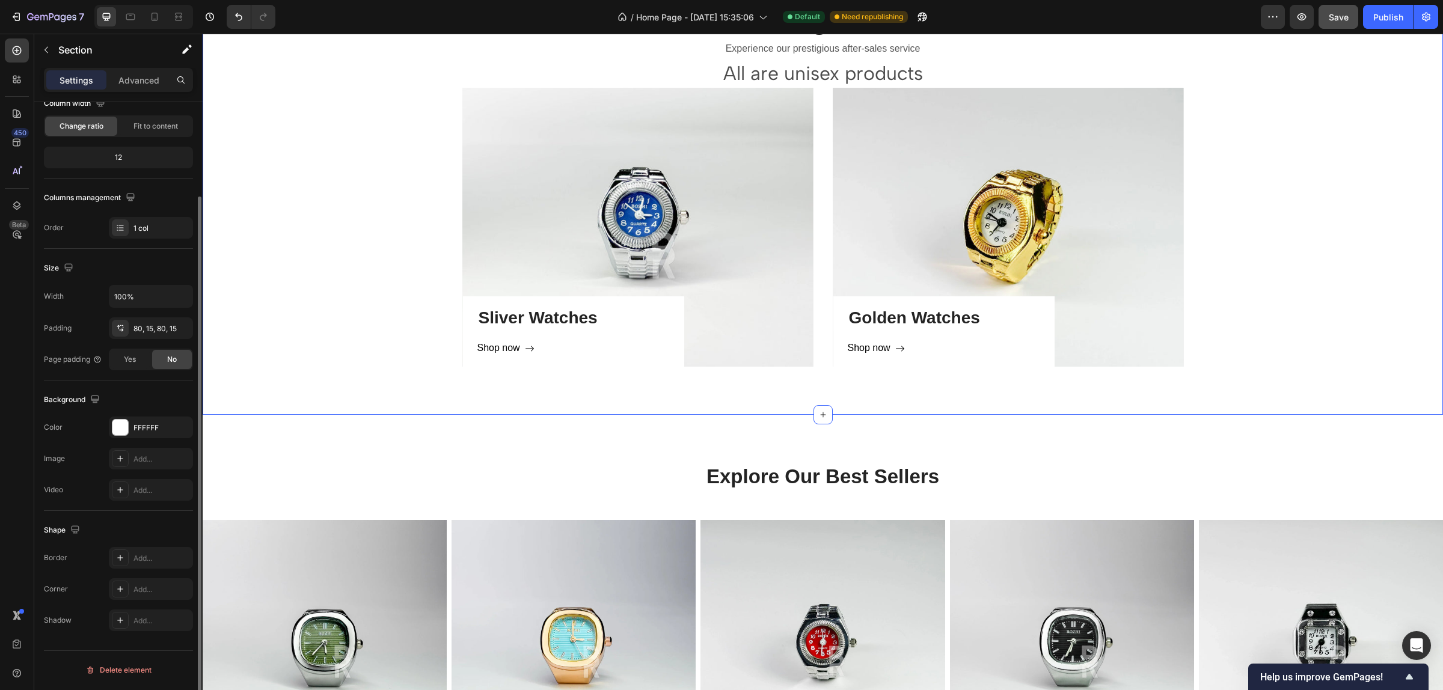
scroll to position [0, 0]
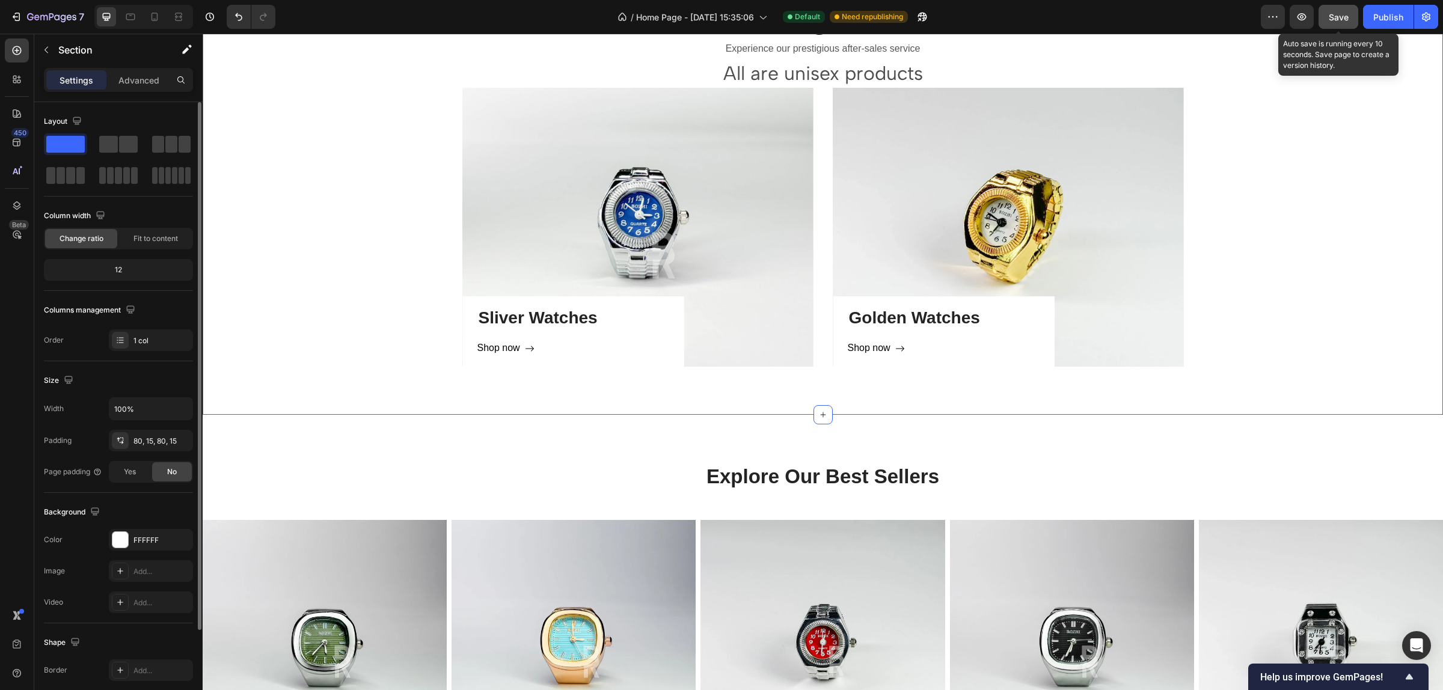
click at [1329, 17] on span "Save" at bounding box center [1339, 17] width 20 height 10
